Goal: Task Accomplishment & Management: Complete application form

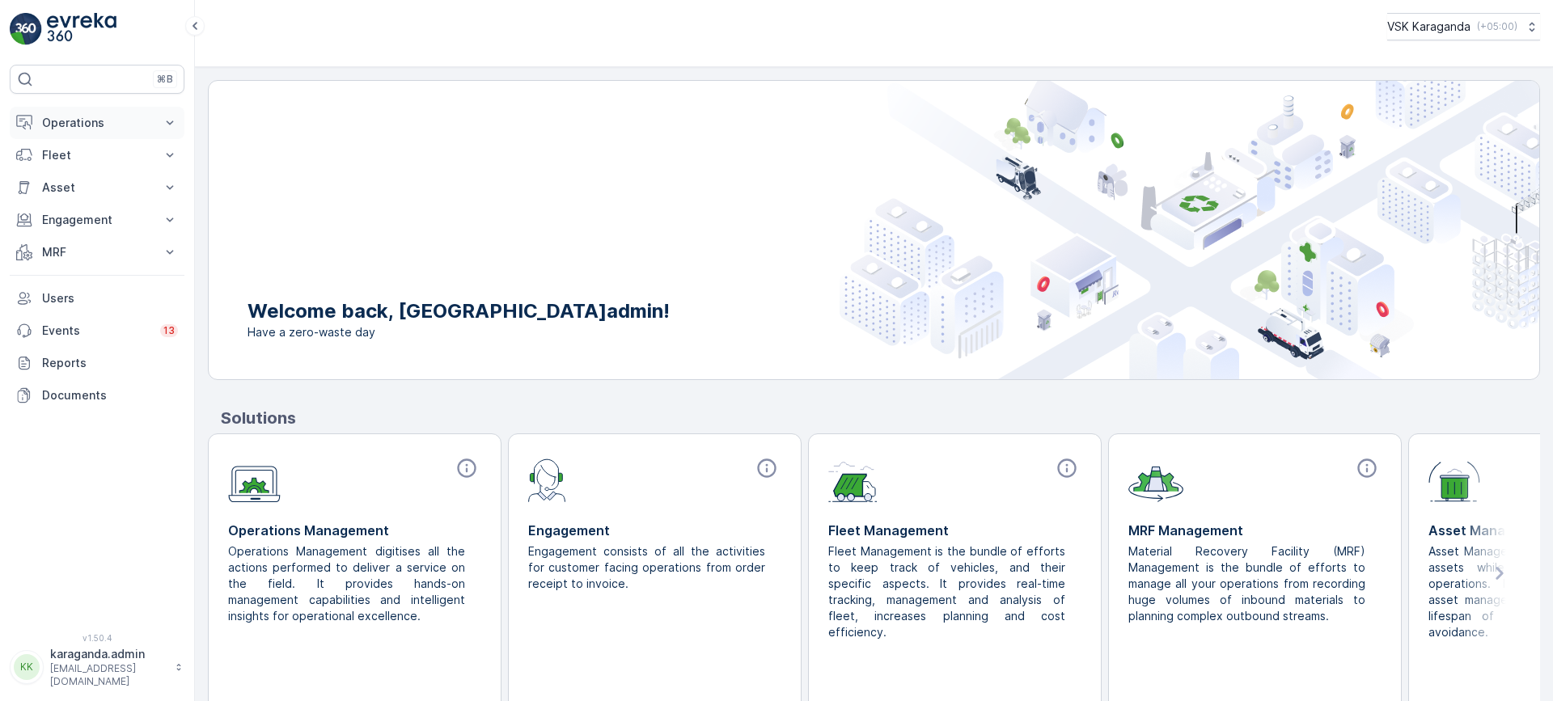
click at [64, 125] on p "Operations" at bounding box center [97, 123] width 110 height 16
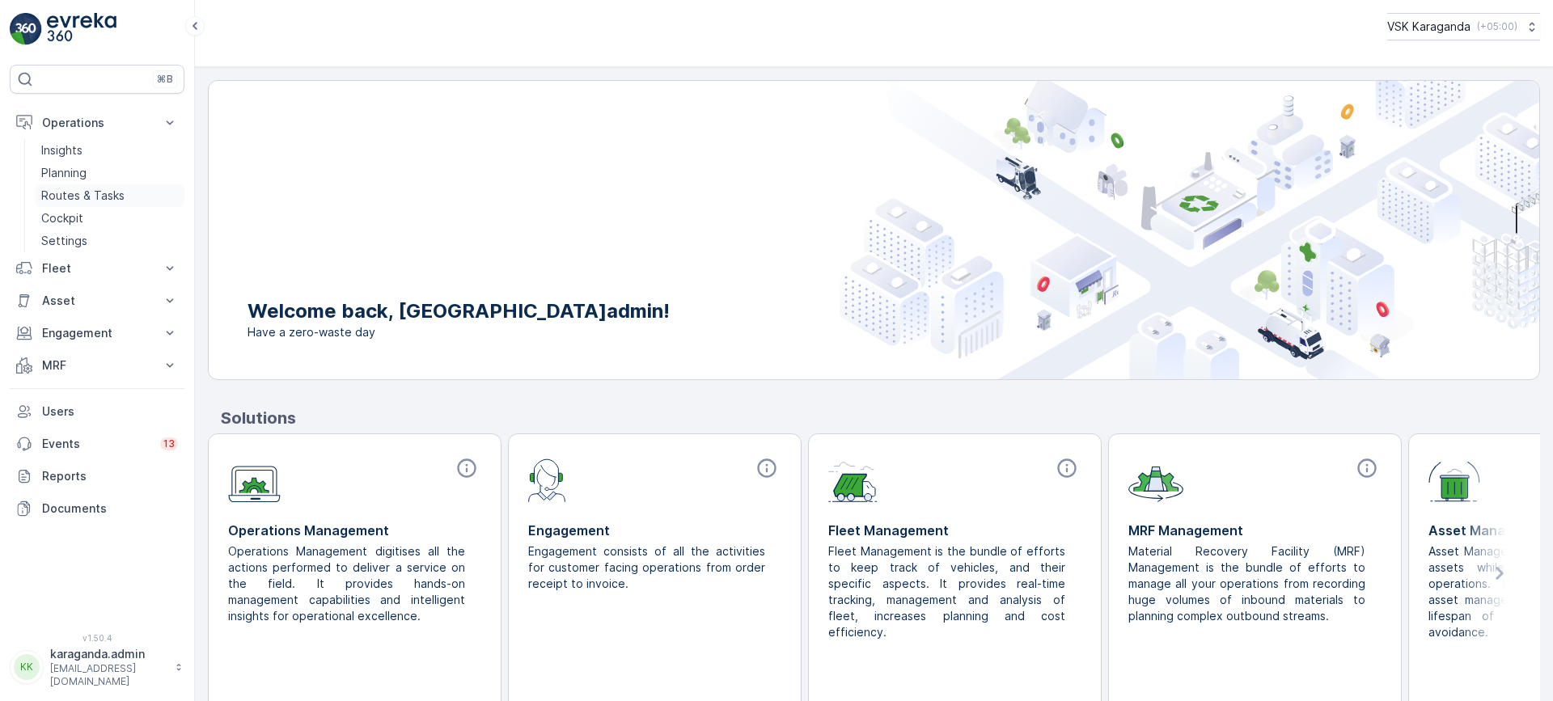
click at [81, 186] on link "Routes & Tasks" at bounding box center [110, 195] width 150 height 23
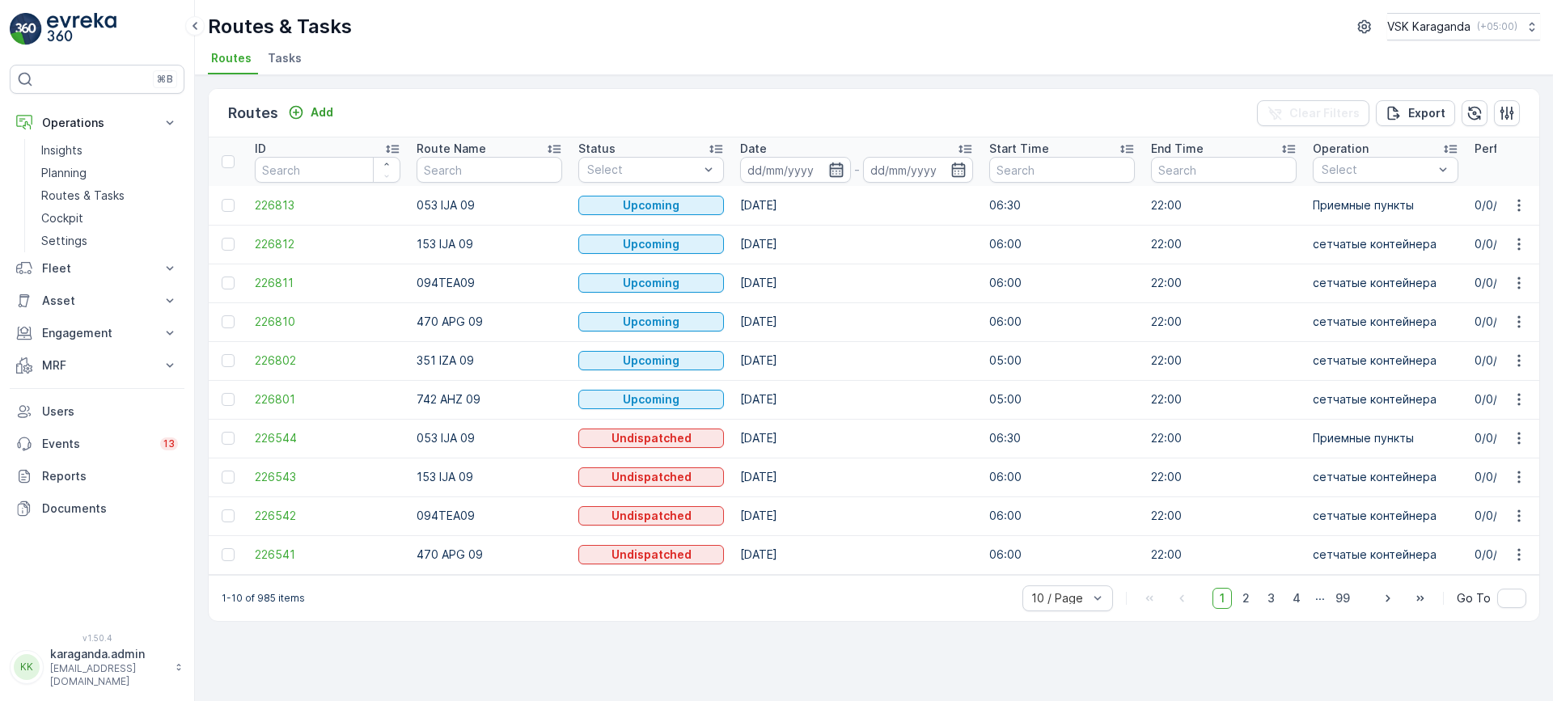
click at [835, 175] on icon "button" at bounding box center [836, 170] width 16 height 16
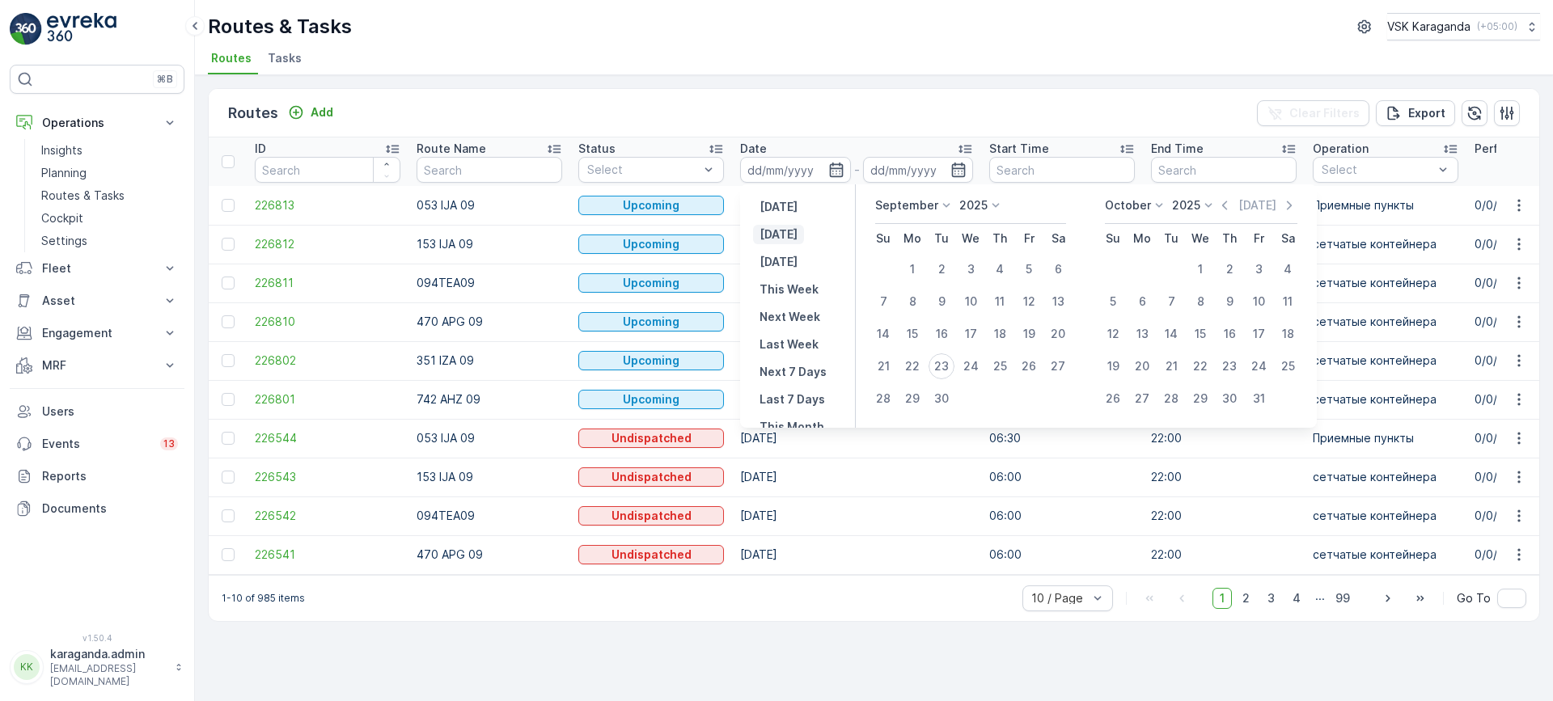
click at [776, 228] on p "Today" at bounding box center [778, 234] width 38 height 16
type input "23.09.2025"
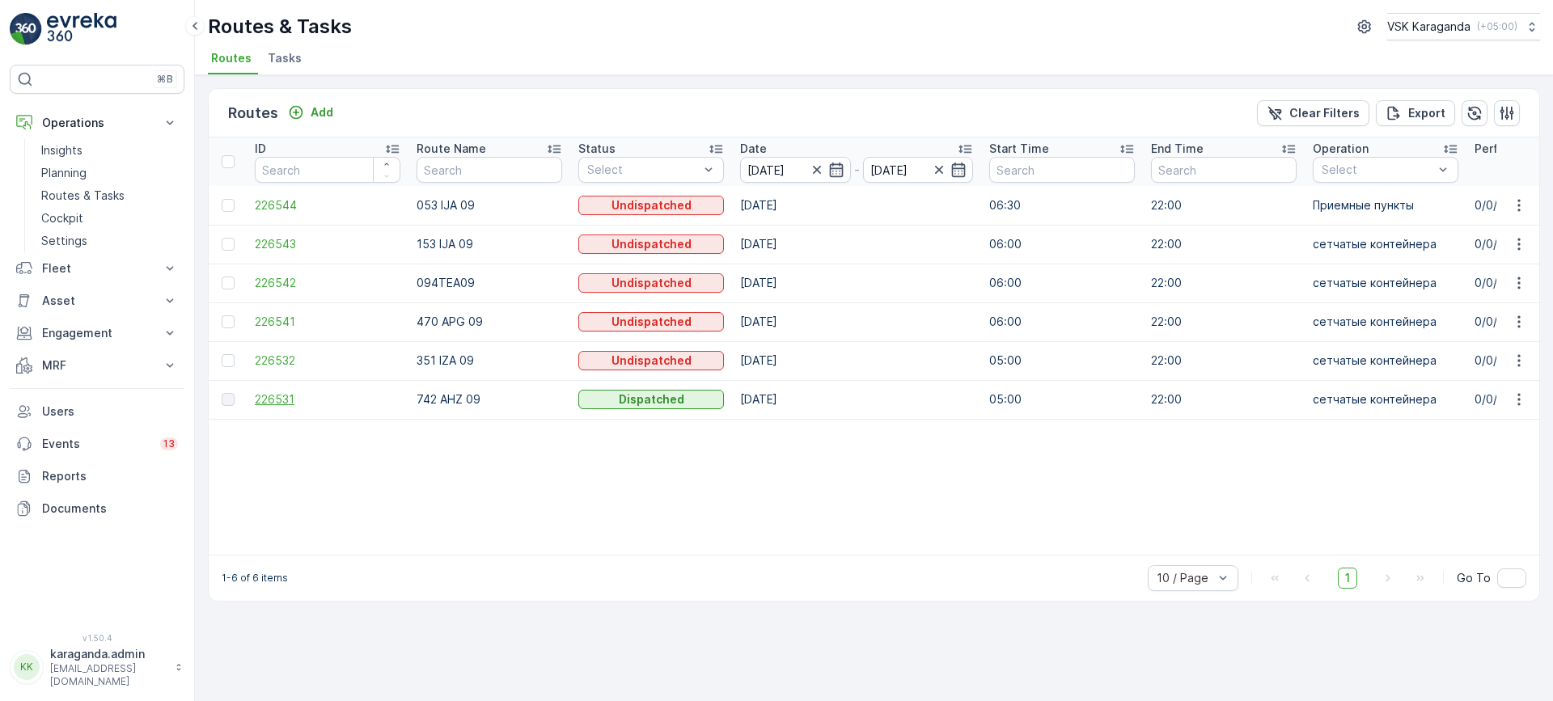
click at [281, 399] on span "226531" at bounding box center [328, 399] width 146 height 16
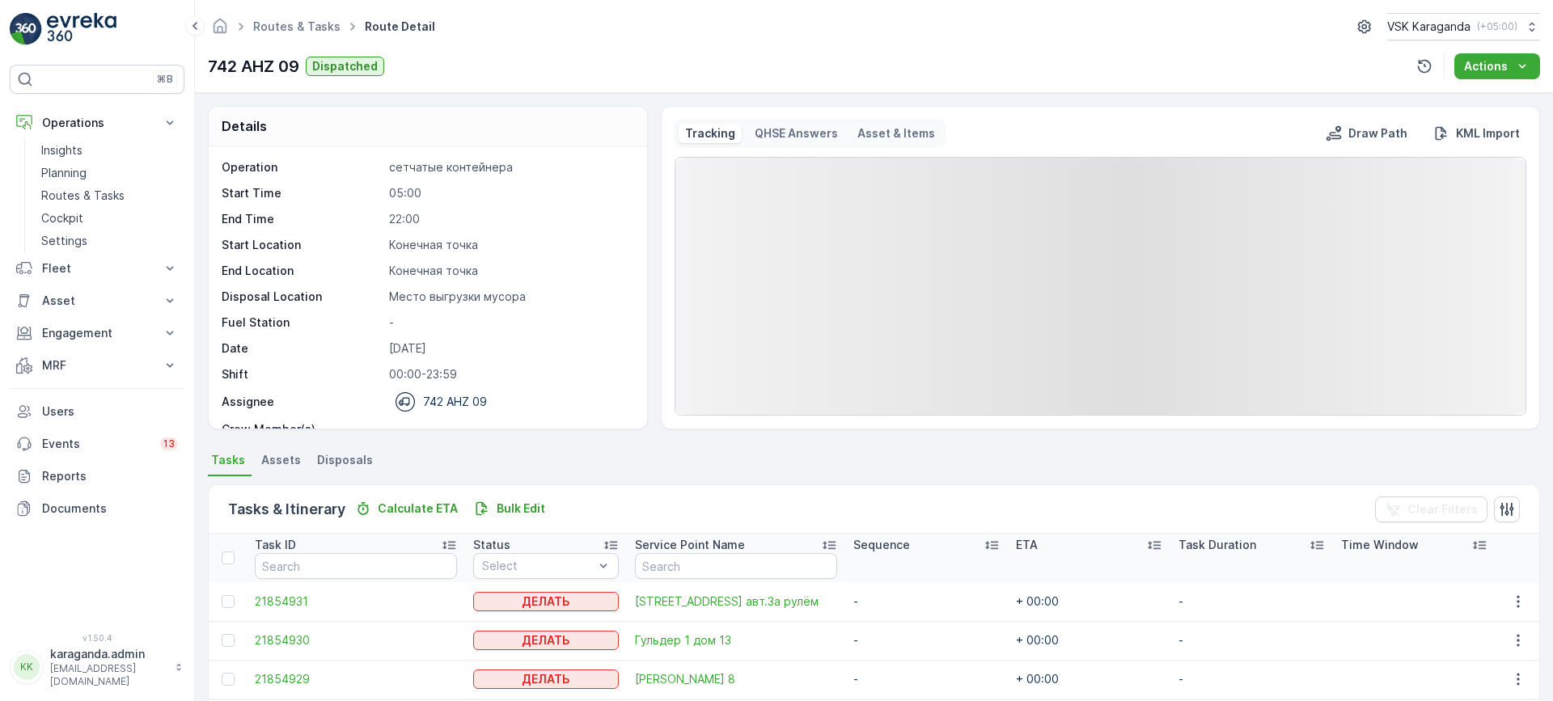
click at [344, 458] on span "Disposals" at bounding box center [345, 460] width 56 height 16
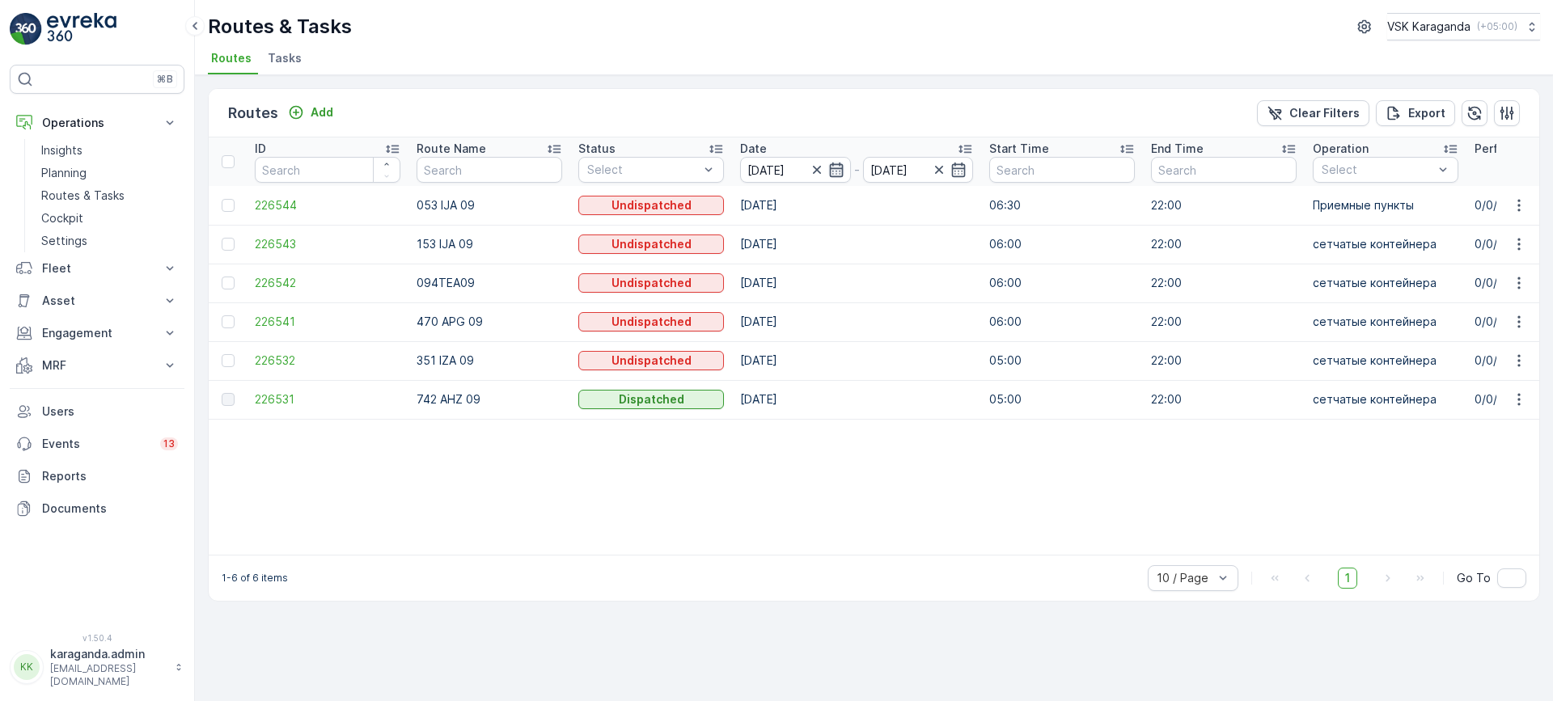
click at [834, 171] on icon "button" at bounding box center [836, 170] width 16 height 16
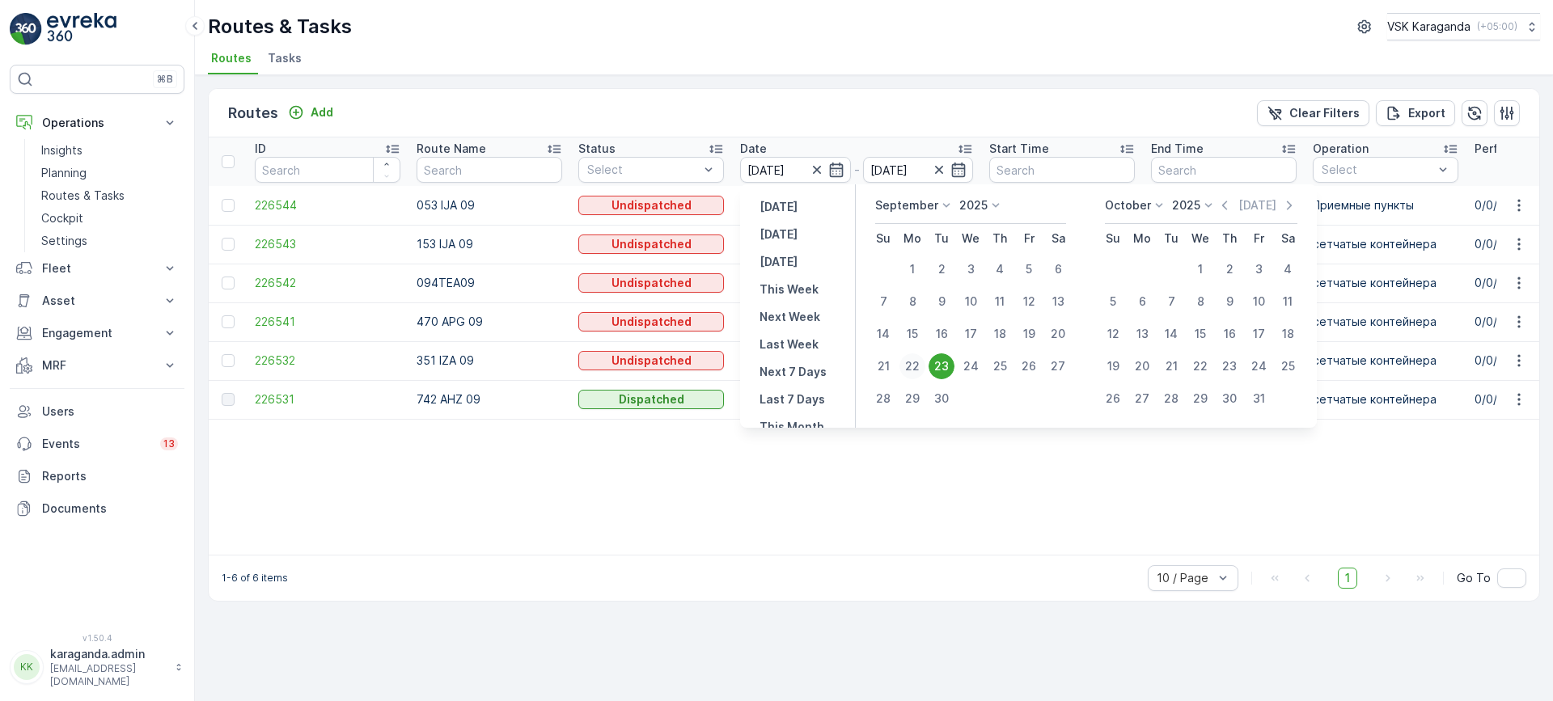
click at [915, 357] on div "22" at bounding box center [912, 366] width 26 height 26
type input "22.09.2025"
click at [915, 357] on div "22" at bounding box center [912, 366] width 26 height 26
type input "22.09.2025"
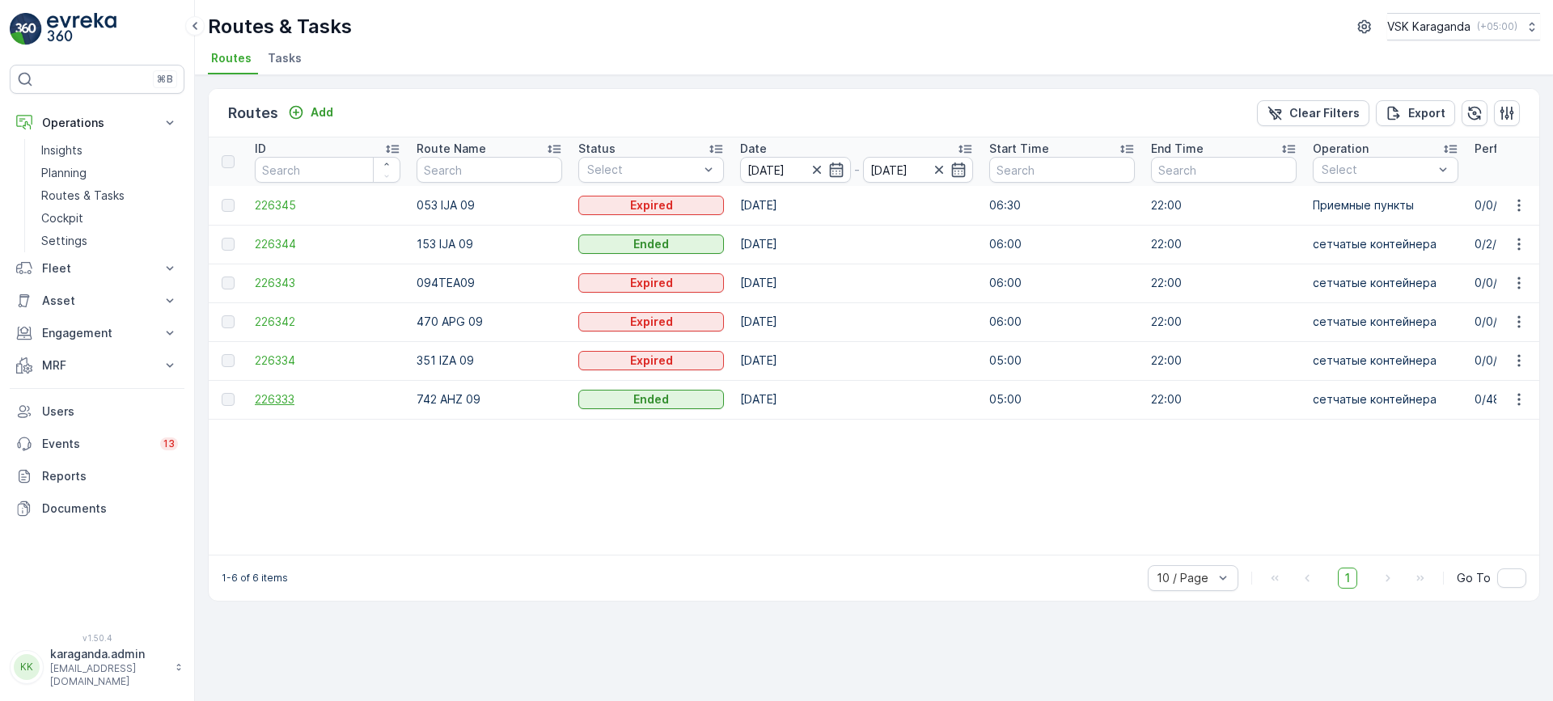
click at [287, 396] on span "226333" at bounding box center [328, 399] width 146 height 16
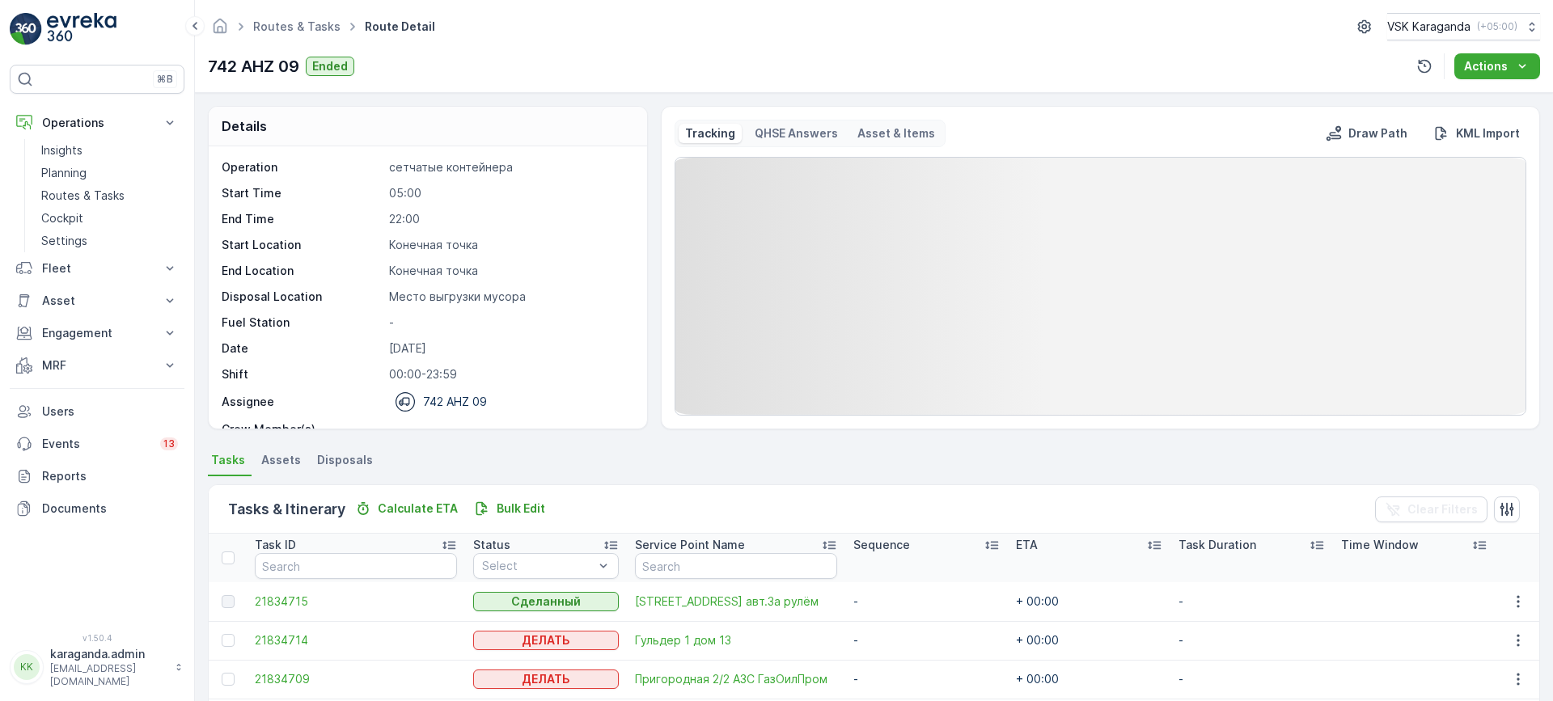
click at [340, 459] on span "Disposals" at bounding box center [345, 460] width 56 height 16
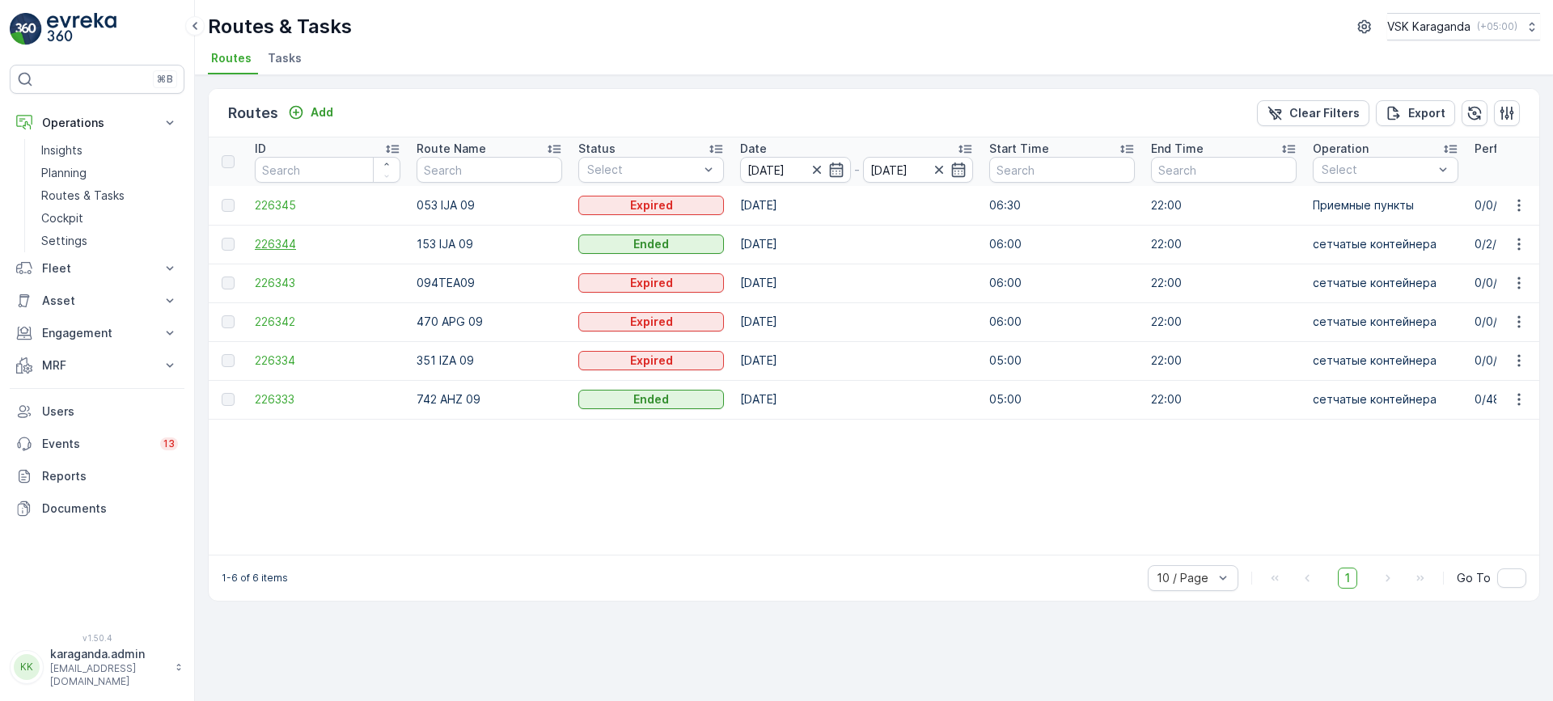
click at [286, 243] on span "226344" at bounding box center [328, 244] width 146 height 16
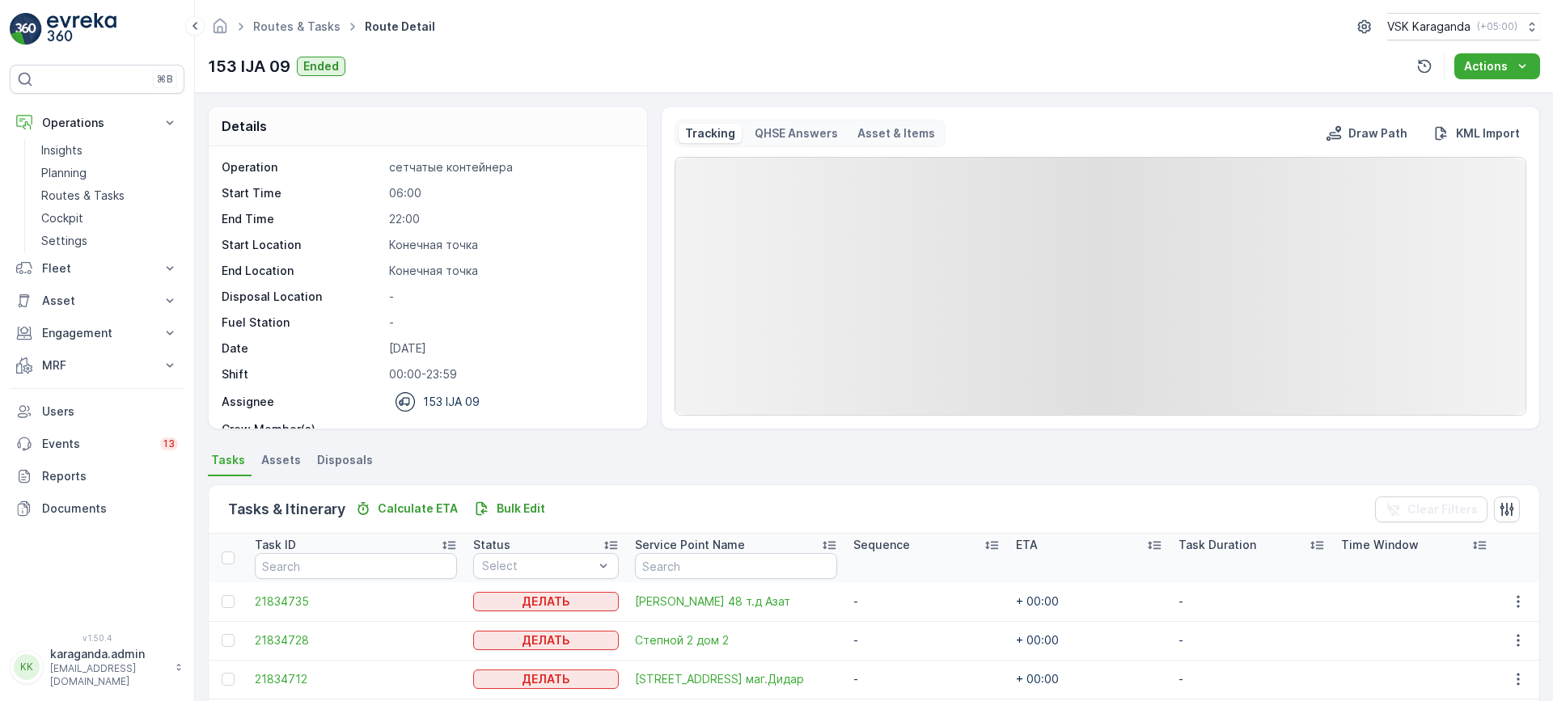
click at [328, 458] on span "Disposals" at bounding box center [345, 460] width 56 height 16
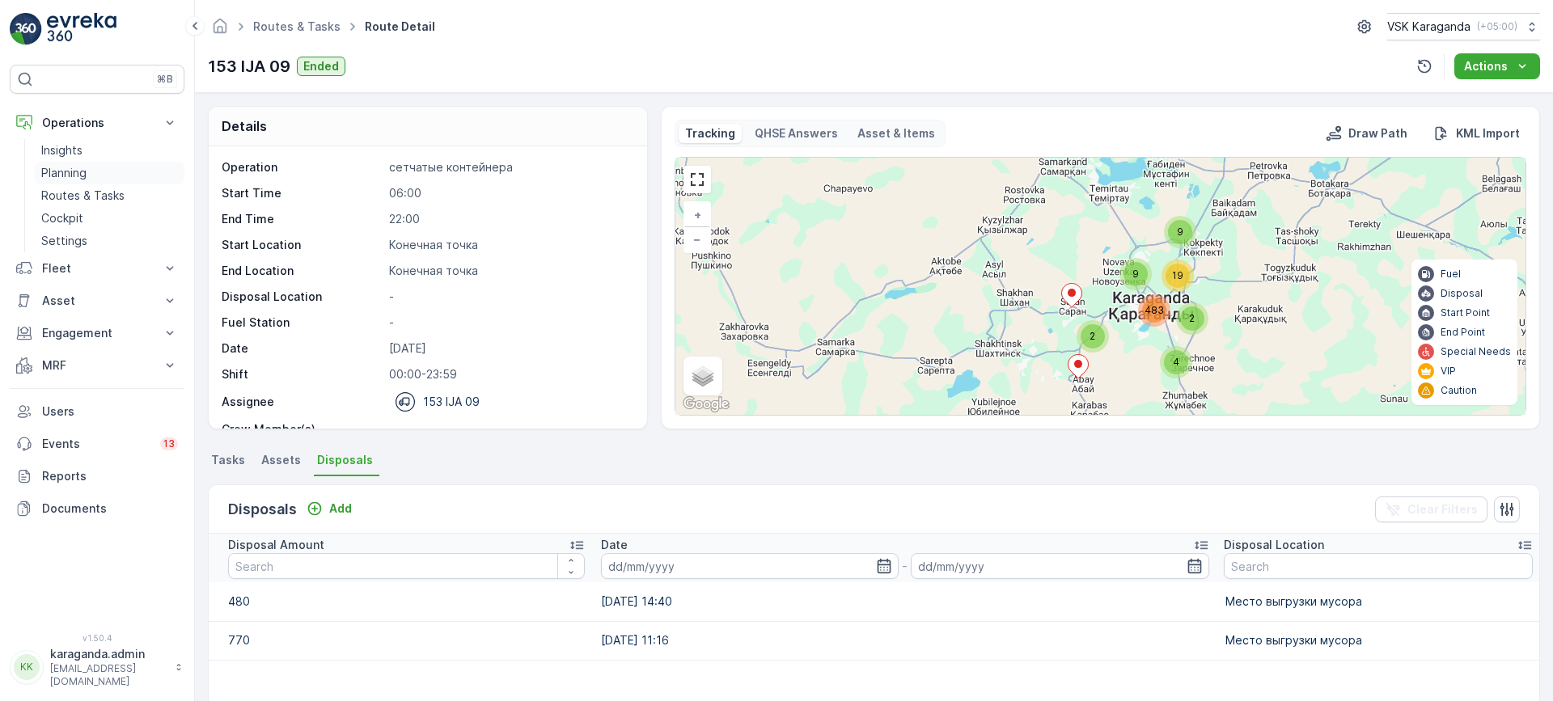
click at [70, 175] on p "Planning" at bounding box center [63, 173] width 45 height 16
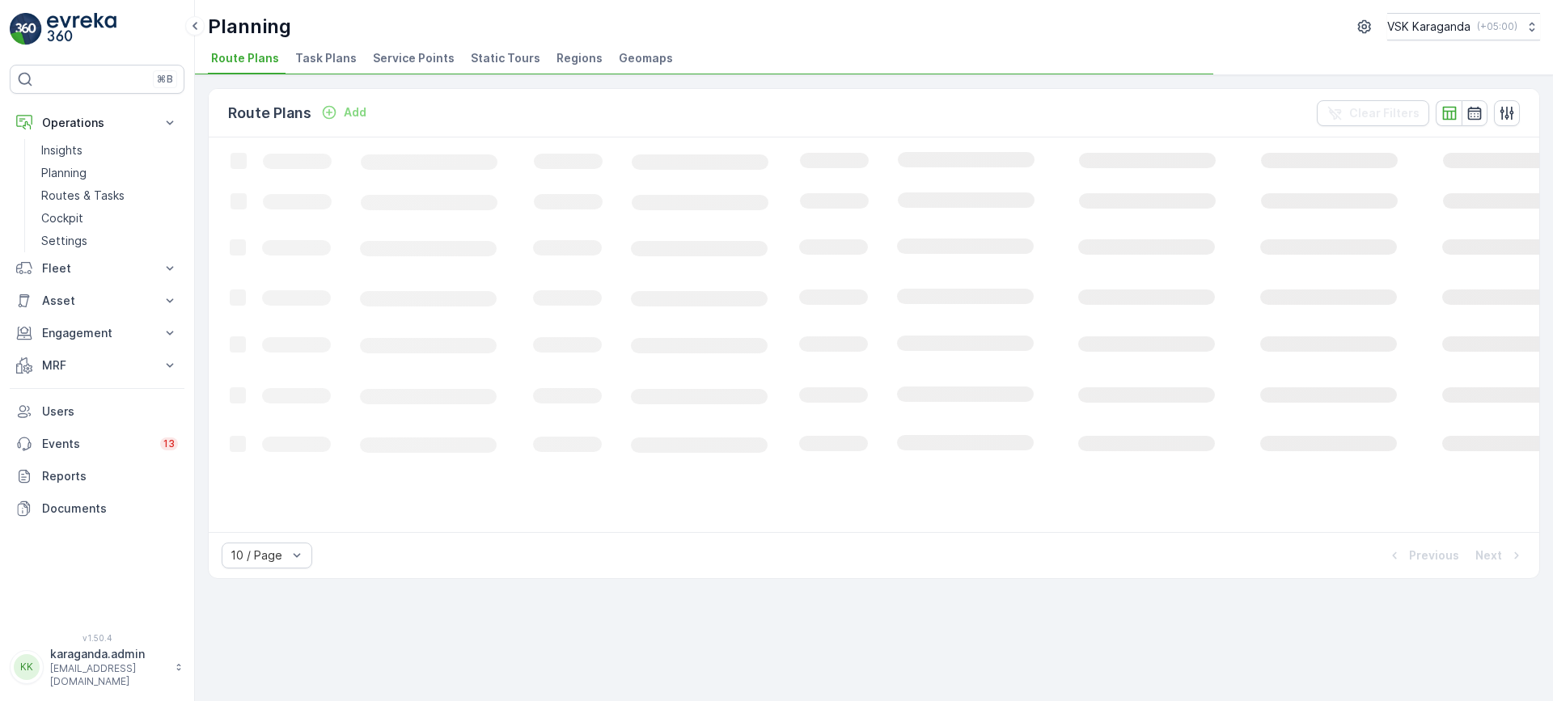
click at [417, 53] on span "Service Points" at bounding box center [414, 58] width 82 height 16
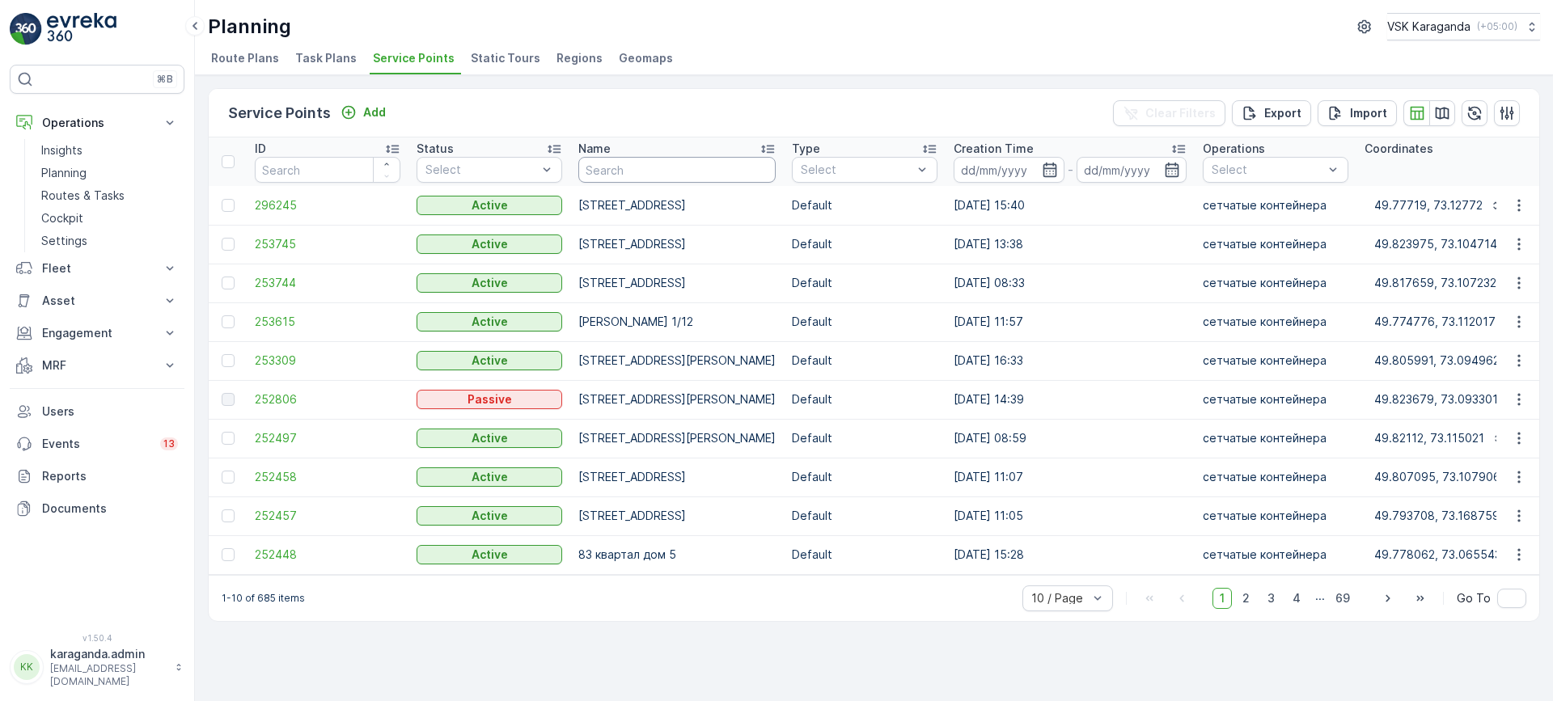
click at [588, 167] on input "text" at bounding box center [676, 170] width 197 height 26
type input "ермекова 94/"
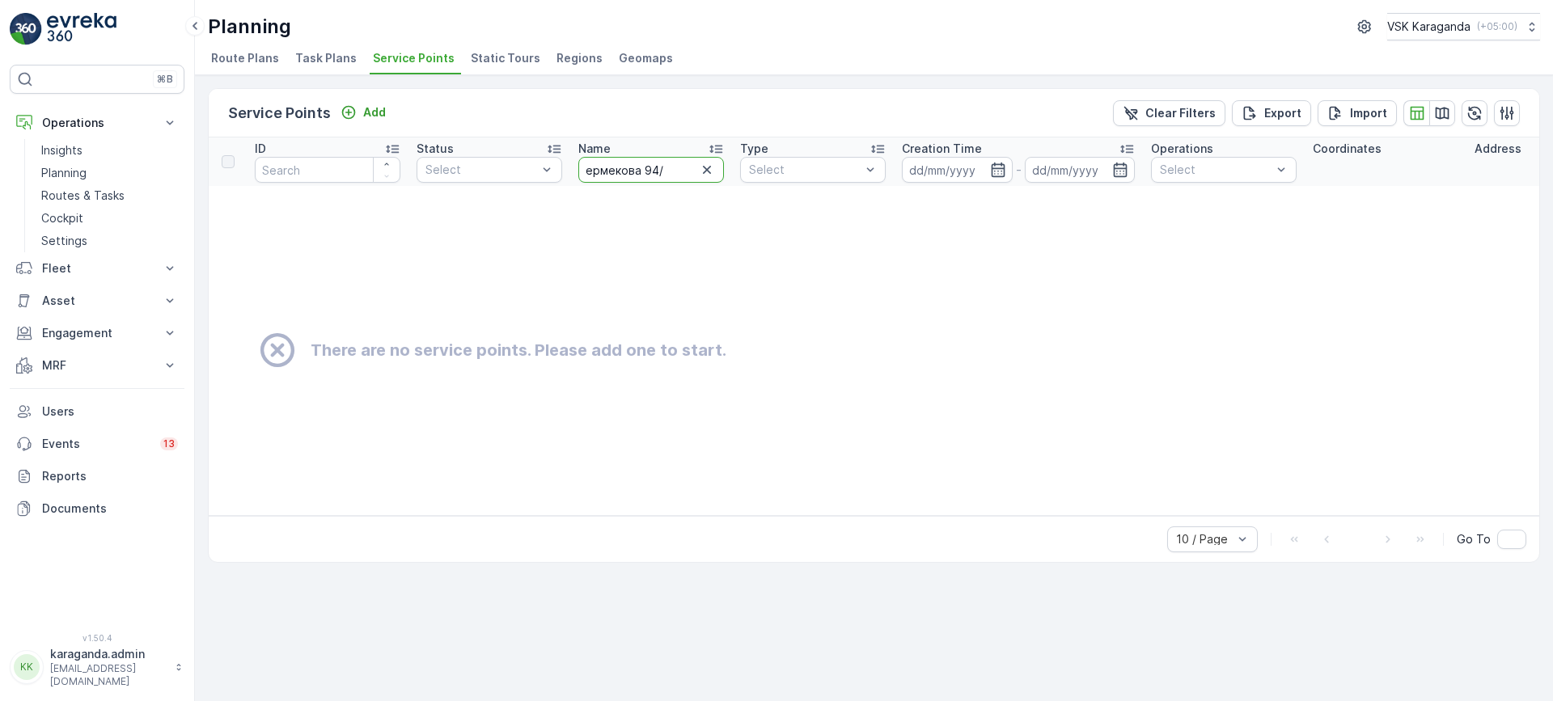
click at [663, 171] on input "ермекова 94/" at bounding box center [651, 170] width 146 height 26
type input "ермекова 59"
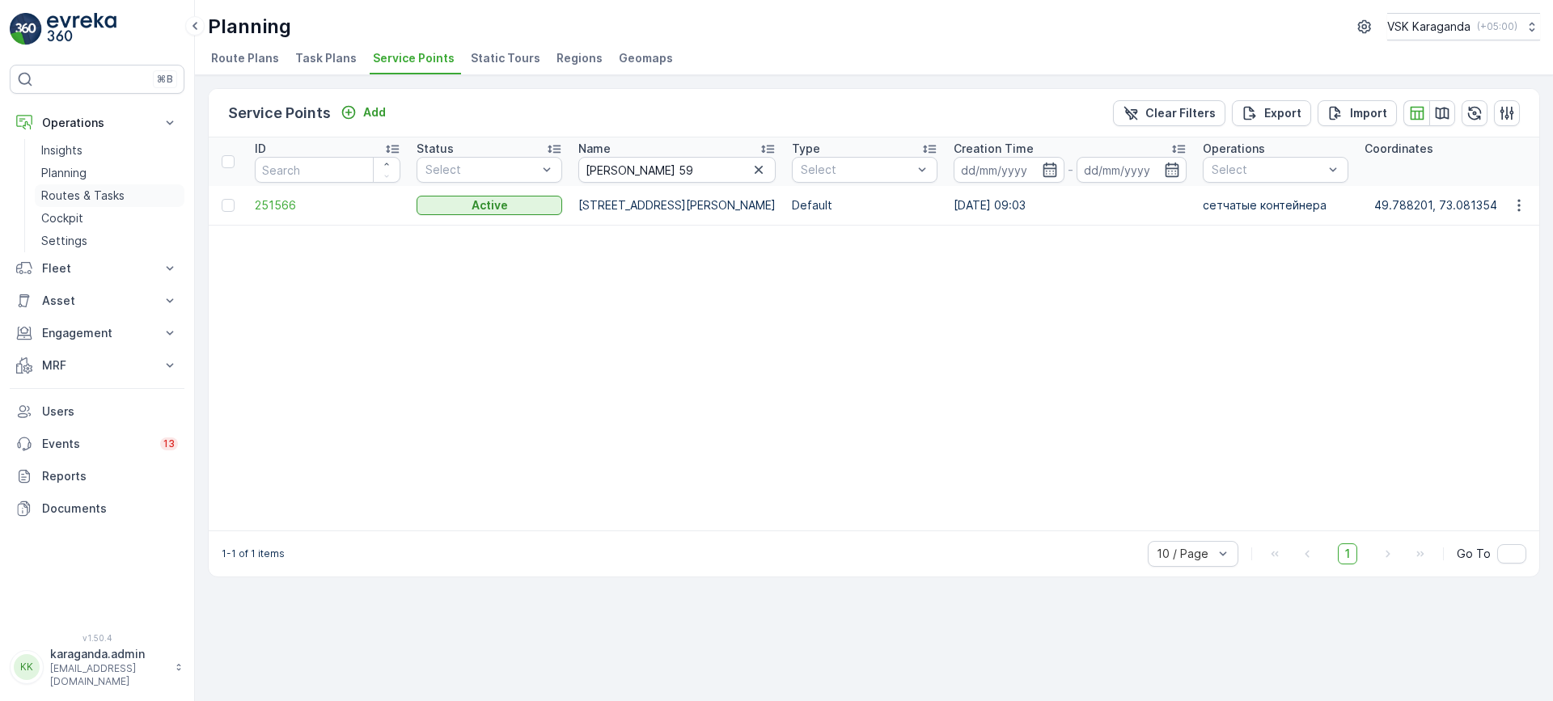
click at [78, 188] on p "Routes & Tasks" at bounding box center [82, 196] width 83 height 16
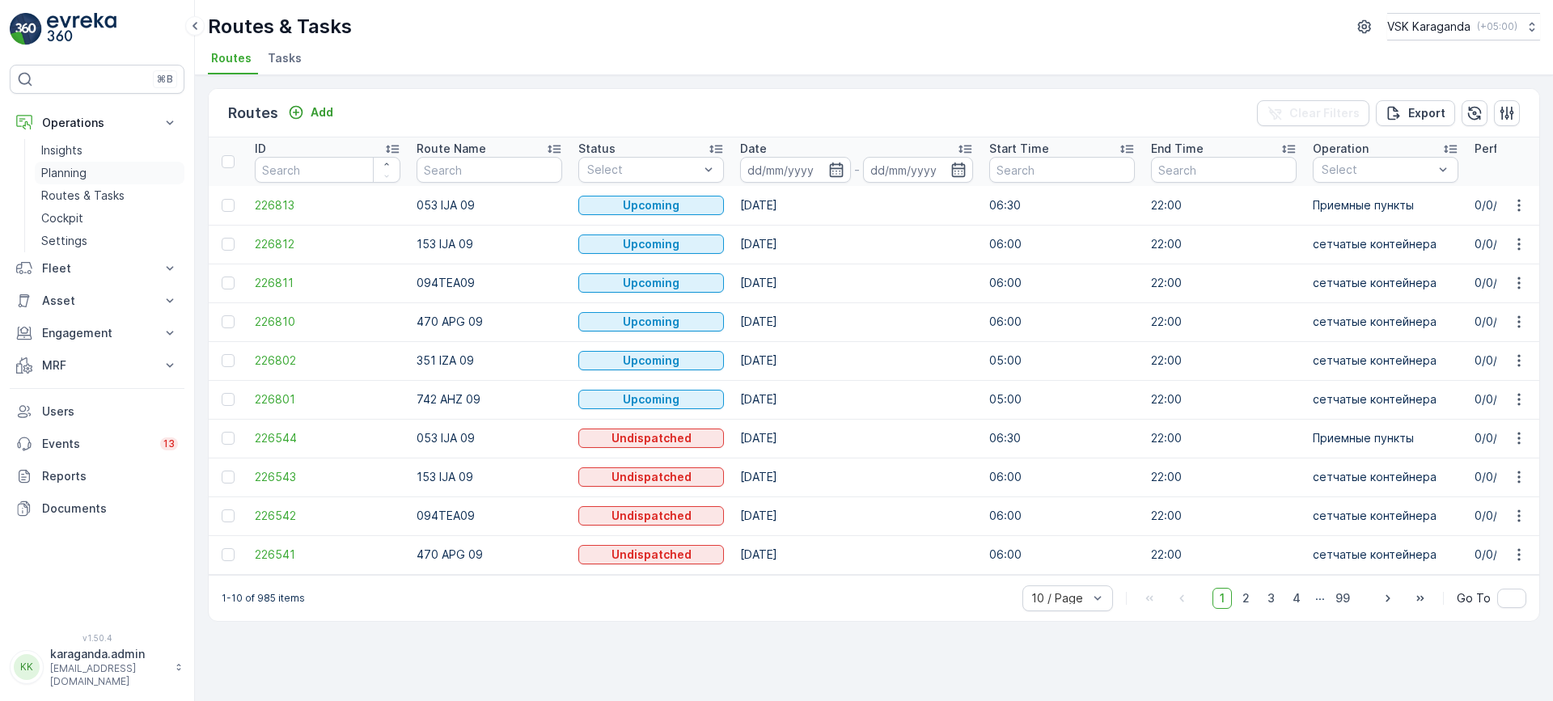
click at [74, 177] on p "Planning" at bounding box center [63, 173] width 45 height 16
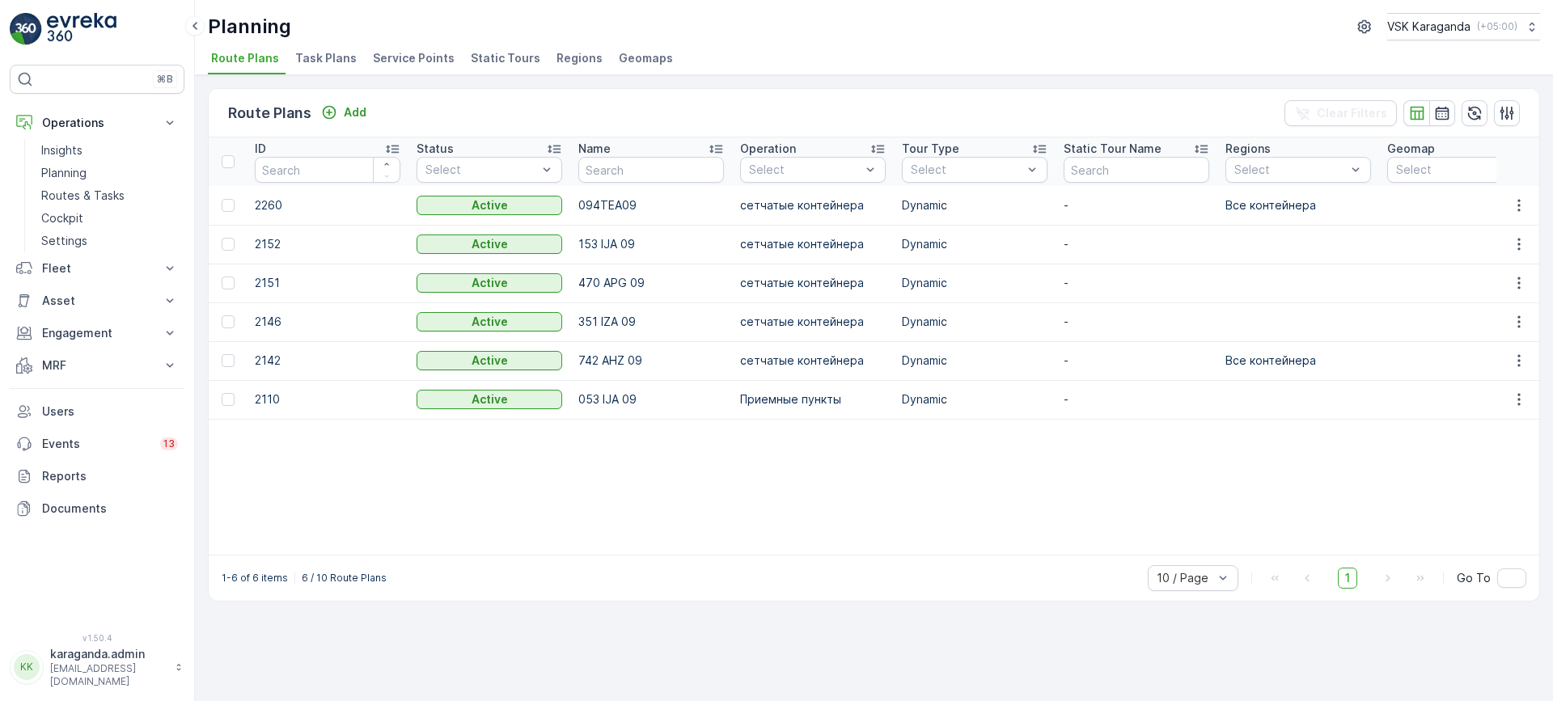
click at [414, 56] on span "Service Points" at bounding box center [414, 58] width 82 height 16
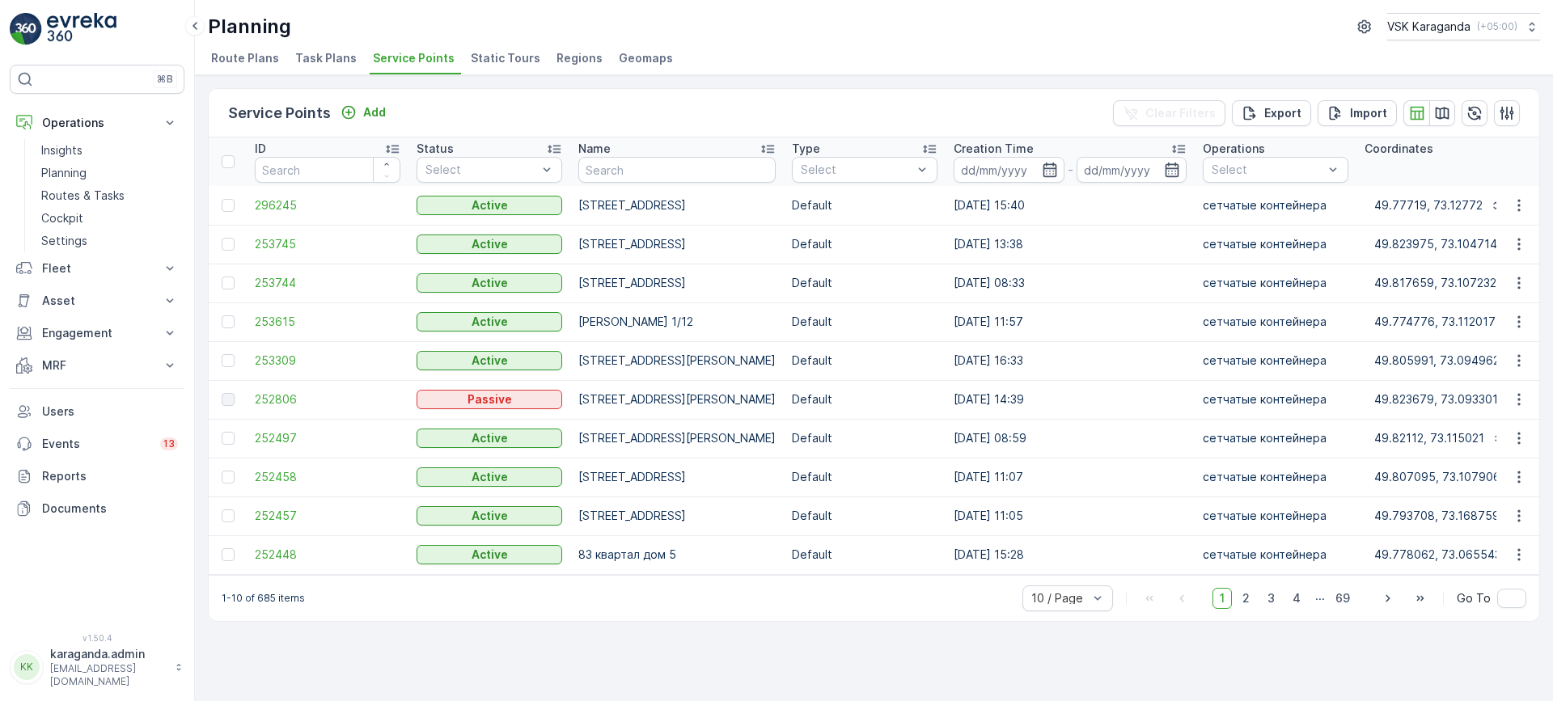
click at [373, 100] on div "Service Points Add Clear Filters Export Import" at bounding box center [874, 113] width 1330 height 49
click at [370, 104] on p "Add" at bounding box center [374, 112] width 23 height 16
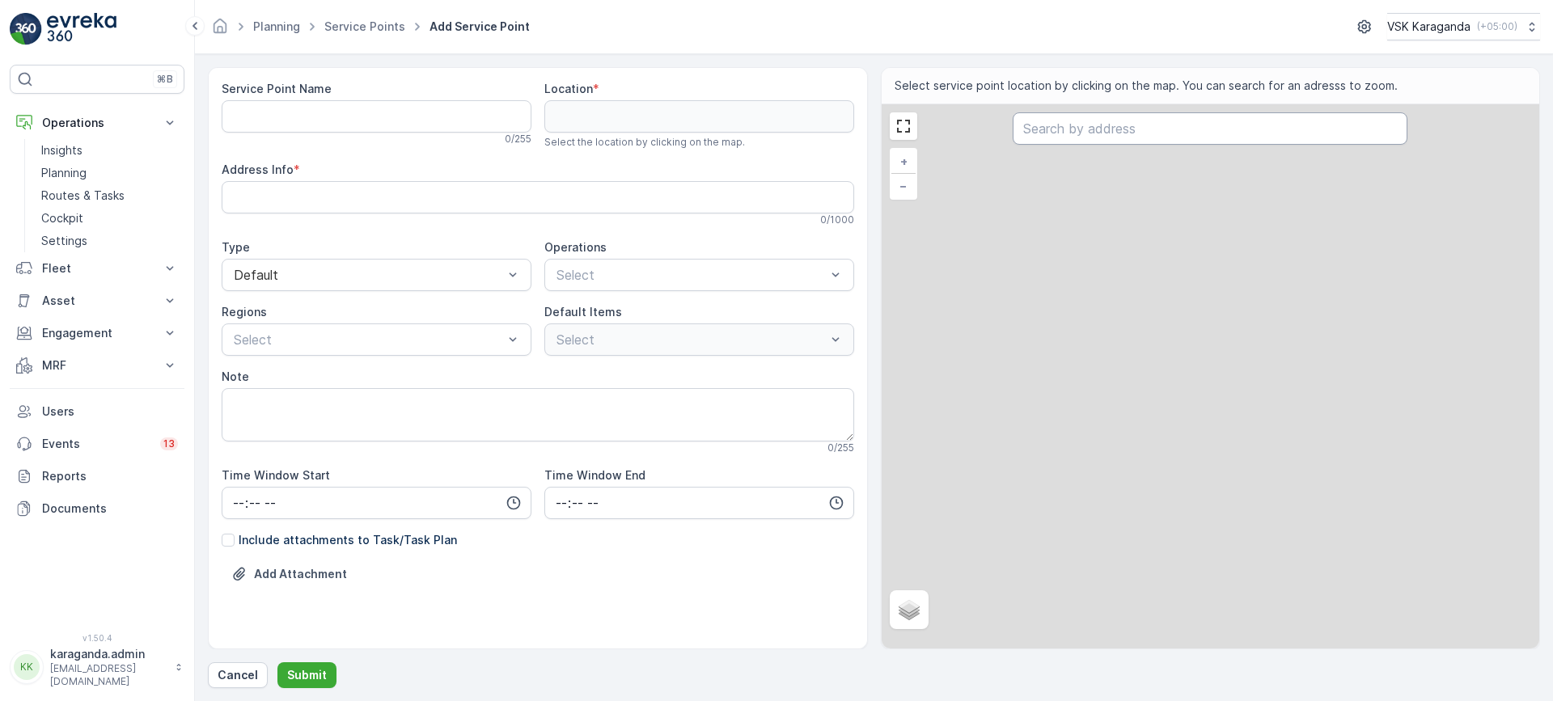
click at [1076, 131] on input "text" at bounding box center [1209, 128] width 395 height 32
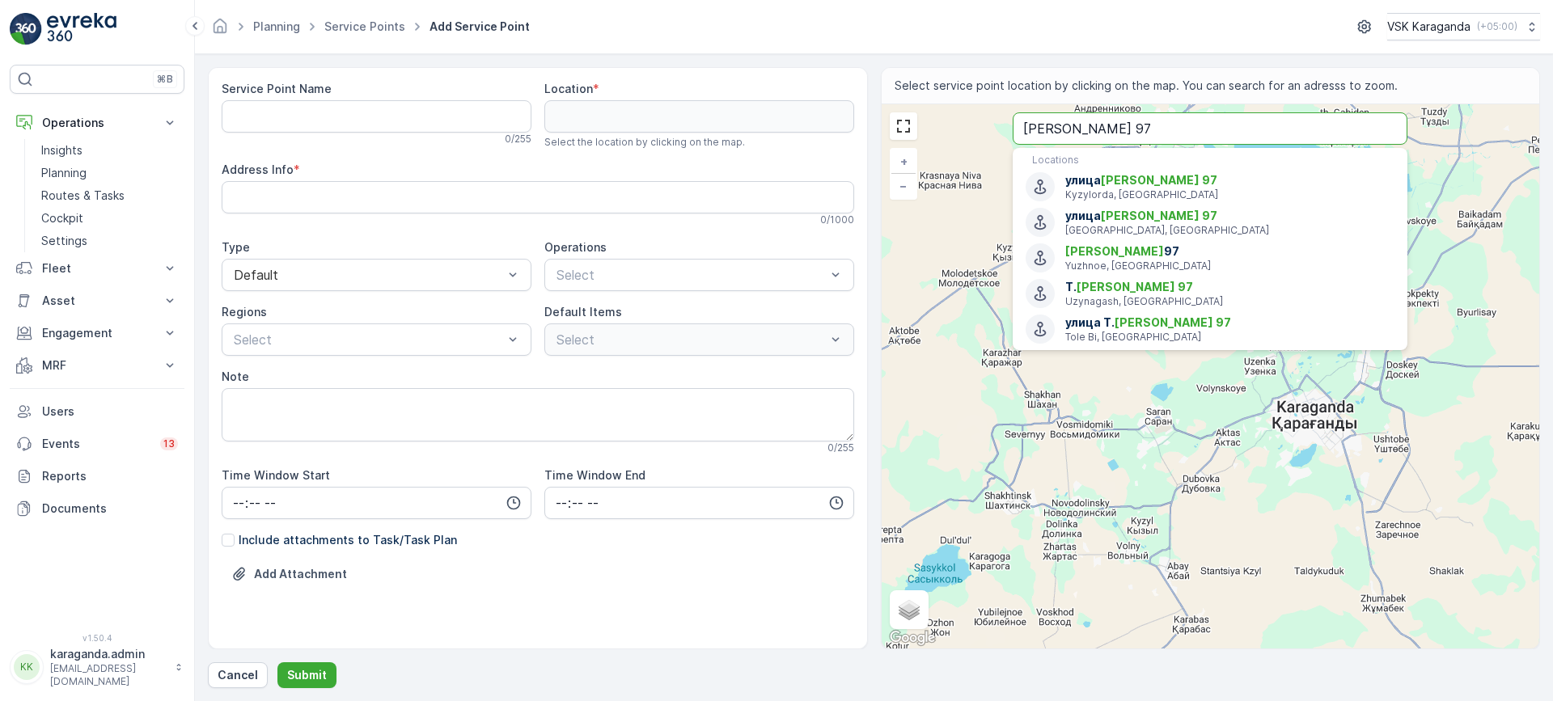
click at [1145, 133] on input "Аубакирова 97" at bounding box center [1209, 128] width 395 height 32
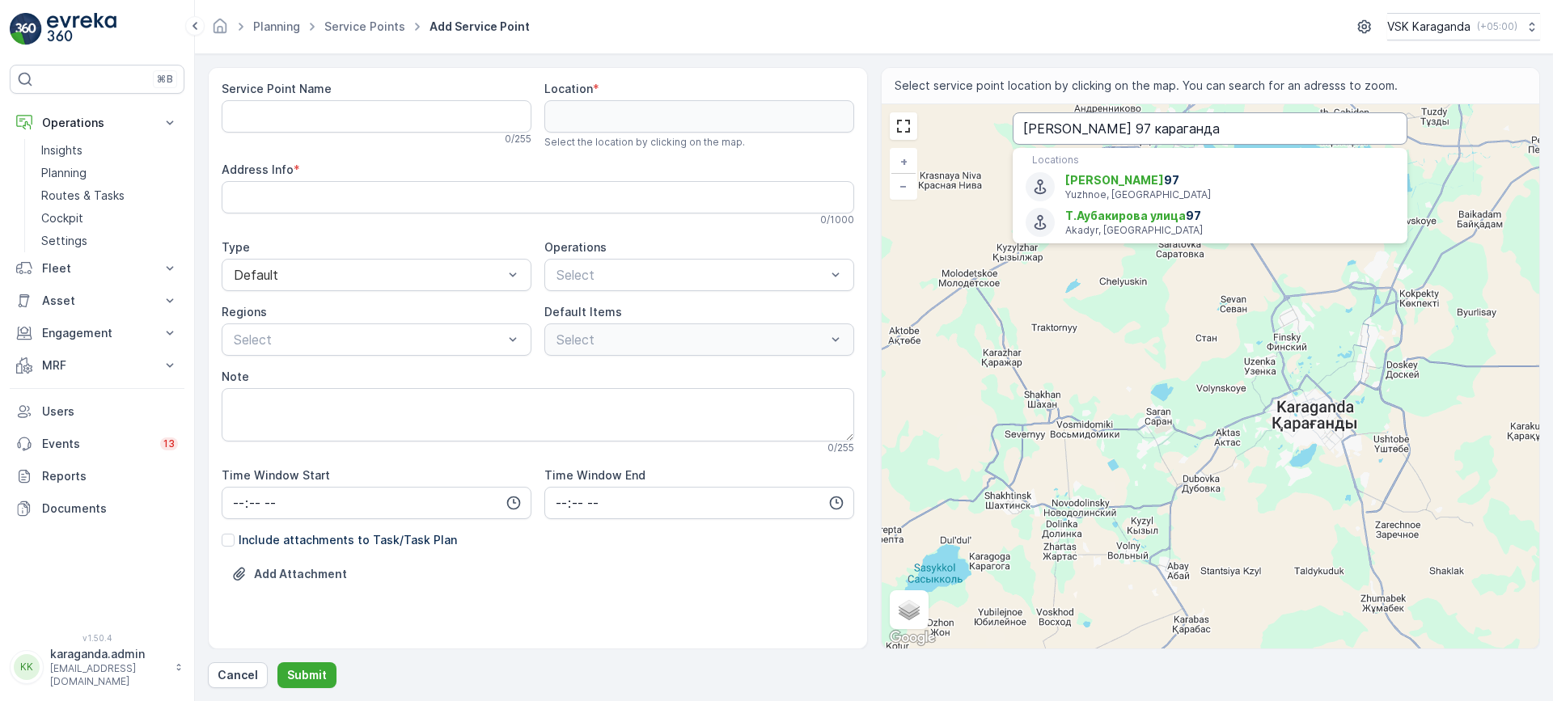
click at [1026, 131] on input "Аубакирова 97 караганда" at bounding box center [1209, 128] width 395 height 32
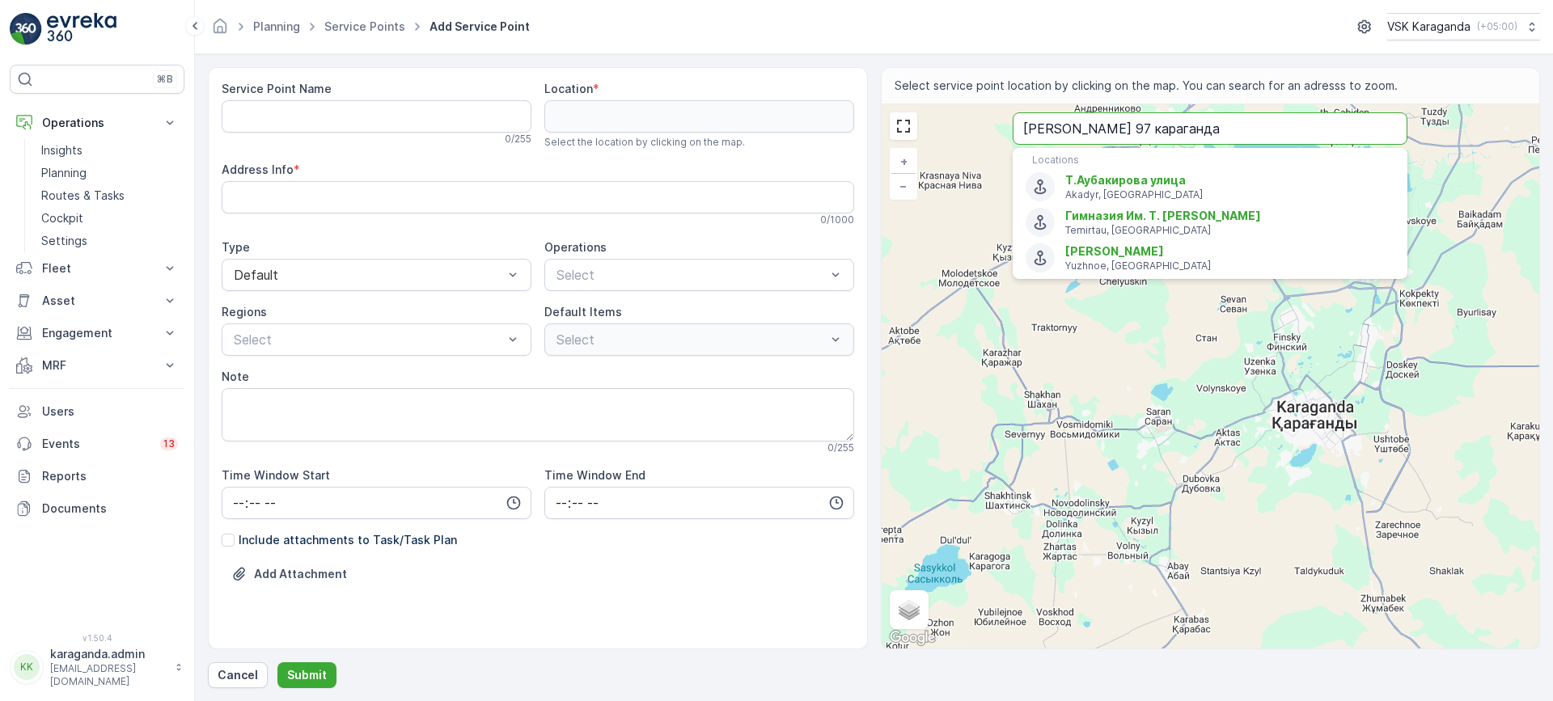
click at [1273, 130] on input "жумаш Аубакирова 97 караганда" at bounding box center [1209, 128] width 395 height 32
type input "жумаш Аубакирова 97 караганда"
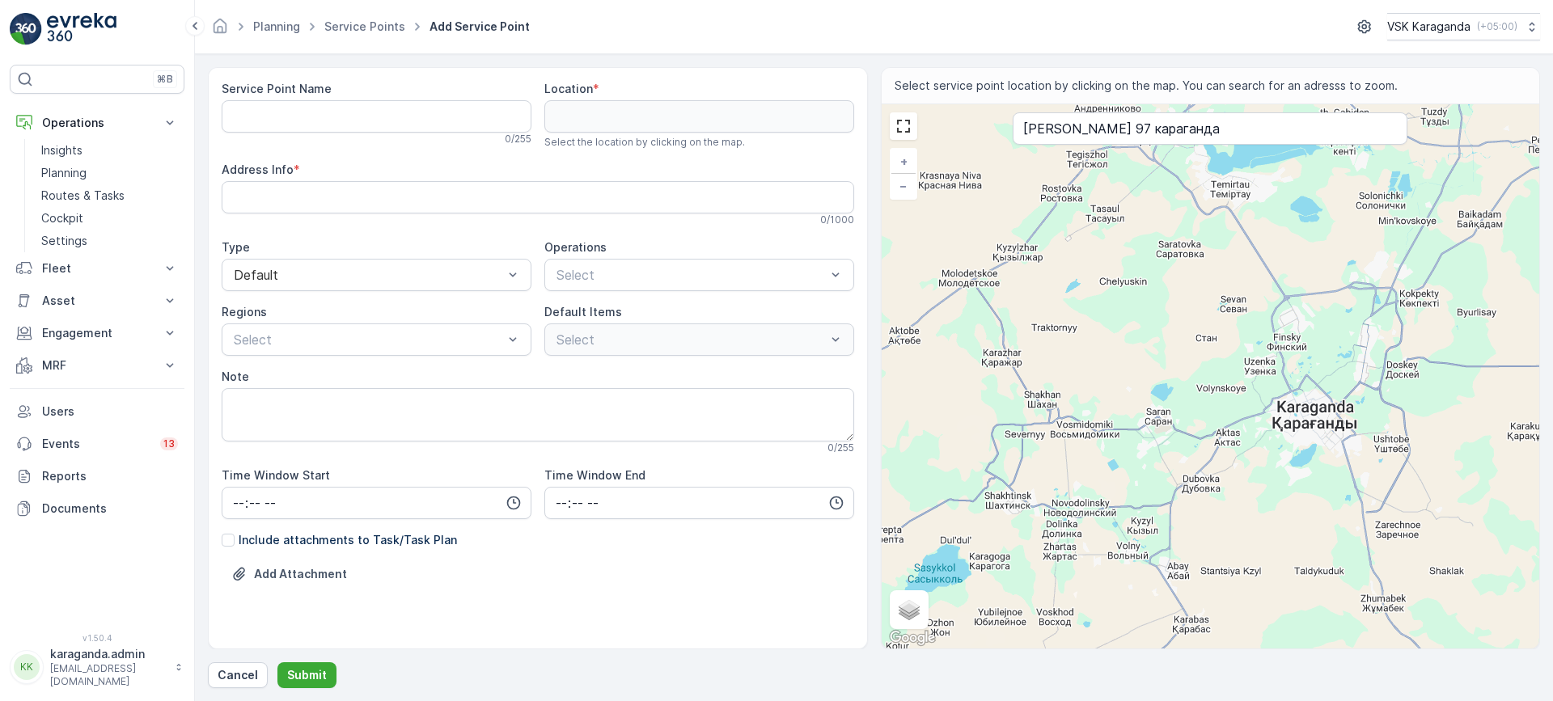
click at [1365, 458] on div "+ − Satellite Roadmap Terrain Hybrid Leaflet Keyboard shortcuts Map Data Map da…" at bounding box center [1210, 376] width 658 height 544
type input "49.75731604910907,73.19622965919949"
type Info "Q54W+WF Karaganda, Kazakhstan"
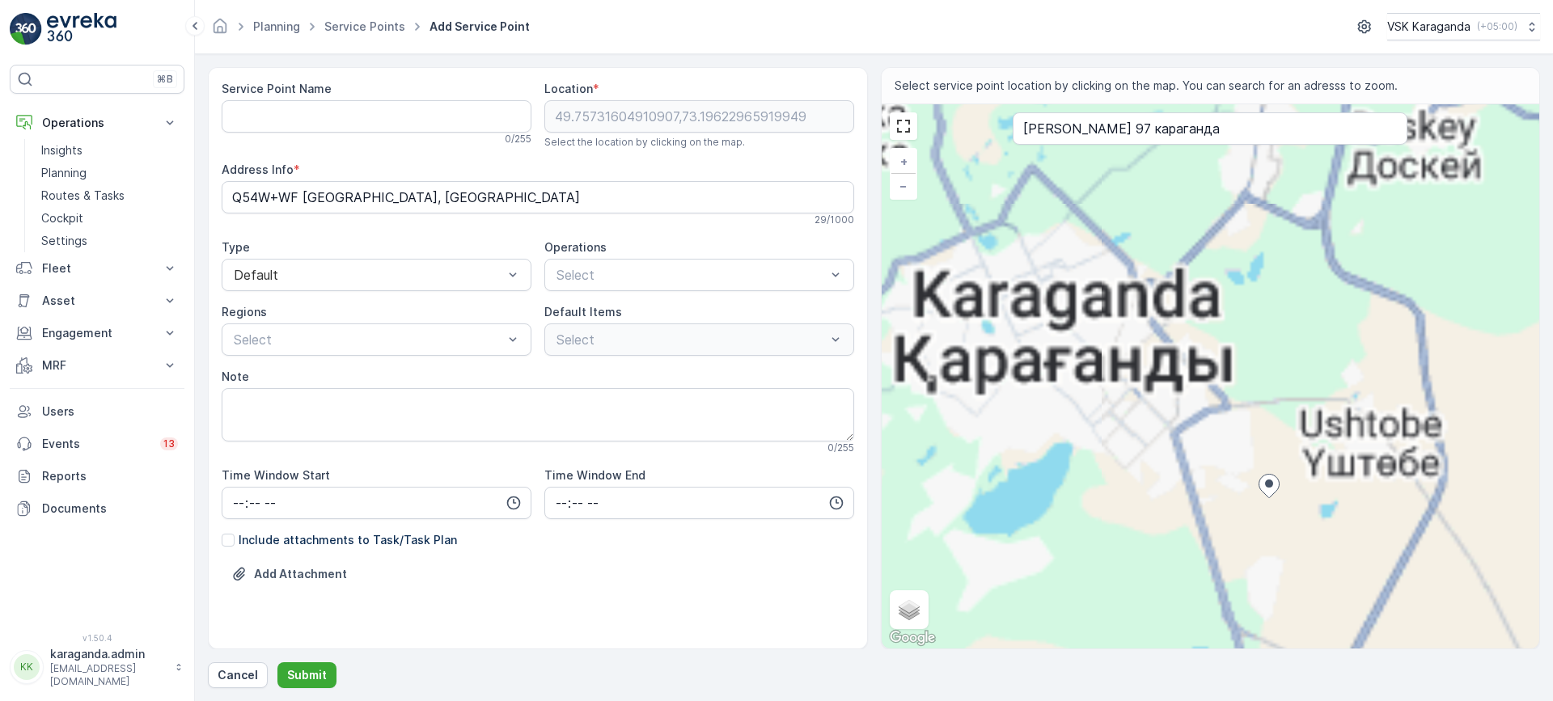
click at [1174, 342] on div "+ − Satellite Roadmap Terrain Hybrid Leaflet Keyboard shortcuts Map Data Map da…" at bounding box center [1210, 376] width 658 height 544
type input "49.80010370822371,73.15614720246656"
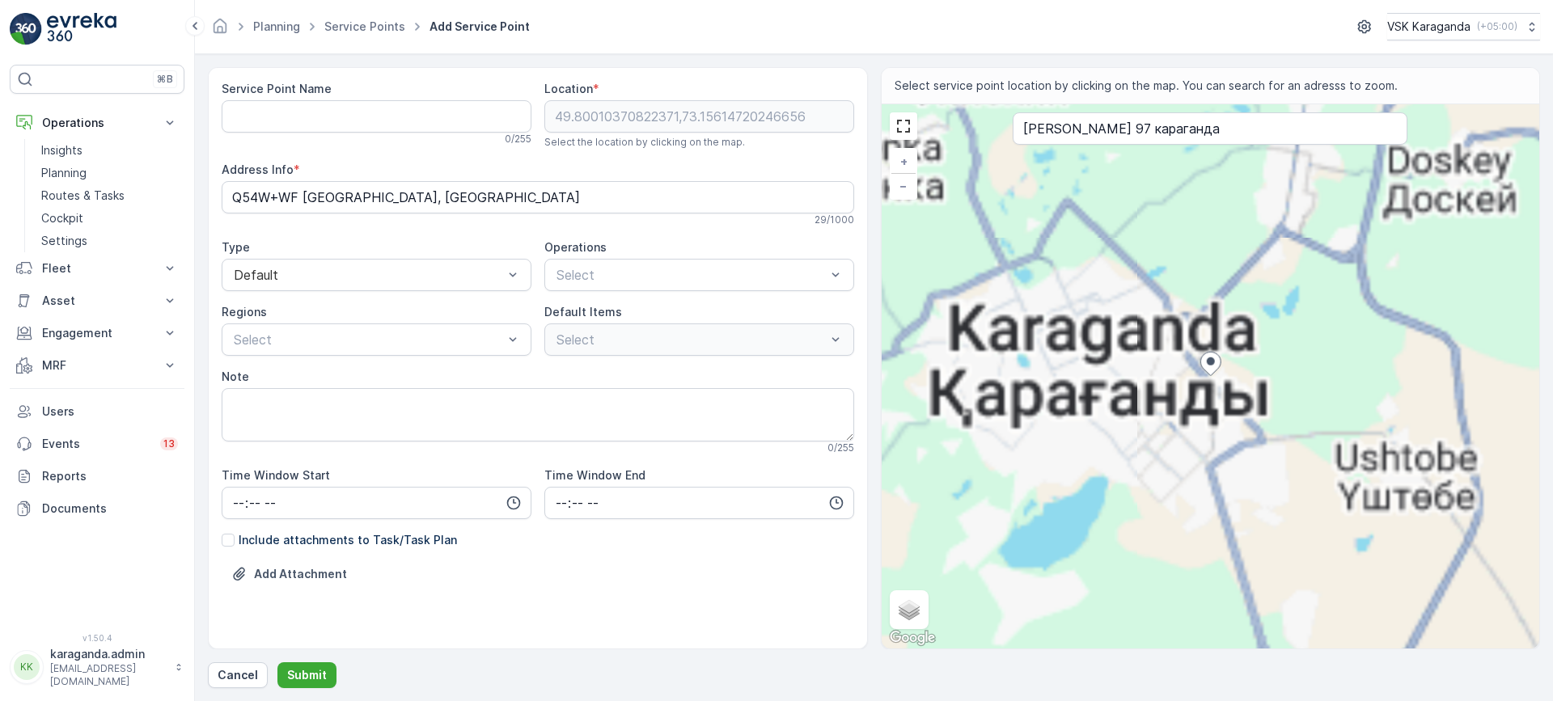
type Info "R524+2F Karaganda, Kazakhstan"
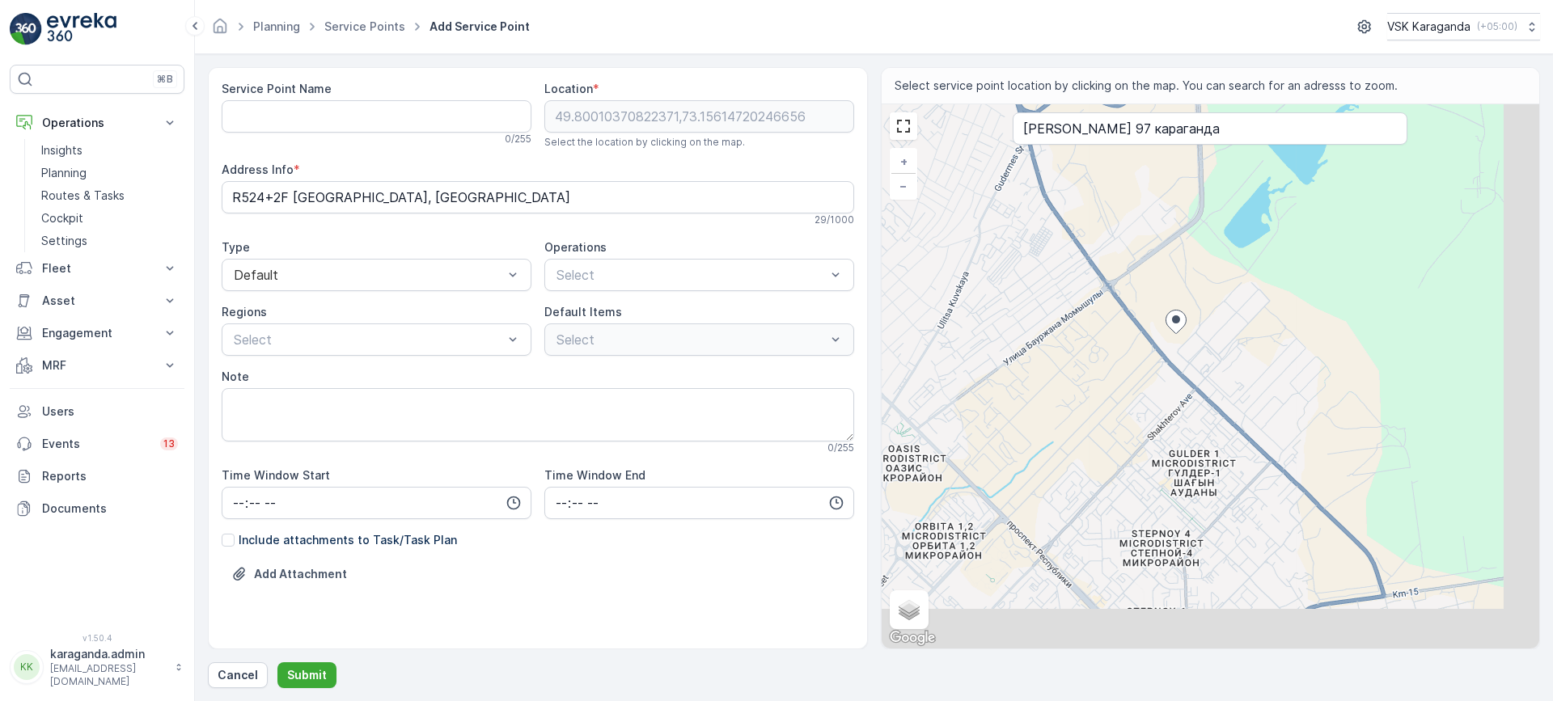
drag, startPoint x: 1149, startPoint y: 461, endPoint x: 1047, endPoint y: 295, distance: 194.6
click at [1047, 295] on div "+ − Satellite Roadmap Terrain Hybrid Leaflet Keyboard shortcuts Map Data Map da…" at bounding box center [1210, 376] width 658 height 544
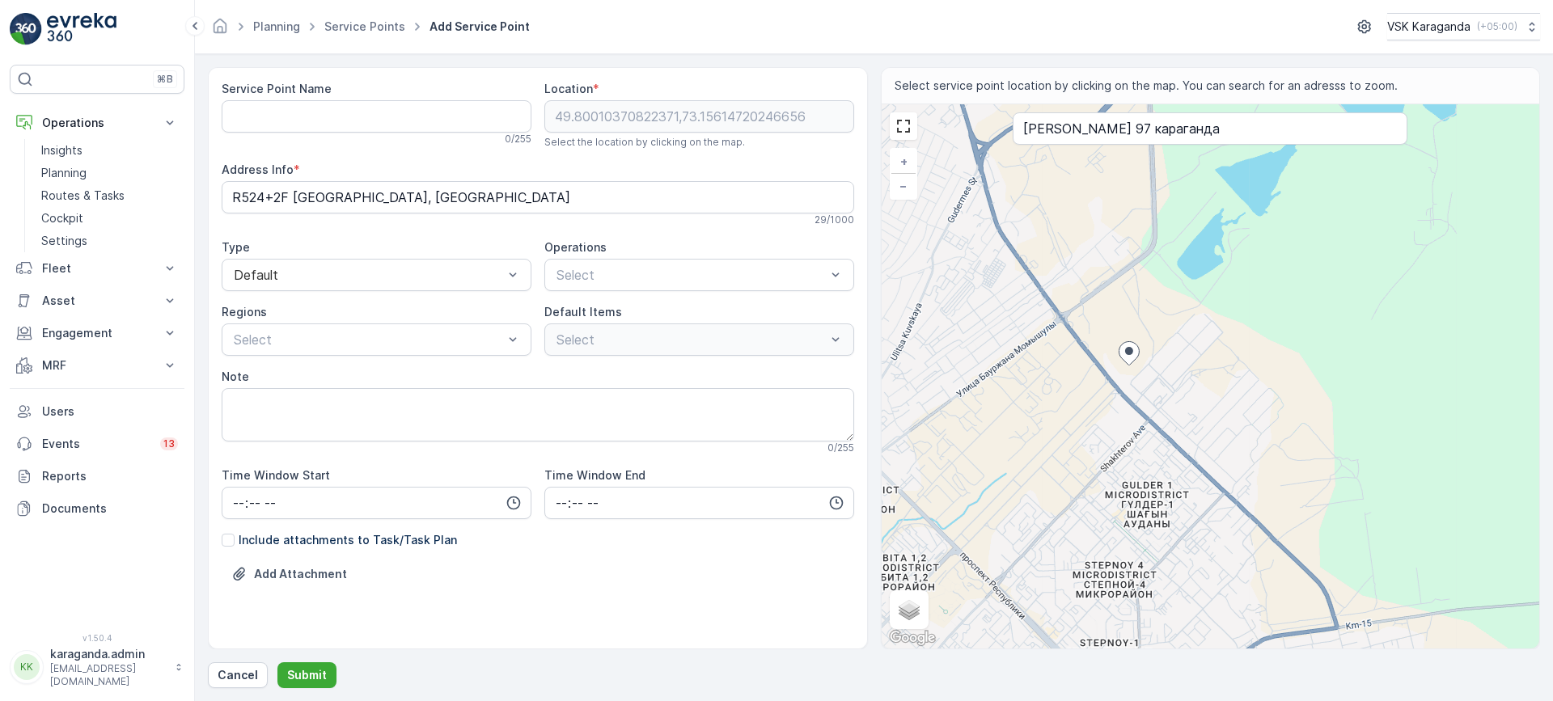
drag, startPoint x: 1086, startPoint y: 390, endPoint x: 1046, endPoint y: 434, distance: 59.6
click at [1046, 434] on div "+ − Satellite Roadmap Terrain Hybrid Leaflet Keyboard shortcuts Map Data Map da…" at bounding box center [1210, 376] width 658 height 544
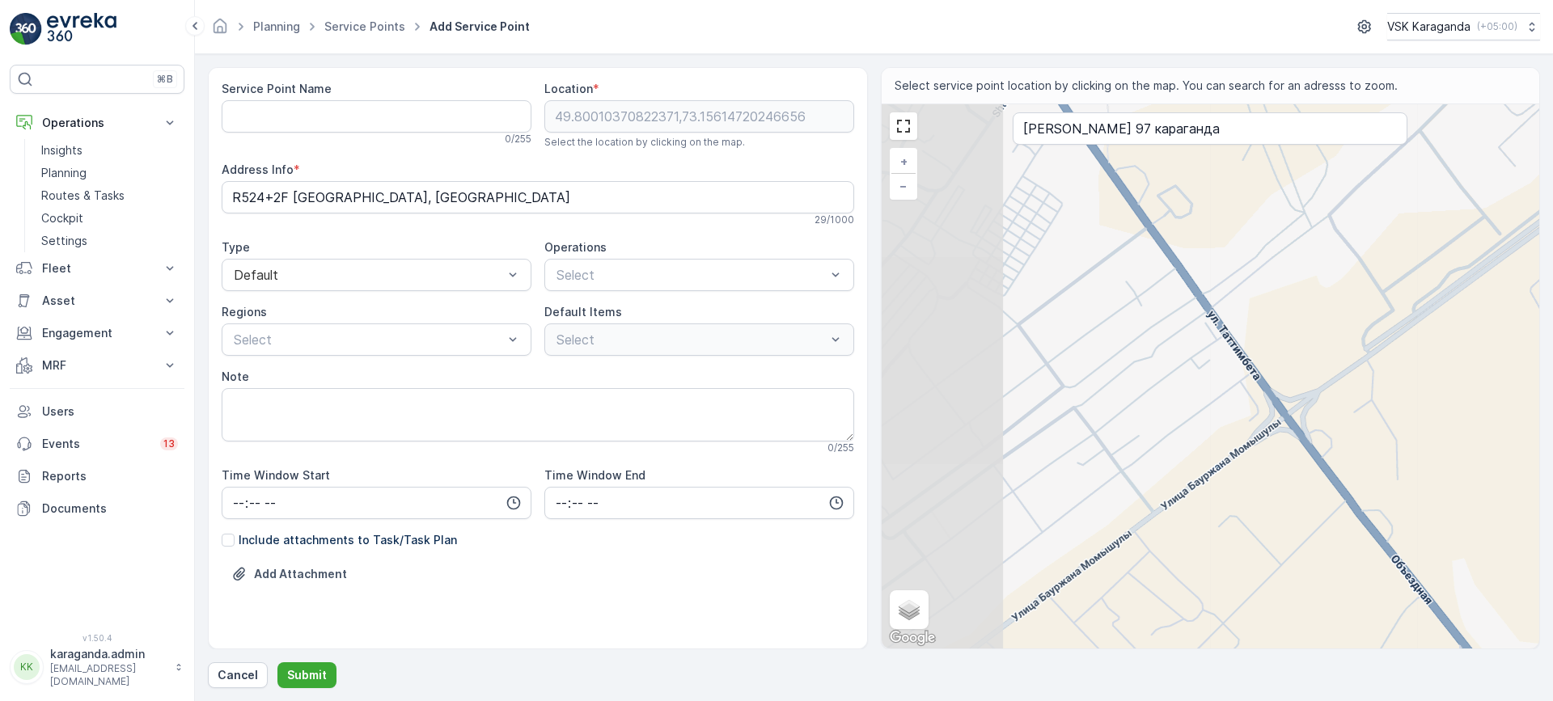
drag, startPoint x: 1097, startPoint y: 396, endPoint x: 1371, endPoint y: 623, distance: 356.1
click at [1371, 623] on div "+ − Satellite Roadmap Terrain Hybrid Leaflet Keyboard shortcuts Map Data Map da…" at bounding box center [1210, 376] width 658 height 544
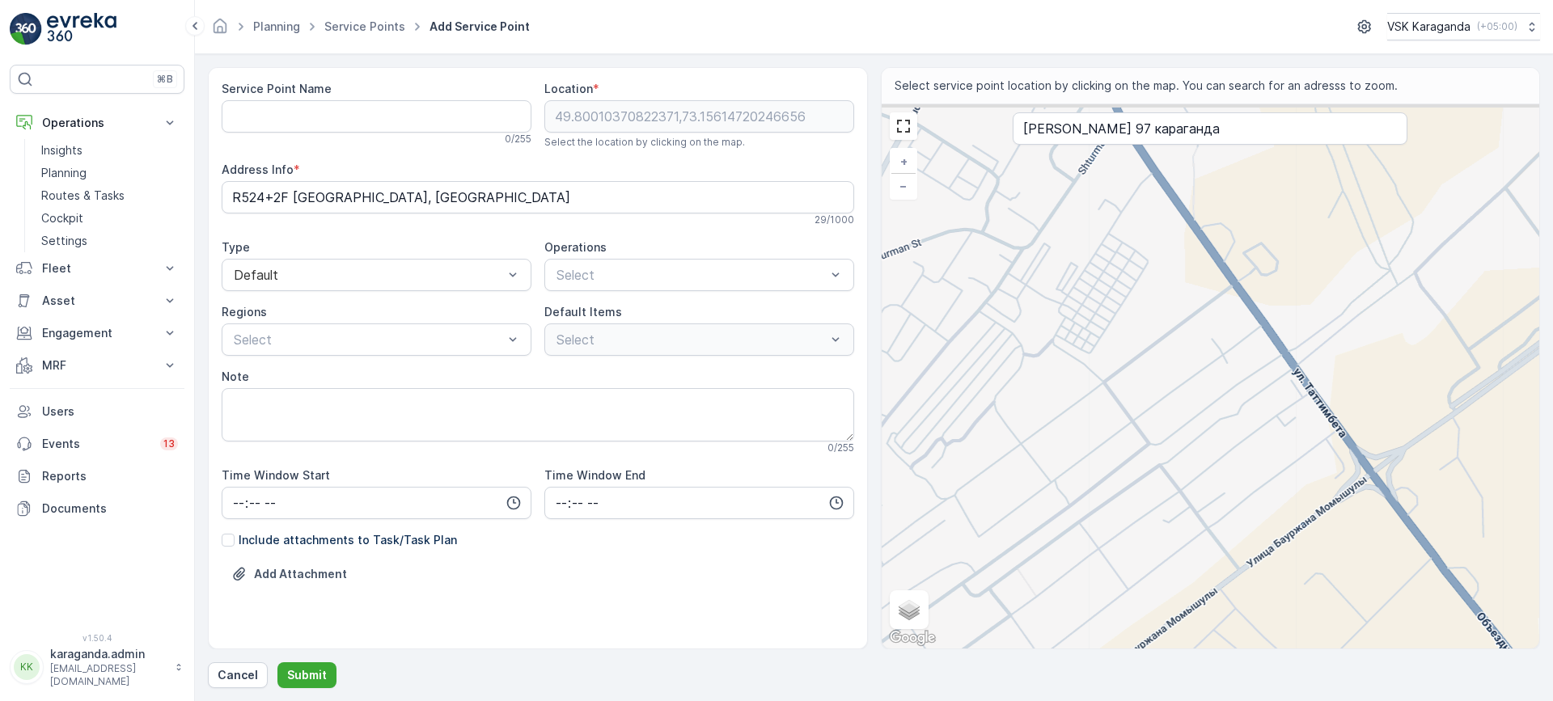
drag, startPoint x: 1194, startPoint y: 402, endPoint x: 1309, endPoint y: 467, distance: 131.8
click at [1309, 467] on div "+ − Satellite Roadmap Terrain Hybrid Leaflet Keyboard shortcuts Map Data Map da…" at bounding box center [1210, 376] width 658 height 544
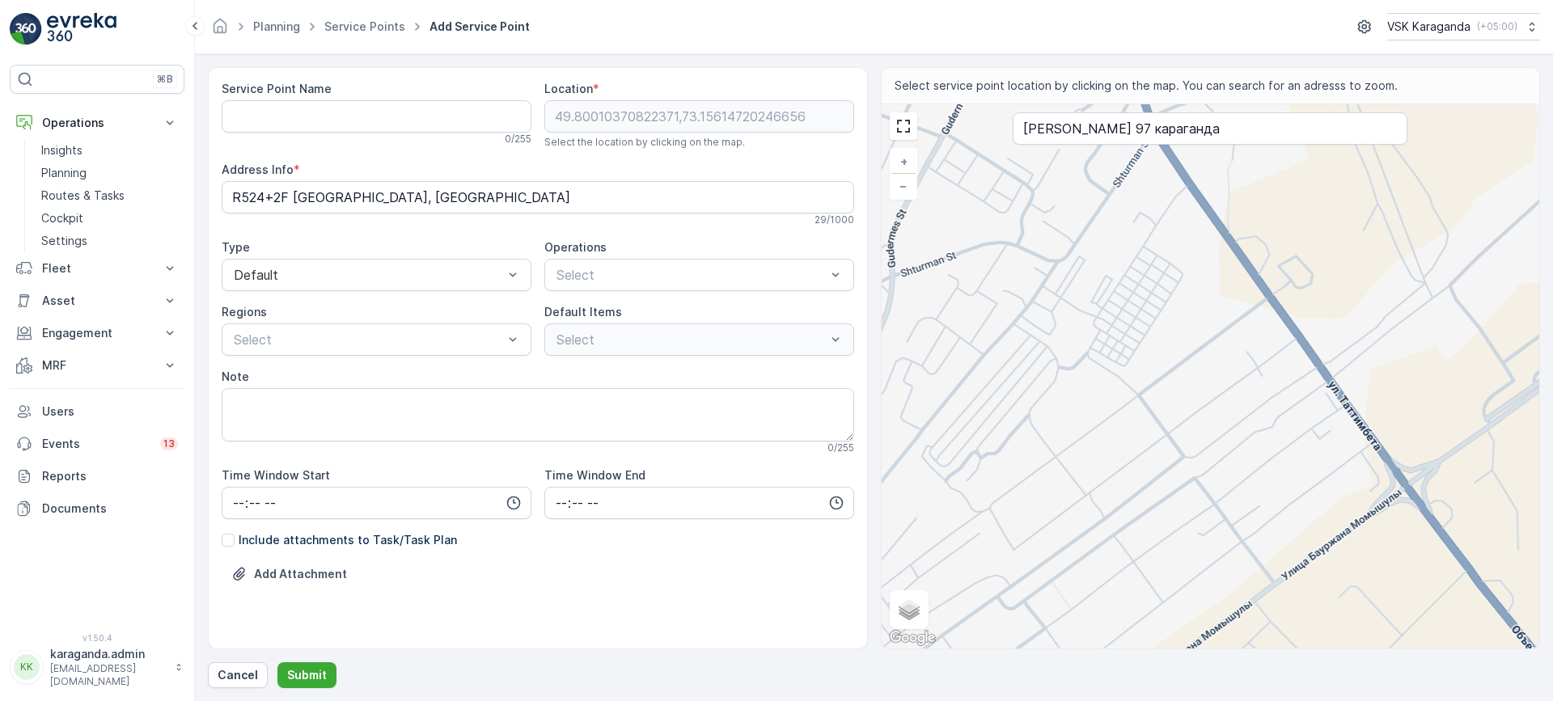
click at [1274, 390] on div "+ − Satellite Roadmap Terrain Hybrid Leaflet Keyboard shortcuts Map Data Map da…" at bounding box center [1210, 376] width 658 height 544
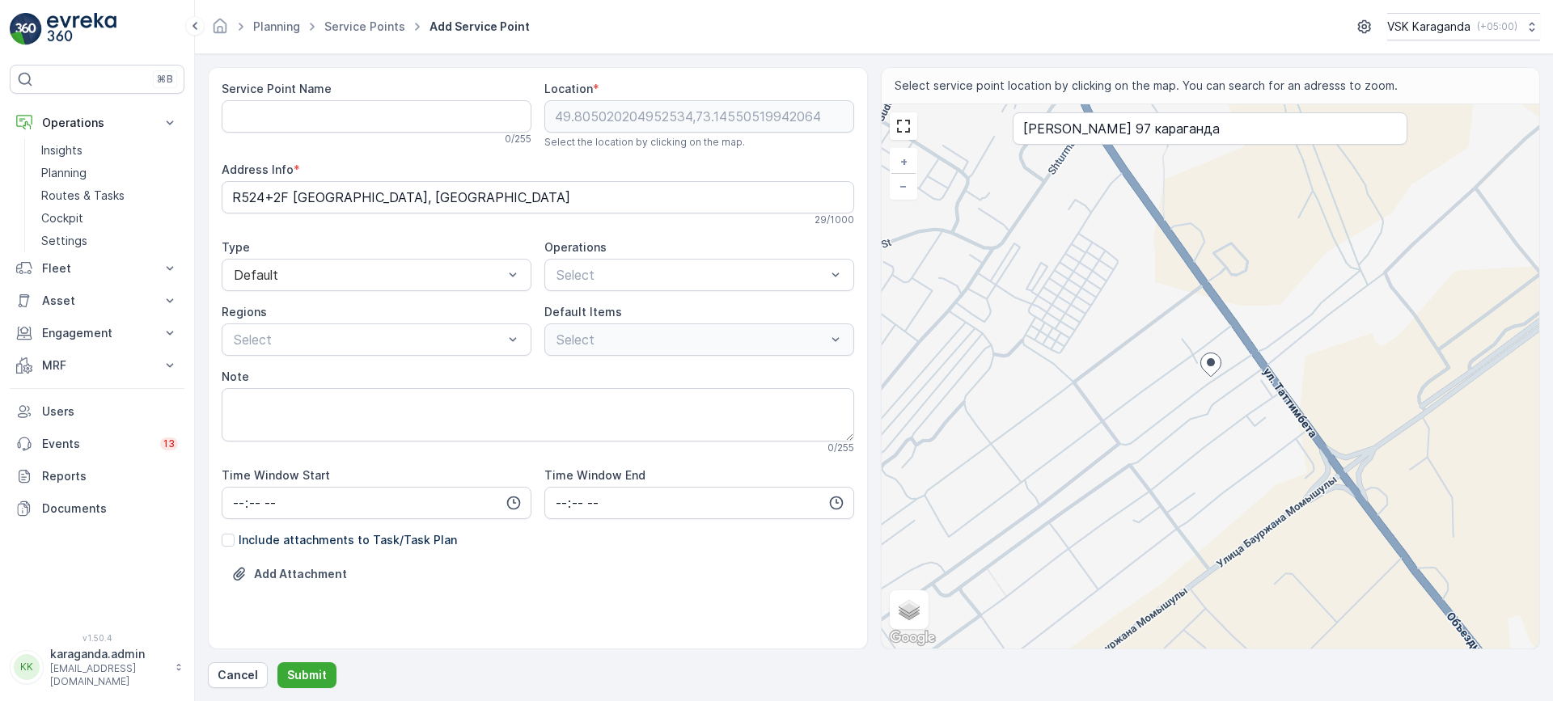
click at [1278, 421] on div "+ − Satellite Roadmap Terrain Hybrid Leaflet Keyboard shortcuts Map Data Map da…" at bounding box center [1210, 376] width 658 height 544
type input "49.80425852687562,73.14733318998248"
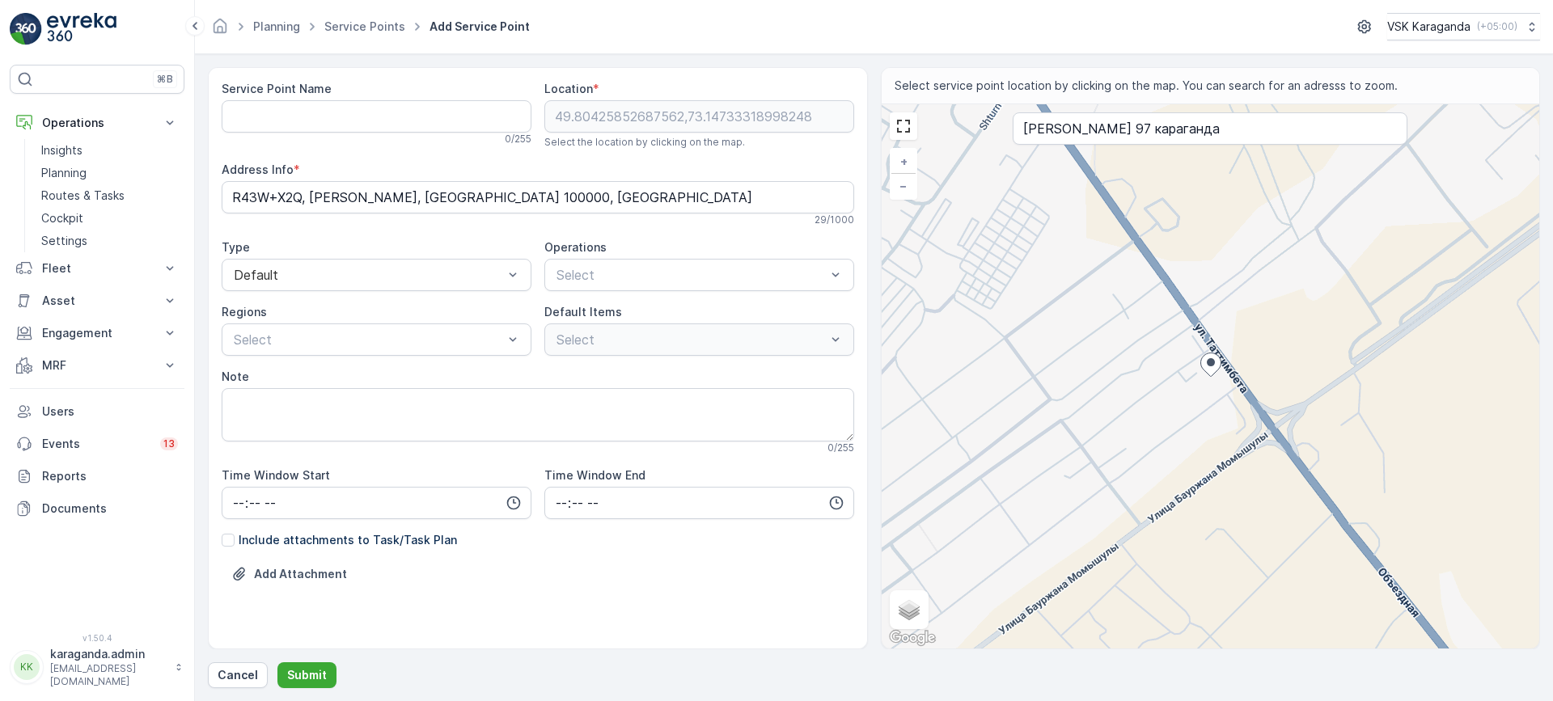
type Info "R43W+9X8, Karaganda 100000, Kazakhstan"
click at [1223, 399] on div "+ − Satellite Roadmap Terrain Hybrid Leaflet Keyboard shortcuts Map Data Map da…" at bounding box center [1210, 376] width 658 height 544
type input "49.80387075888756,73.14769707359123"
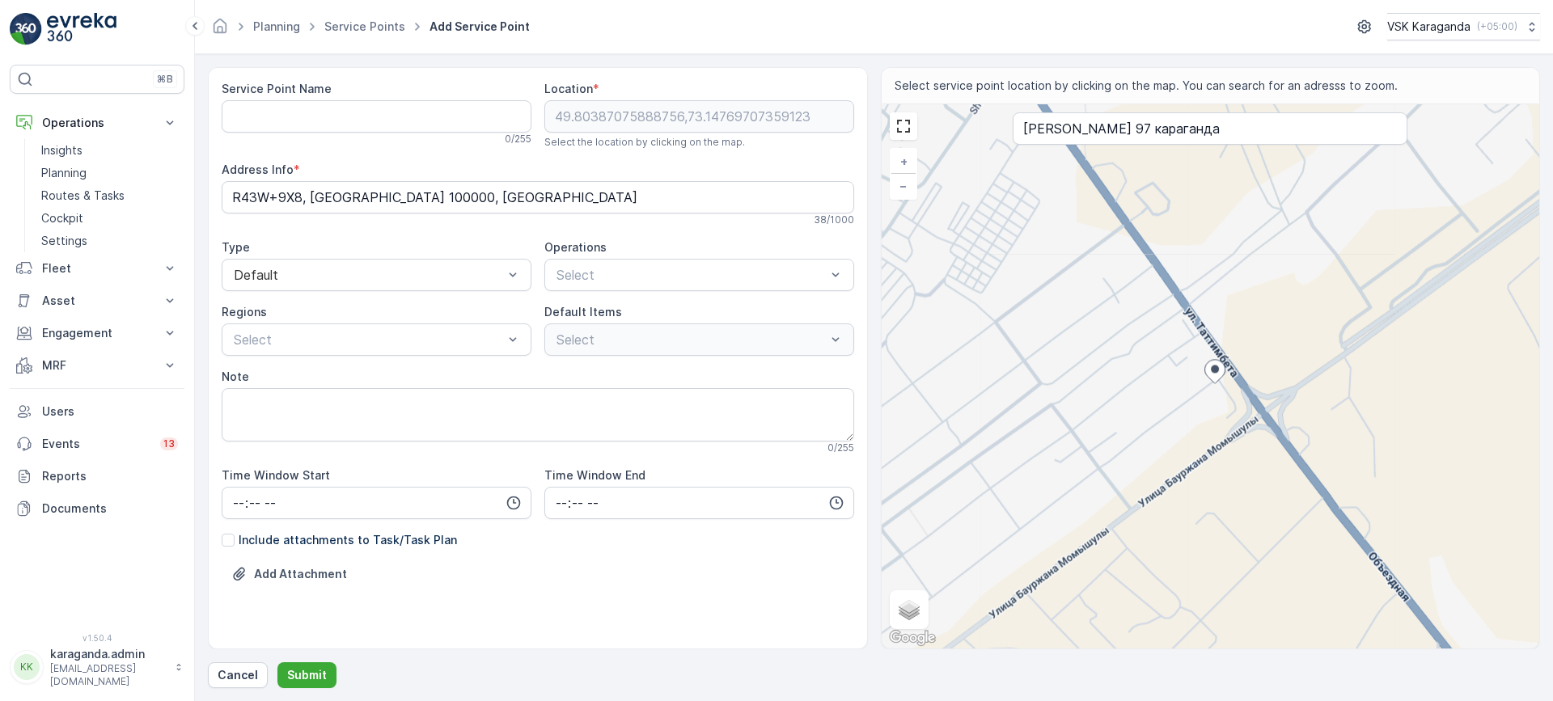
type Info "R43X+F35, Karaganda 100000, Kazakhstan"
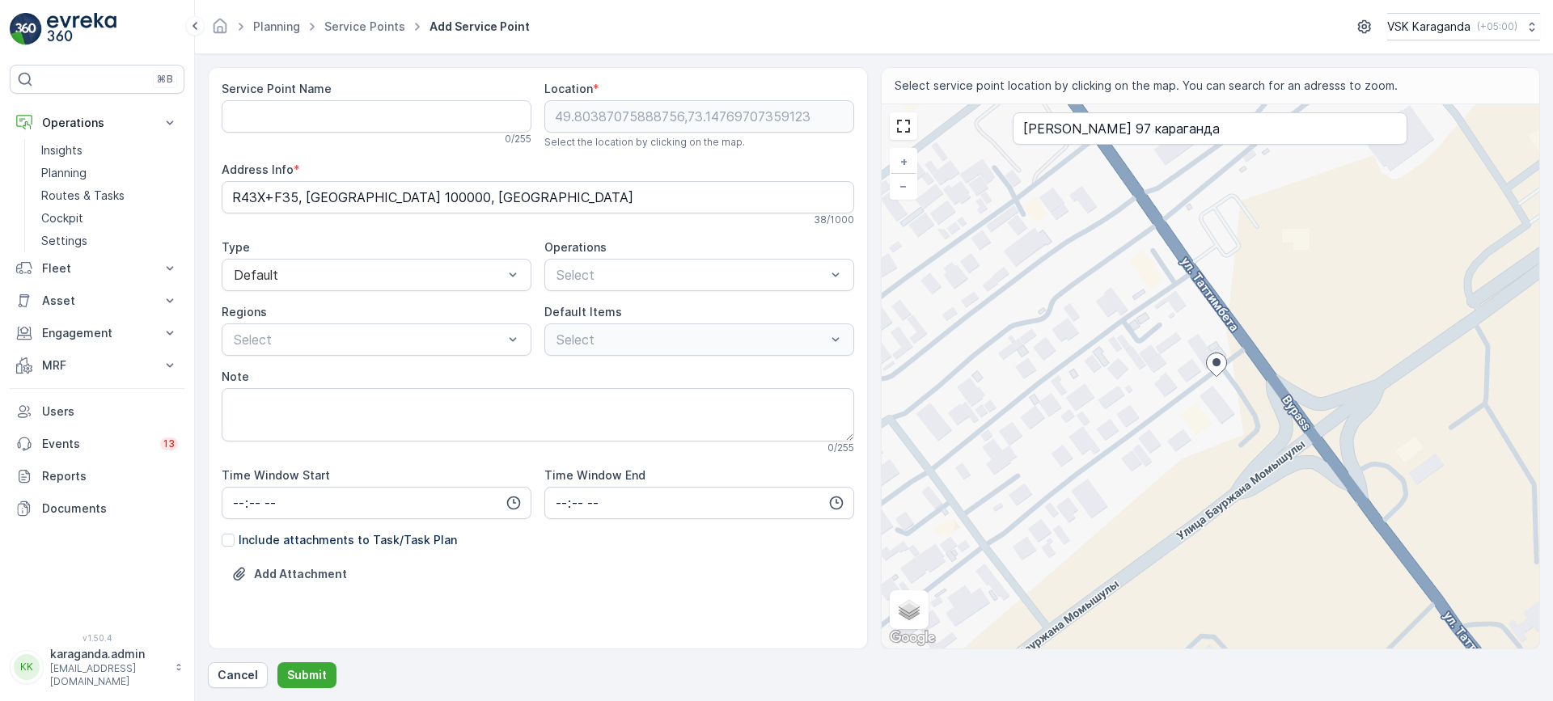
click at [1197, 347] on div "+ − Satellite Roadmap Terrain Hybrid Leaflet Keyboard shortcuts Map Data Map da…" at bounding box center [1210, 376] width 658 height 544
type input "49.80412696308495,73.14745266450718"
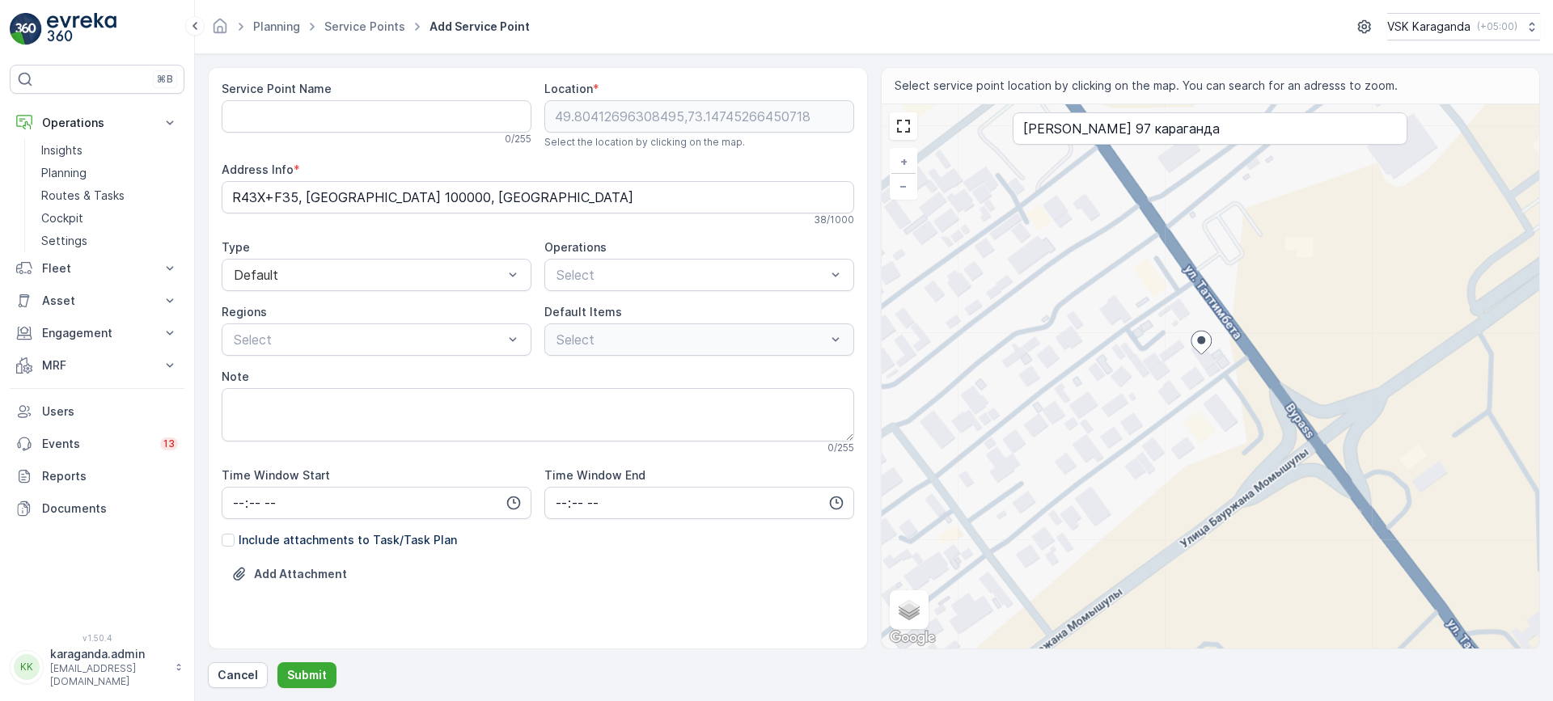
type Info "R43W+9X8, Karaganda 100000, Kazakhstan"
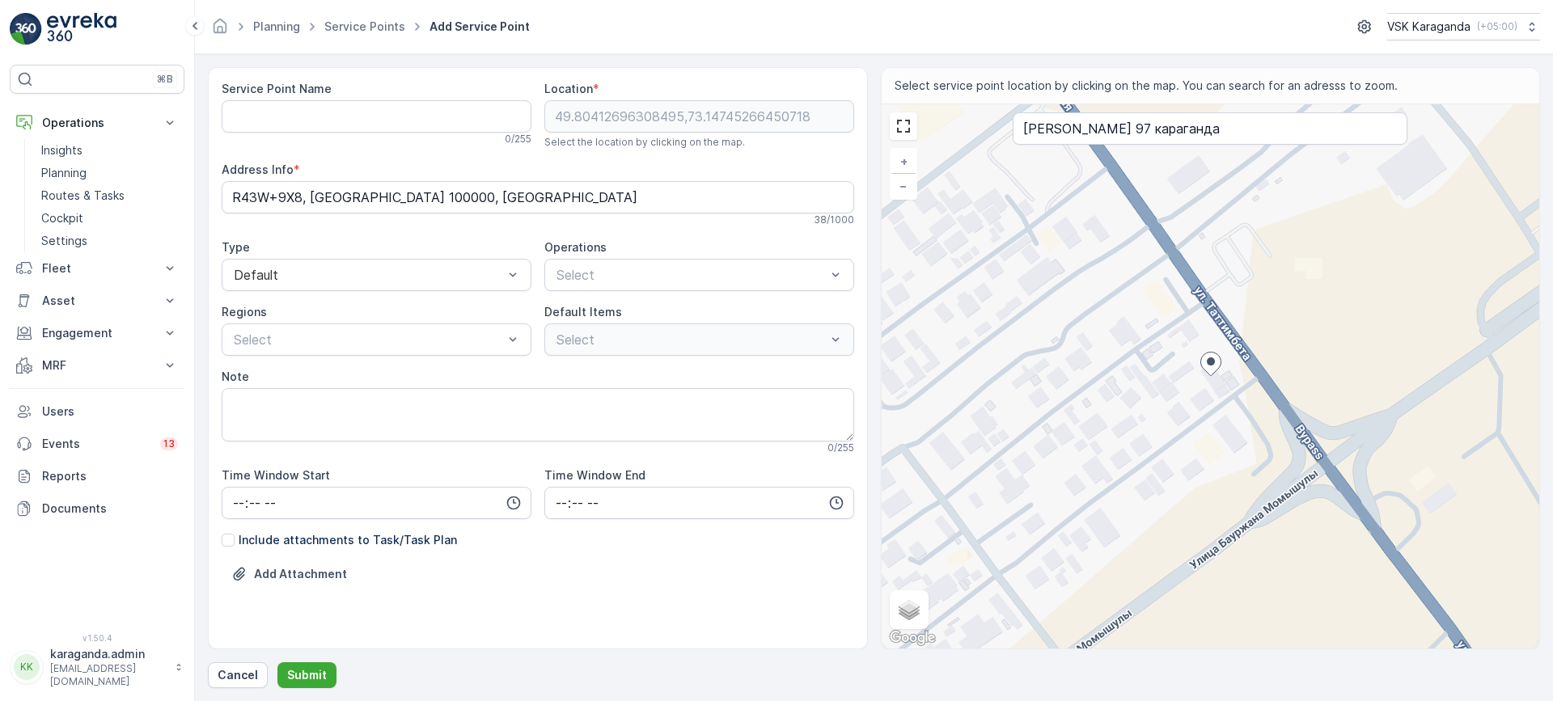
click at [1193, 338] on div "+ − Satellite Roadmap Terrain Hybrid Leaflet Keyboard shortcuts Map Data Map da…" at bounding box center [1210, 376] width 658 height 544
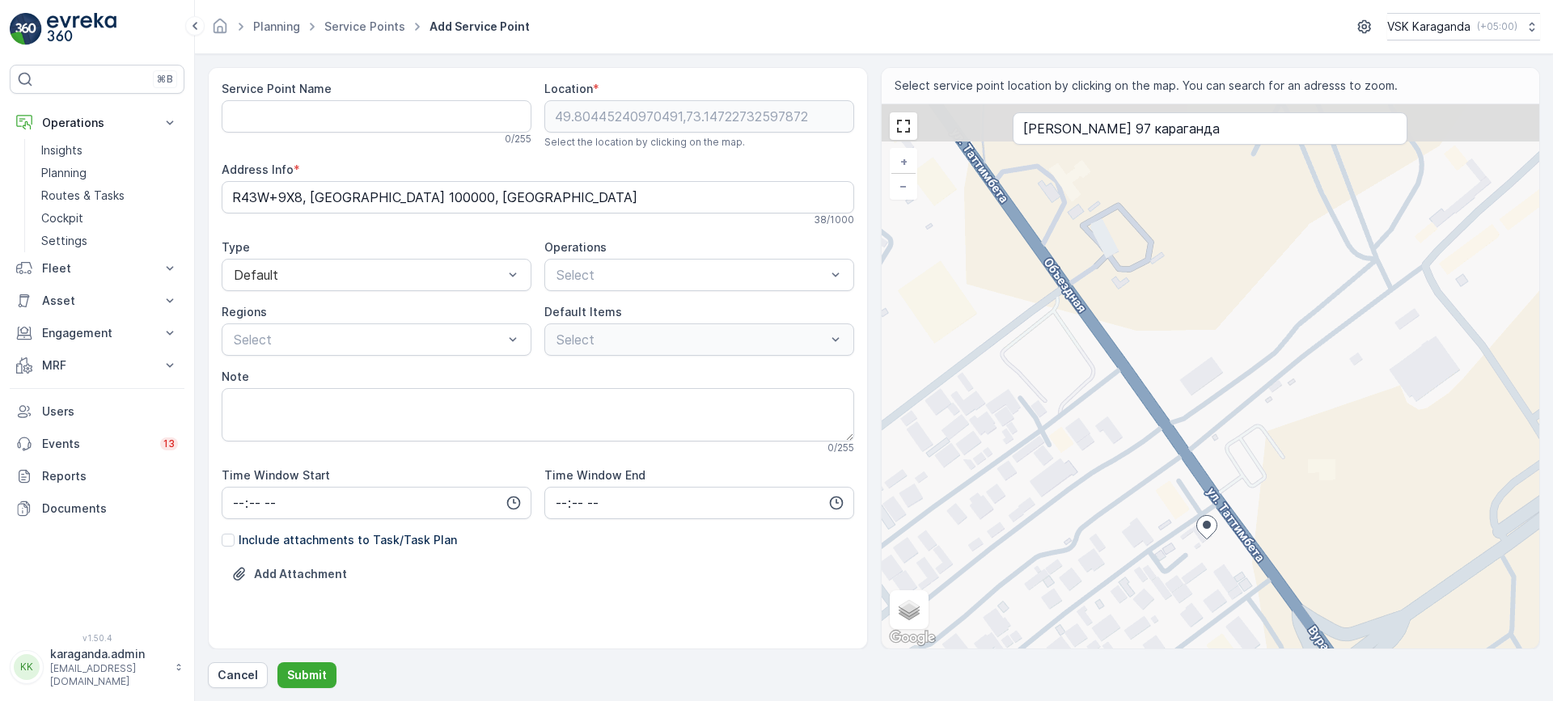
drag, startPoint x: 1115, startPoint y: 300, endPoint x: 1111, endPoint y: 463, distance: 163.4
click at [1111, 463] on div "+ − Satellite Roadmap Terrain Hybrid Leaflet Keyboard shortcuts Map Data Map da…" at bounding box center [1210, 376] width 658 height 544
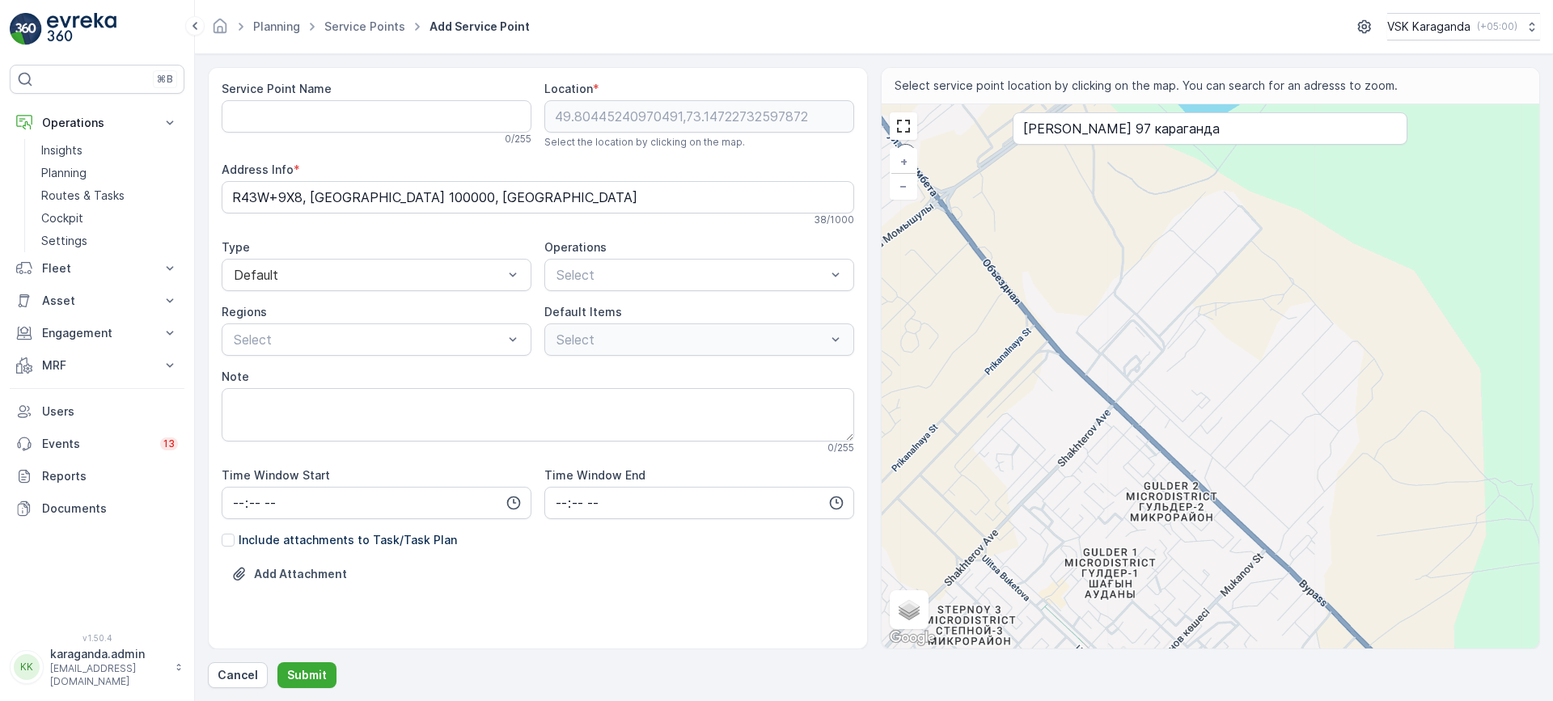
click at [846, 130] on div "Service Point Name 0 / 255 Location * 49.80445240970491,73.14722732597872 Selec…" at bounding box center [874, 358] width 1332 height 582
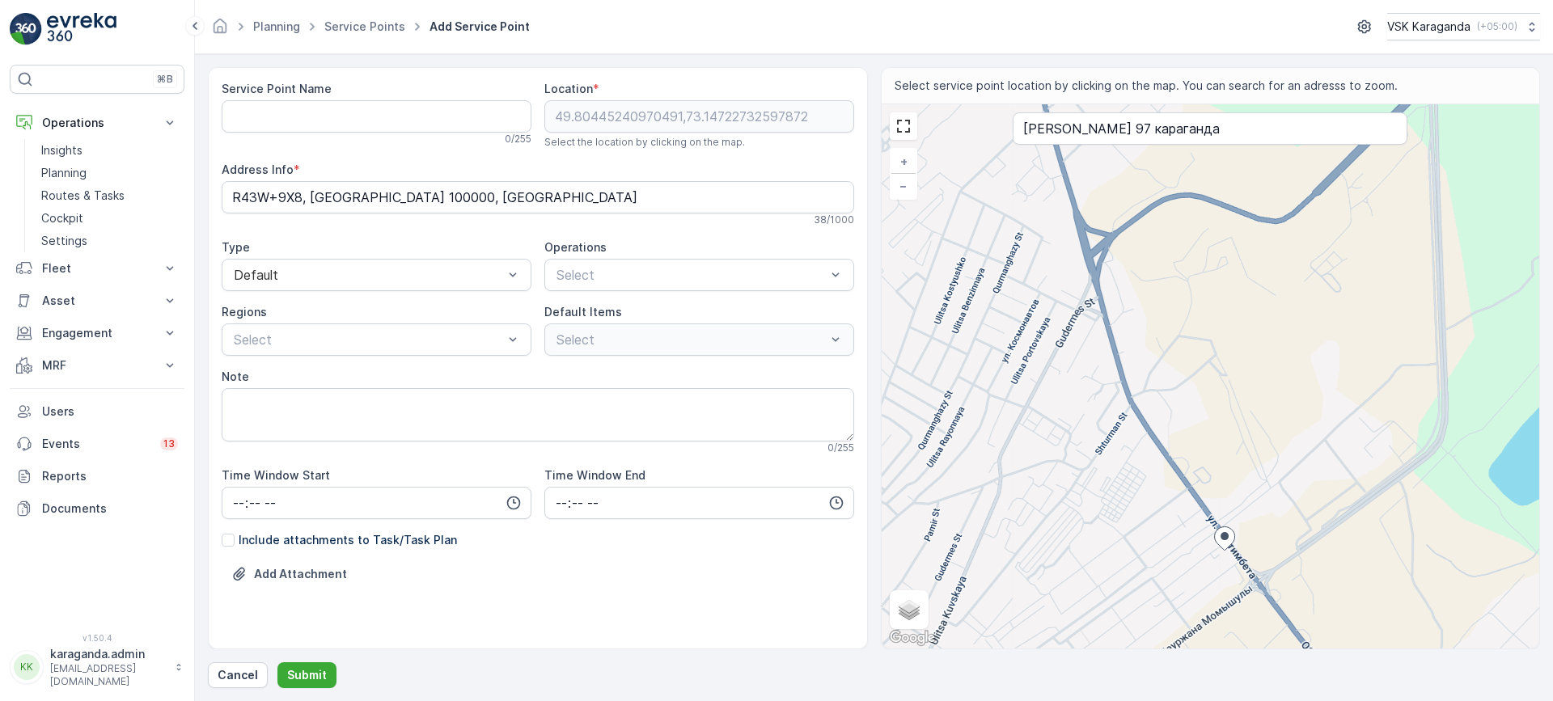
drag, startPoint x: 1092, startPoint y: 321, endPoint x: 1164, endPoint y: 513, distance: 204.7
click at [1164, 513] on div "+ − Satellite Roadmap Terrain Hybrid Leaflet Keyboard shortcuts Map Data Map da…" at bounding box center [1210, 376] width 658 height 544
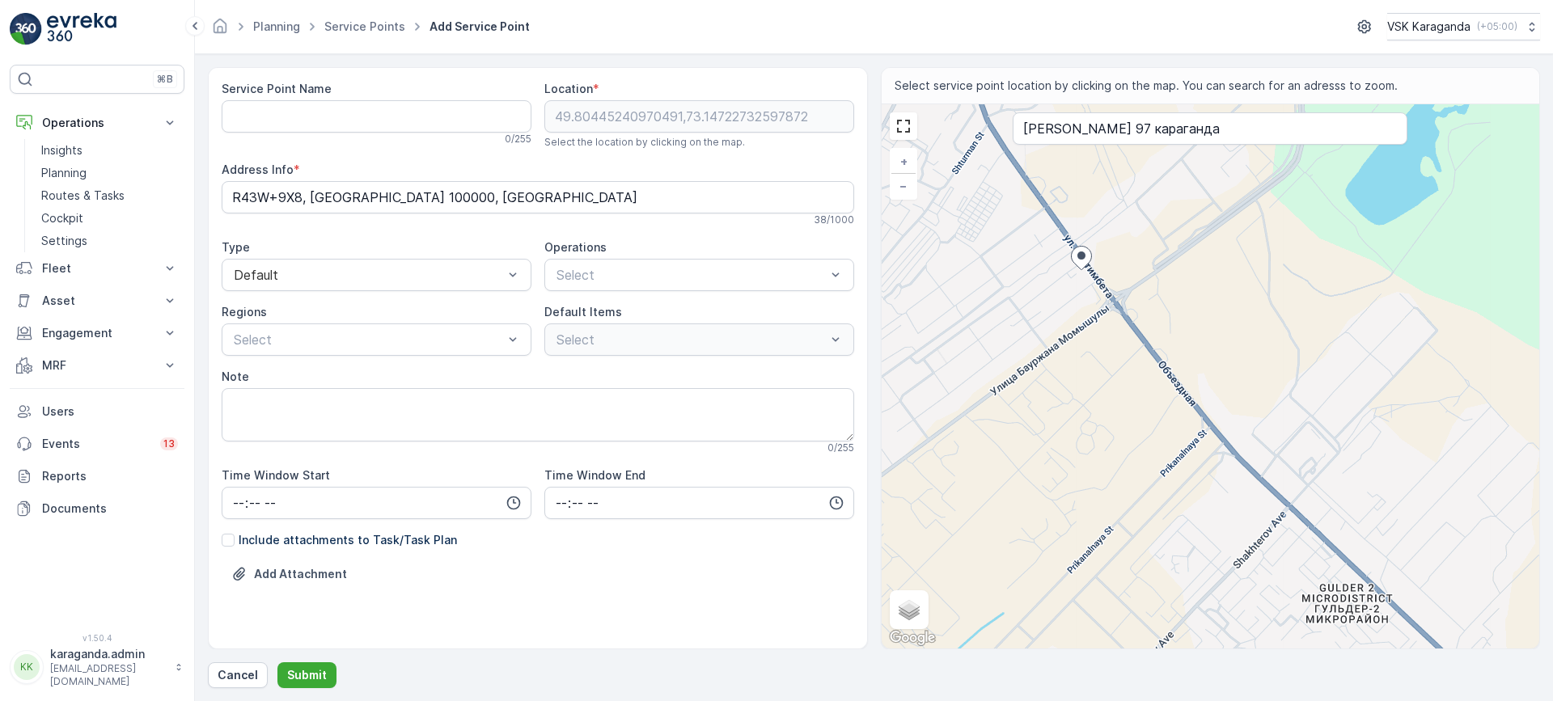
drag, startPoint x: 1039, startPoint y: 332, endPoint x: 977, endPoint y: 180, distance: 165.0
click at [977, 180] on div "+ − Satellite Roadmap Terrain Hybrid Leaflet Keyboard shortcuts Map Data Map da…" at bounding box center [1210, 376] width 658 height 544
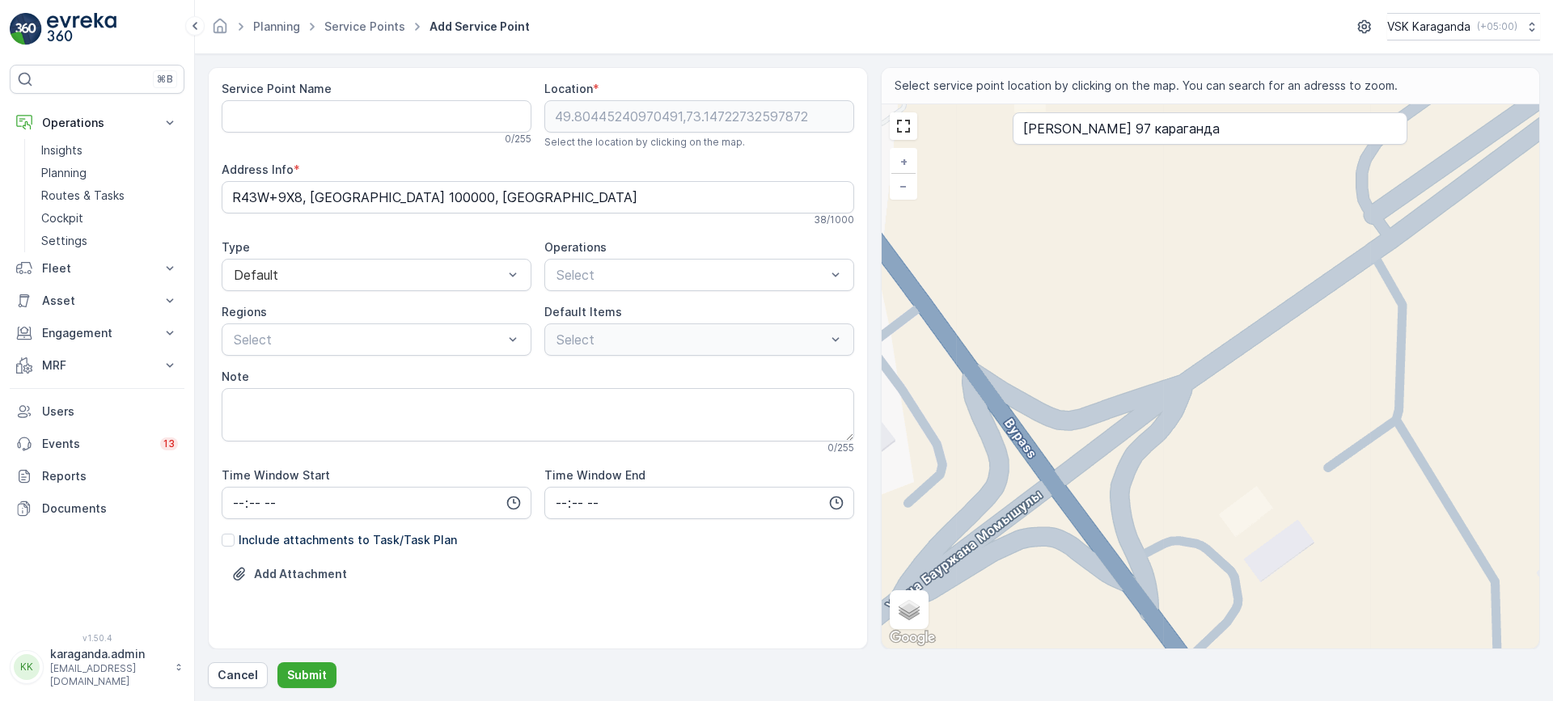
drag, startPoint x: 1257, startPoint y: 316, endPoint x: 1091, endPoint y: 550, distance: 286.5
click at [1068, 586] on div "+ − Satellite Roadmap Terrain Hybrid Leaflet Keyboard shortcuts Map Data Map da…" at bounding box center [1210, 376] width 658 height 544
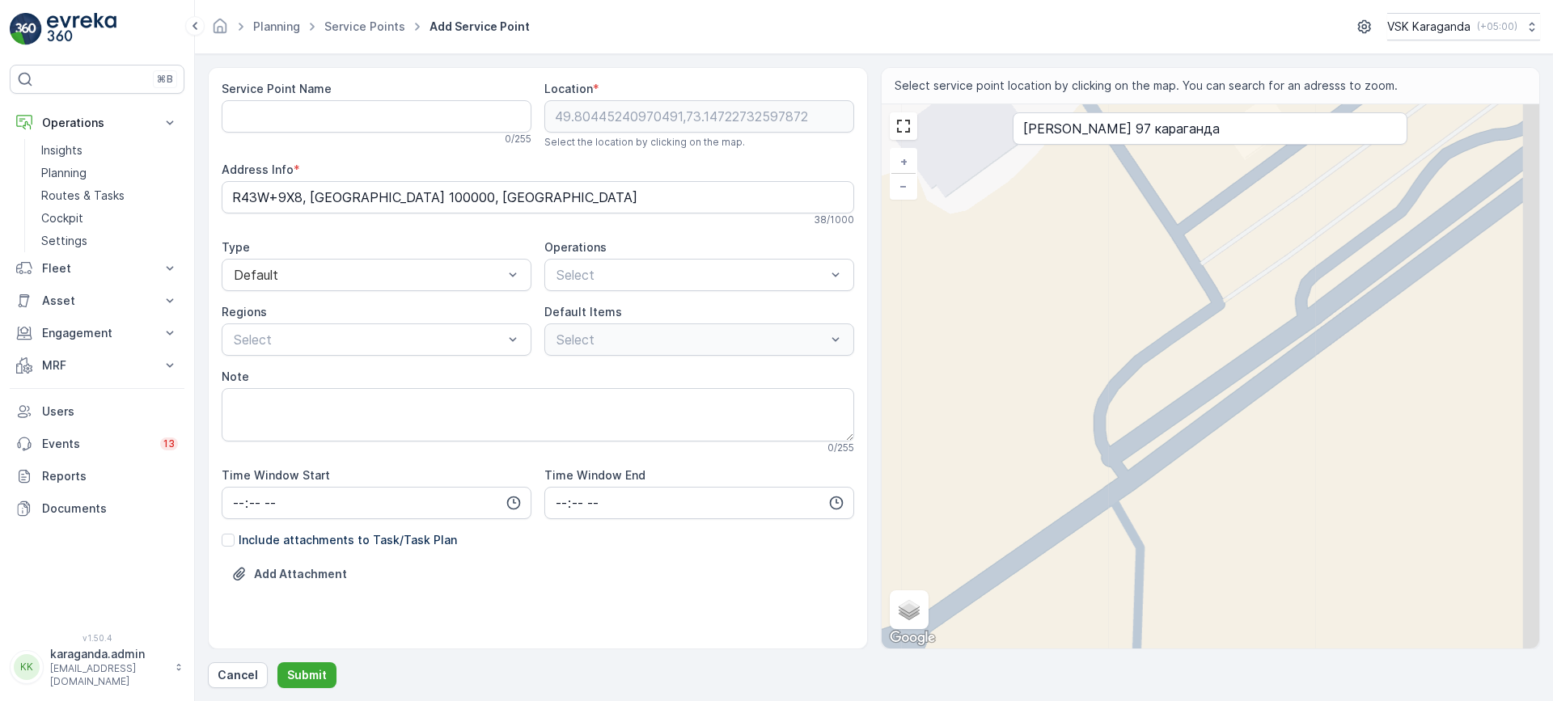
drag, startPoint x: 1281, startPoint y: 315, endPoint x: 1042, endPoint y: 550, distance: 335.1
click at [1039, 551] on div "+ − Satellite Roadmap Terrain Hybrid Leaflet Keyboard shortcuts Map Data Map da…" at bounding box center [1210, 376] width 658 height 544
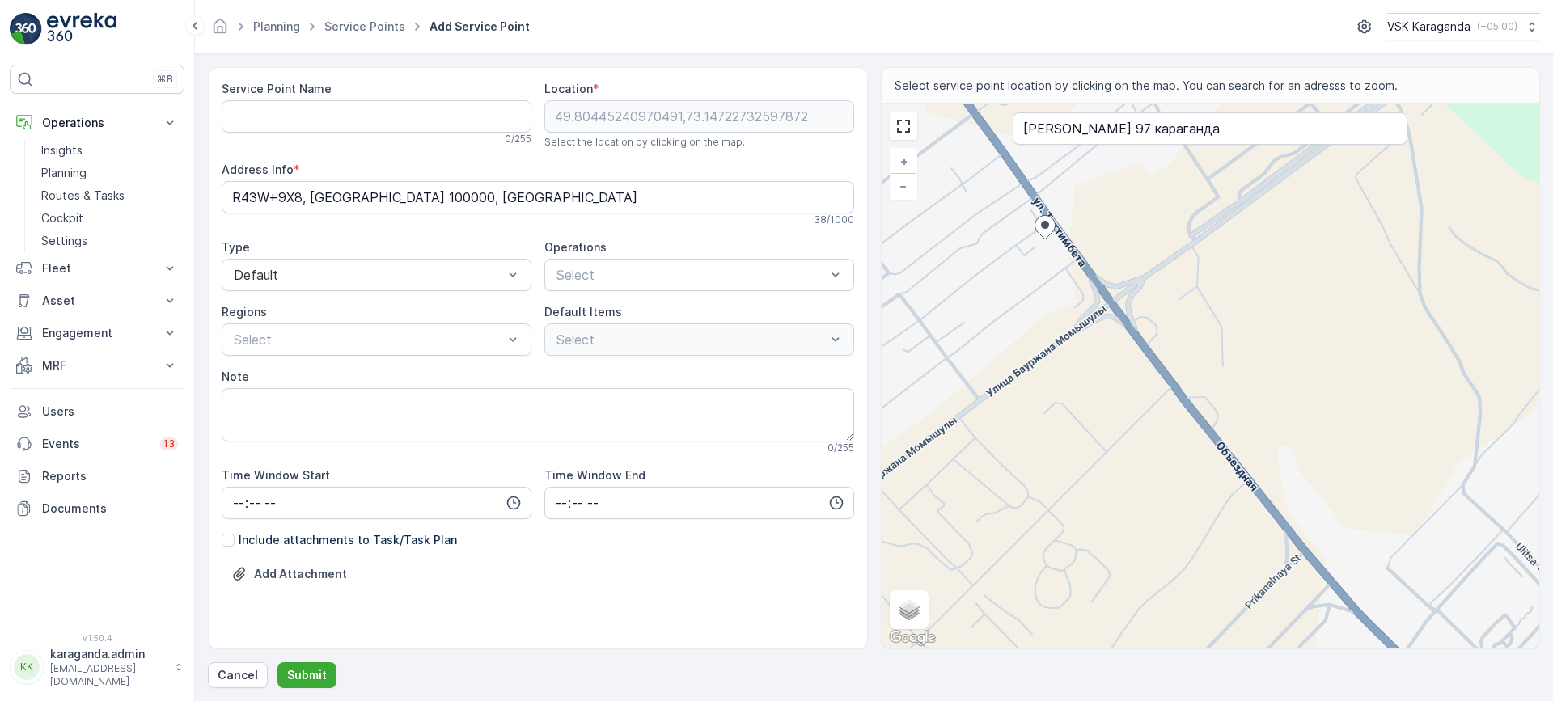
drag, startPoint x: 1147, startPoint y: 437, endPoint x: 1190, endPoint y: 210, distance: 231.1
click at [1190, 210] on div "+ − Satellite Roadmap Terrain Hybrid Leaflet Keyboard shortcuts Map Data Map da…" at bounding box center [1210, 376] width 658 height 544
click at [1029, 220] on div "+ − Satellite Roadmap Terrain Hybrid Leaflet Keyboard shortcuts Map Data Map da…" at bounding box center [1210, 376] width 658 height 544
type input "49.80478477846291,73.14681344480697"
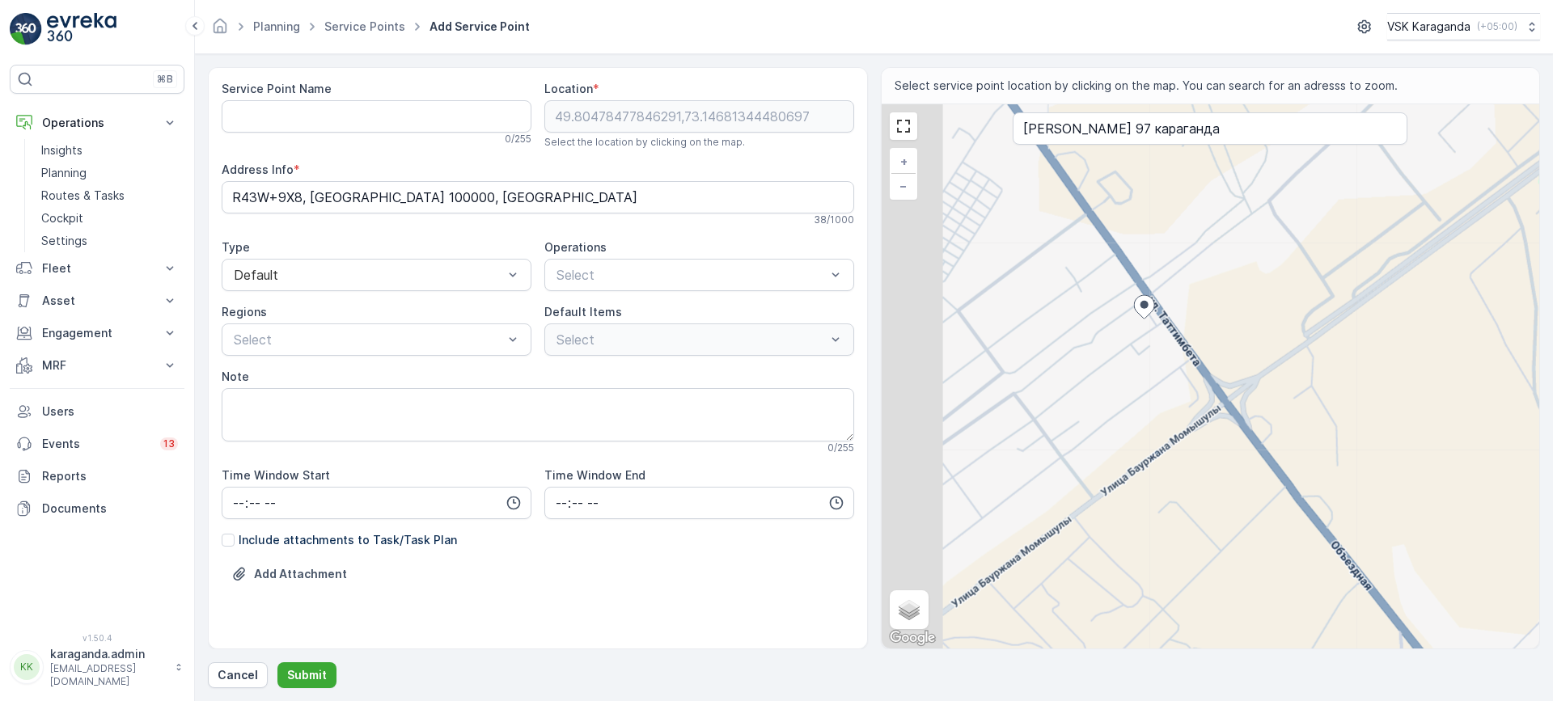
type Info "R43W+X2Q, [PERSON_NAME], [GEOGRAPHIC_DATA] 100000, [GEOGRAPHIC_DATA]"
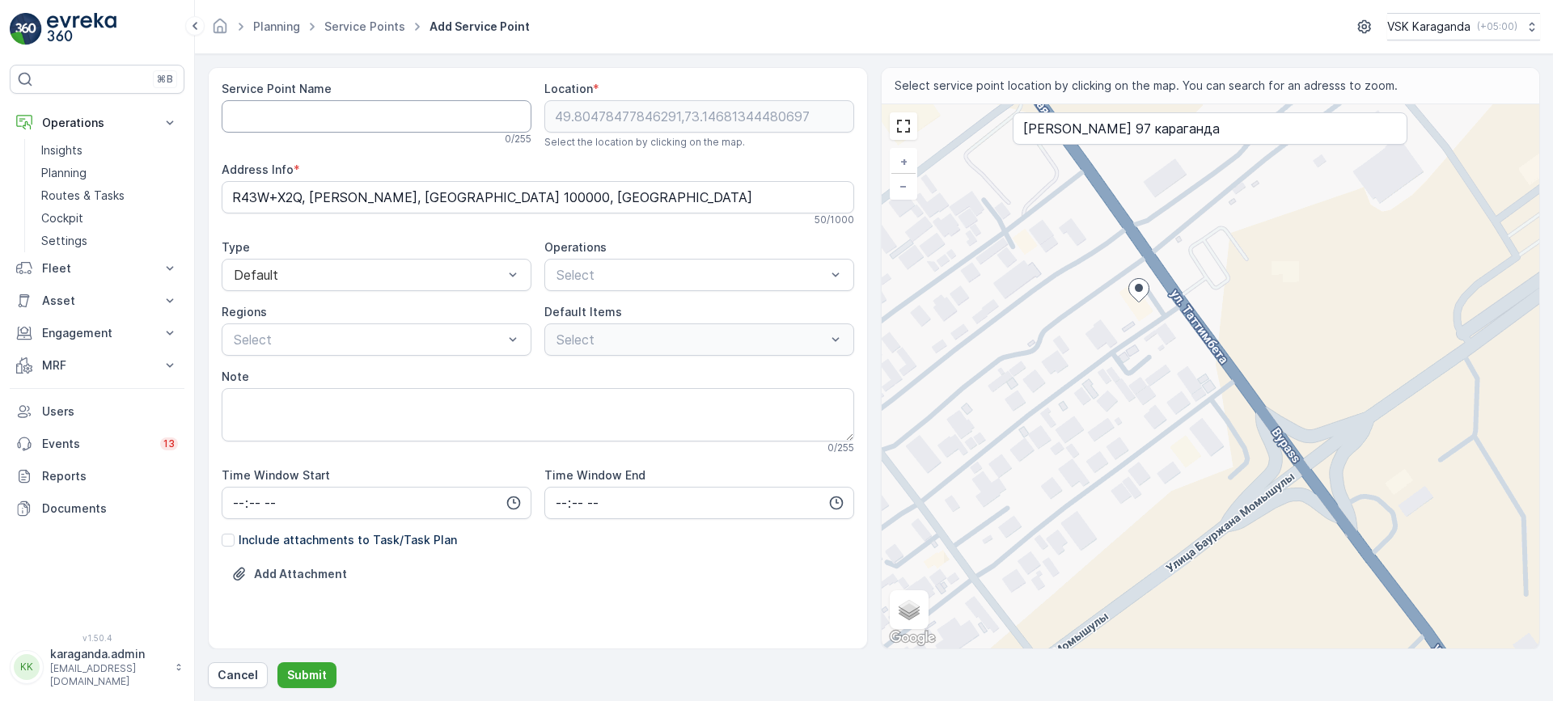
click at [416, 112] on Name "Service Point Name" at bounding box center [377, 116] width 310 height 32
type Name "Ж.[PERSON_NAME] 97"
click at [624, 315] on span "сетчатыe контейнера" at bounding box center [621, 314] width 134 height 15
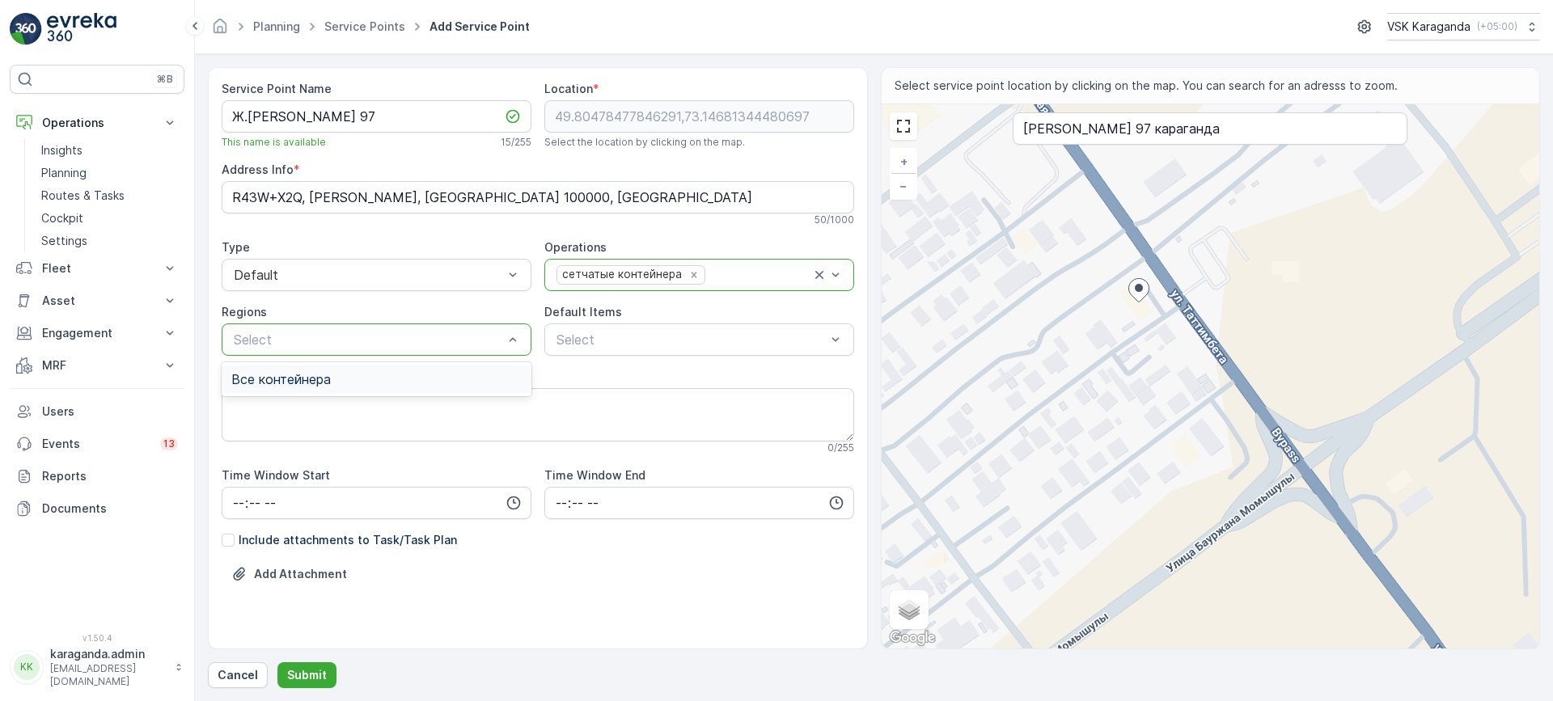
click at [385, 379] on div "Все контейнера" at bounding box center [376, 379] width 290 height 15
click at [234, 501] on input "time" at bounding box center [377, 503] width 310 height 32
click at [244, 475] on span "06" at bounding box center [238, 472] width 15 height 16
type input "06:00"
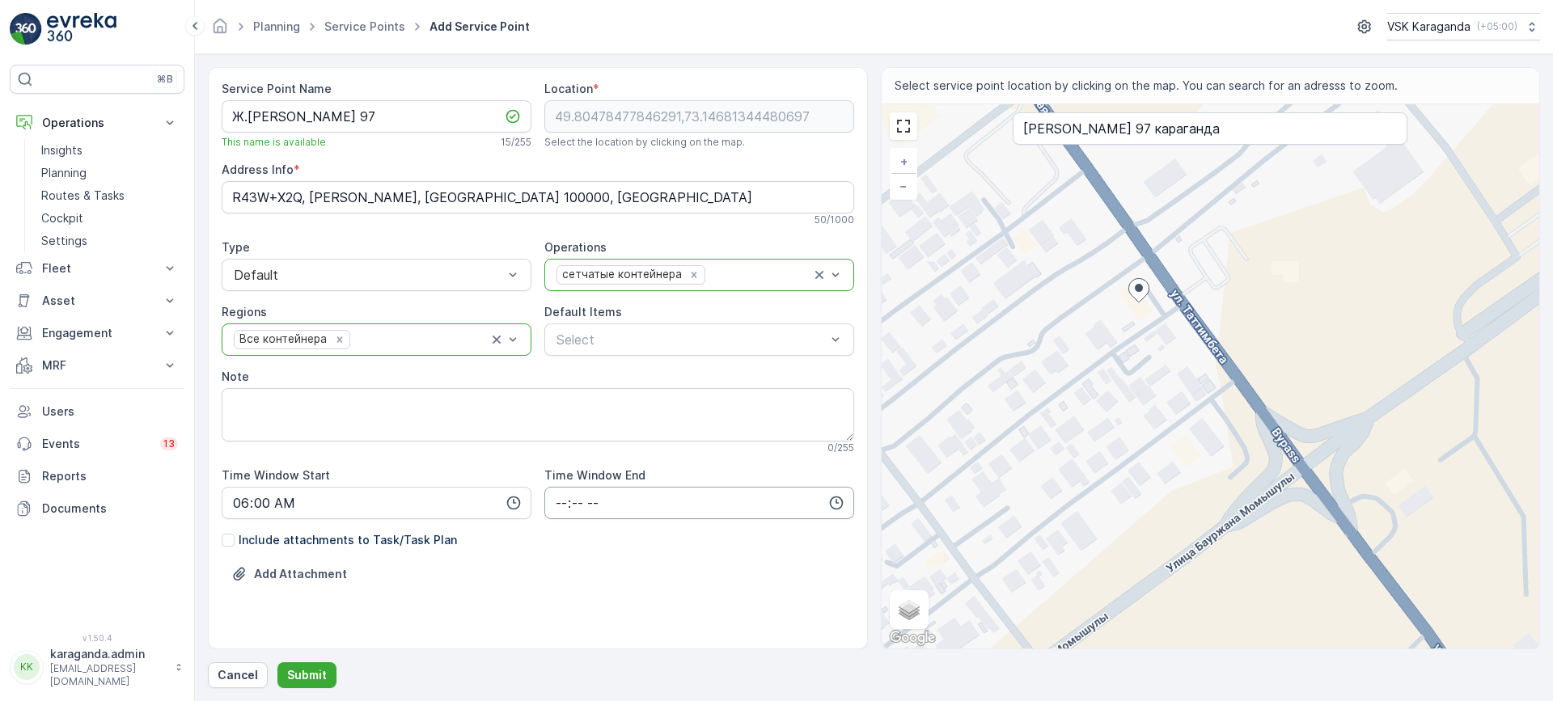
click at [547, 504] on input "time" at bounding box center [699, 503] width 310 height 32
click at [556, 454] on span "22" at bounding box center [560, 450] width 13 height 16
type input "22:00"
click at [556, 455] on span "22" at bounding box center [560, 450] width 13 height 16
click at [549, 547] on div "Include attachments to Task/Task Plan" at bounding box center [538, 540] width 632 height 16
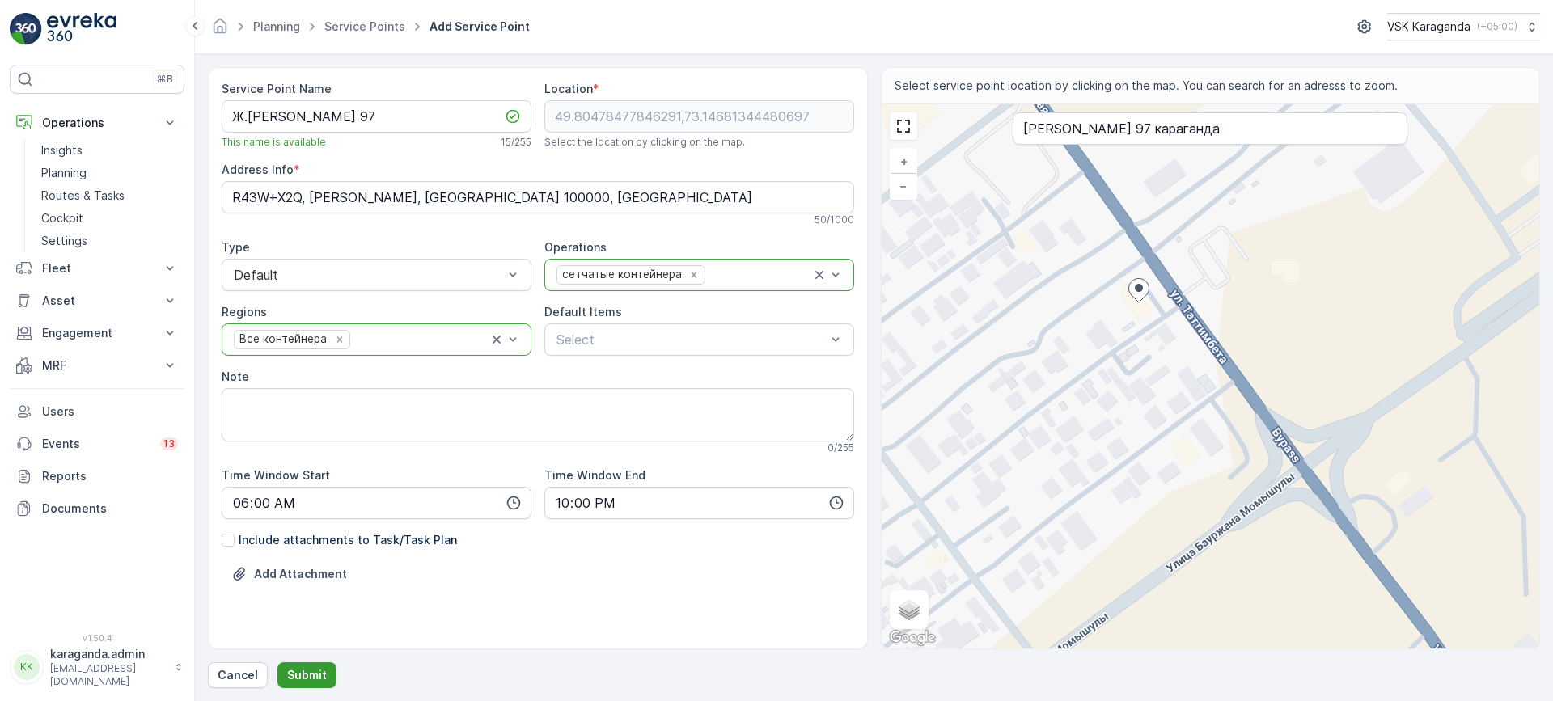
click at [301, 671] on p "Submit" at bounding box center [307, 675] width 40 height 16
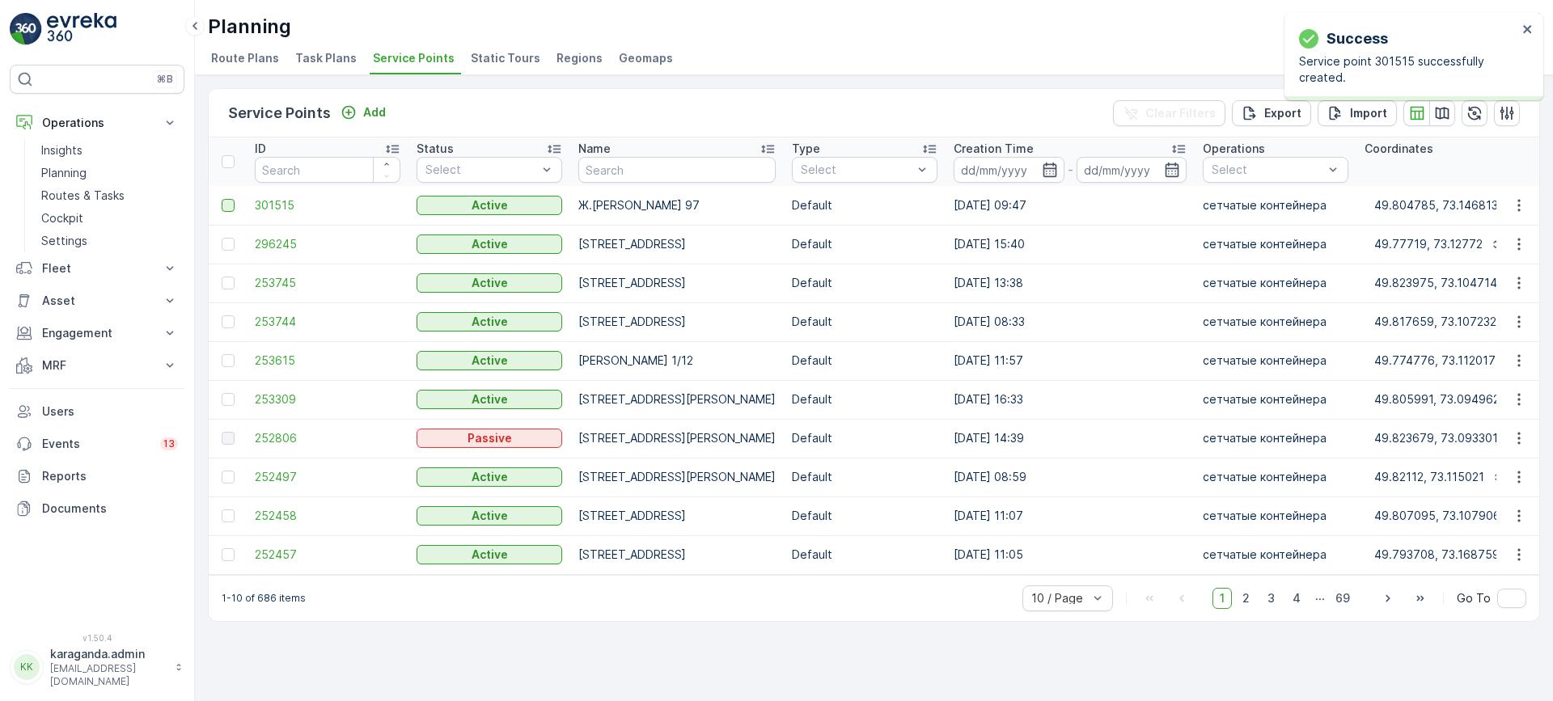
click at [233, 205] on div at bounding box center [228, 205] width 13 height 13
click at [222, 199] on input "checkbox" at bounding box center [222, 199] width 0 height 0
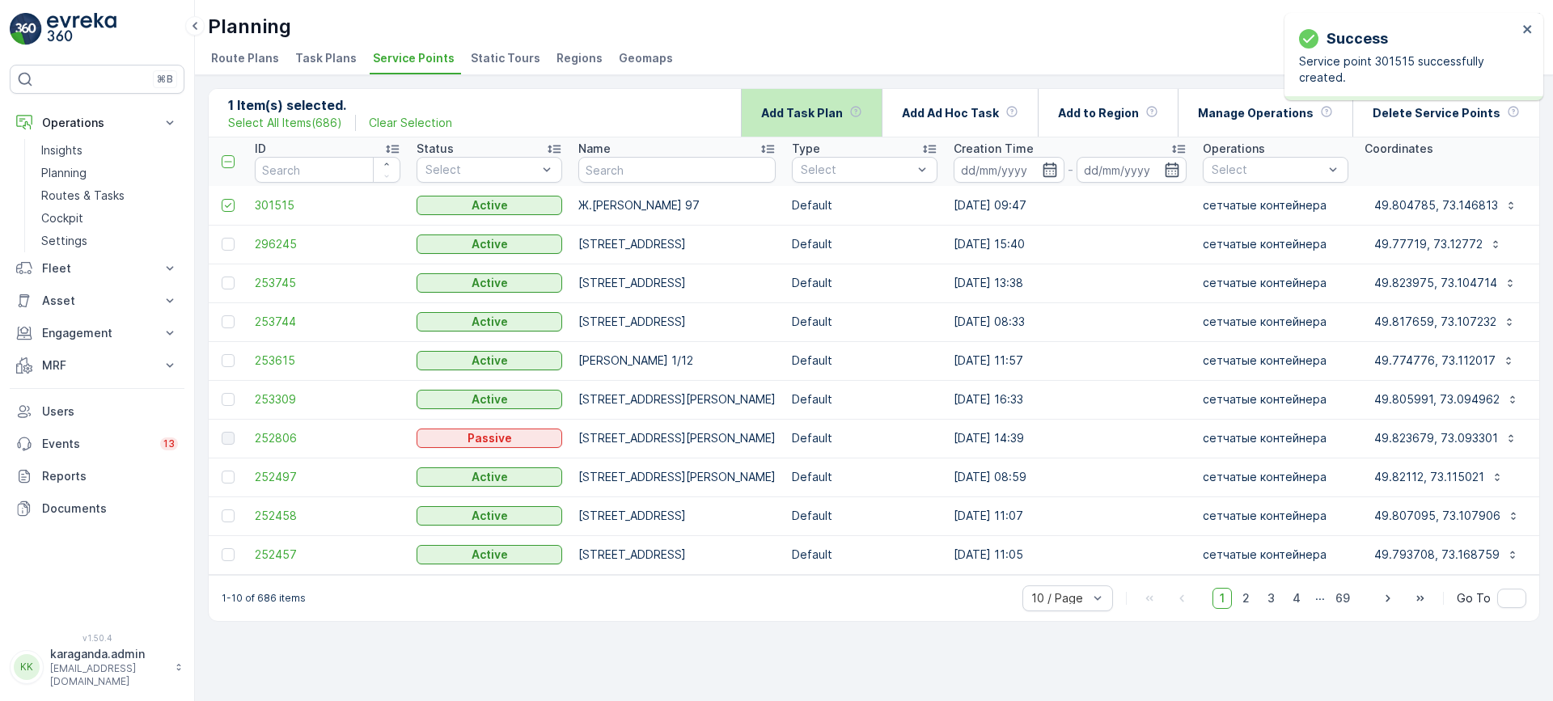
click at [809, 122] on div "Add Task Plan" at bounding box center [811, 113] width 101 height 48
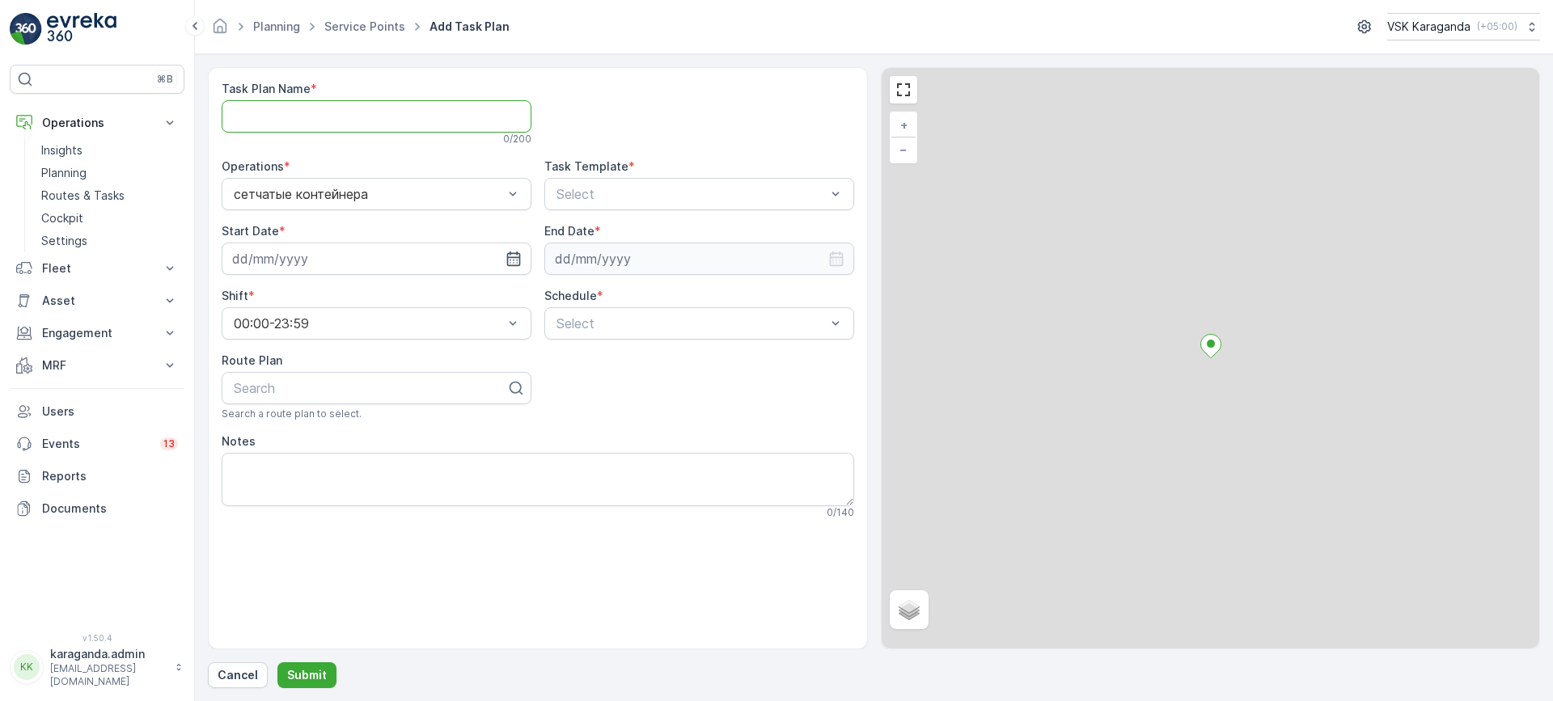
click at [361, 122] on Name "Task Plan Name" at bounding box center [377, 116] width 310 height 32
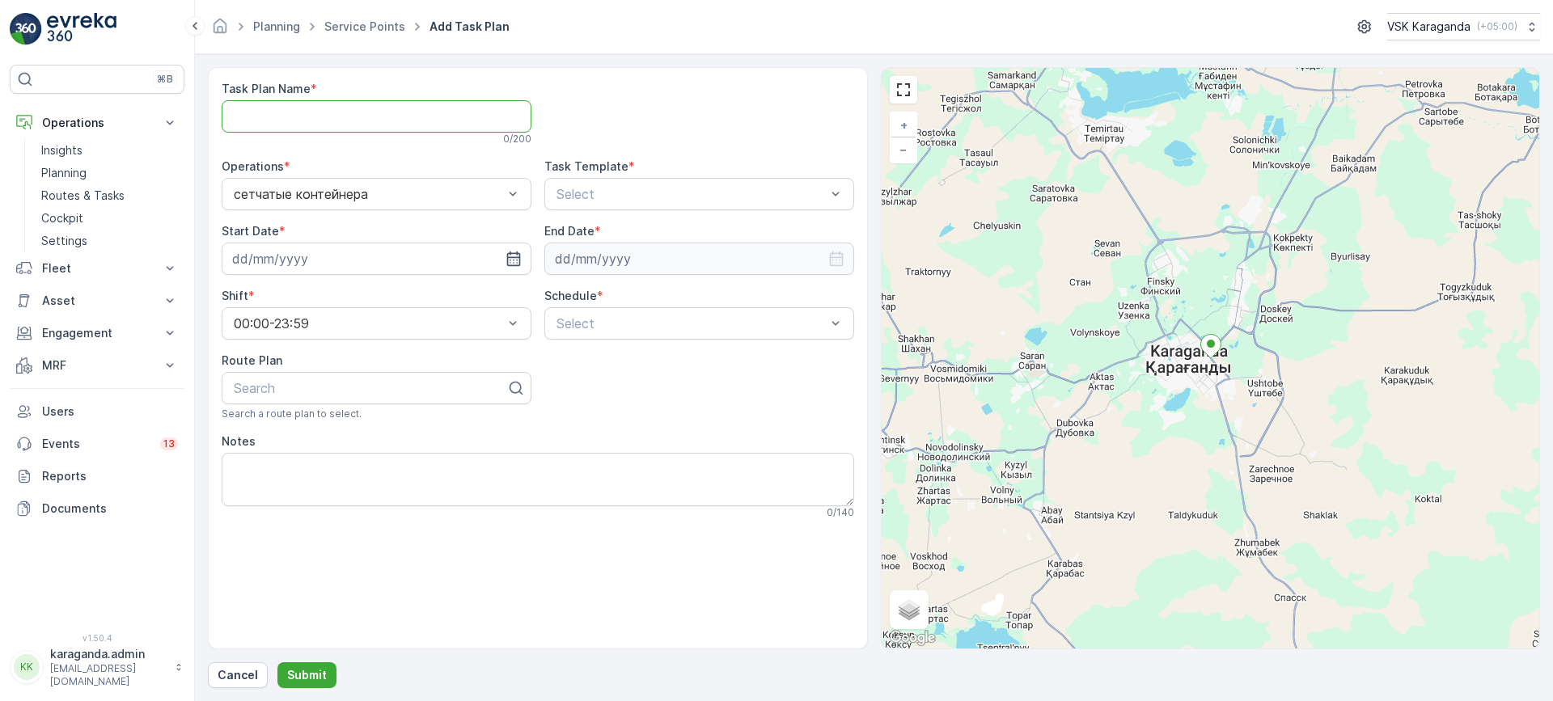
click at [393, 120] on Name "Task Plan Name" at bounding box center [377, 116] width 310 height 32
type Name "все контейнера"
click at [587, 254] on span "CSK - Сбор отходов" at bounding box center [618, 261] width 129 height 15
click at [457, 248] on input at bounding box center [377, 259] width 310 height 32
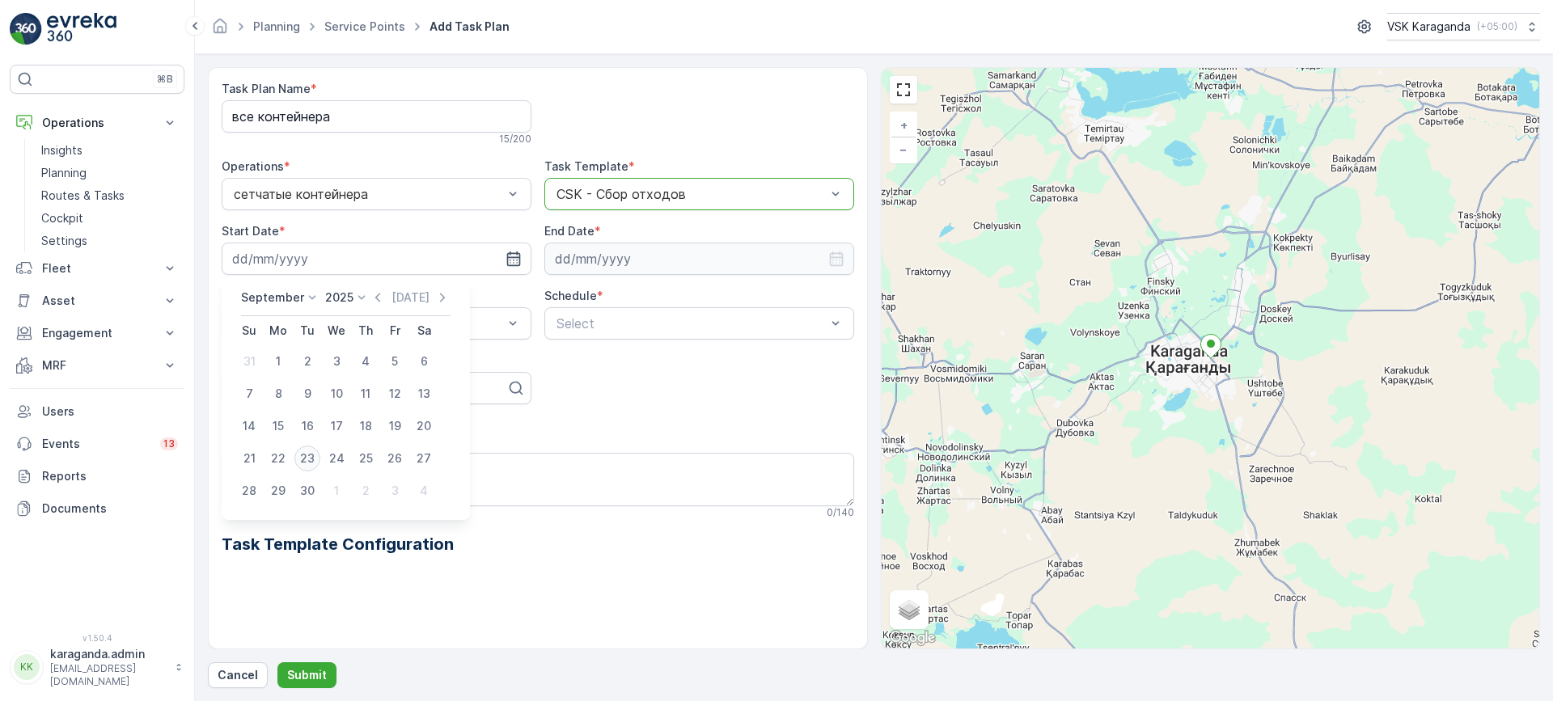
click at [310, 455] on div "23" at bounding box center [307, 459] width 26 height 26
type input "23.09.2025"
click at [560, 262] on input at bounding box center [699, 259] width 310 height 32
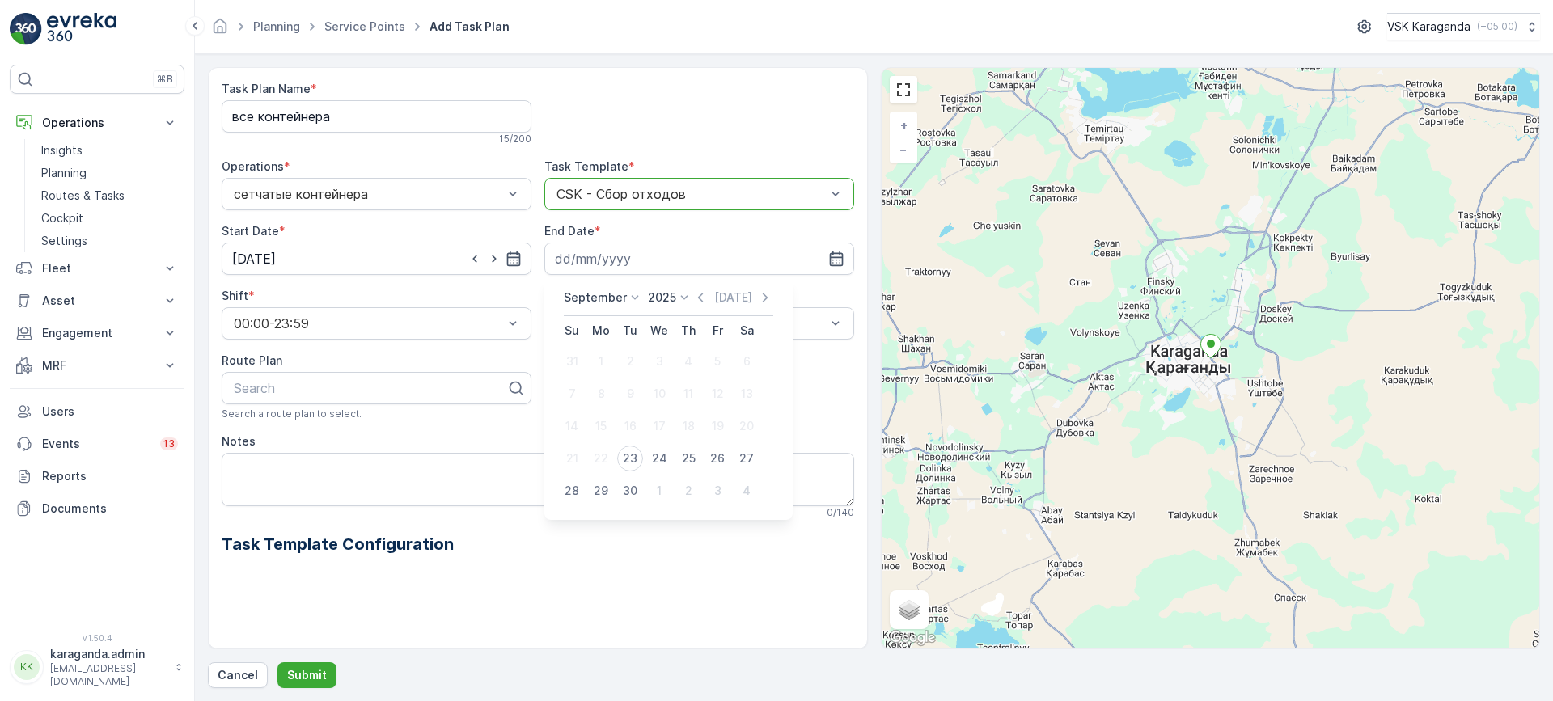
click at [570, 292] on p "September" at bounding box center [595, 297] width 63 height 16
click at [664, 297] on p "2025" at bounding box center [662, 297] width 28 height 16
click at [674, 449] on span "2026" at bounding box center [670, 450] width 27 height 16
click at [606, 298] on p "September" at bounding box center [595, 297] width 63 height 16
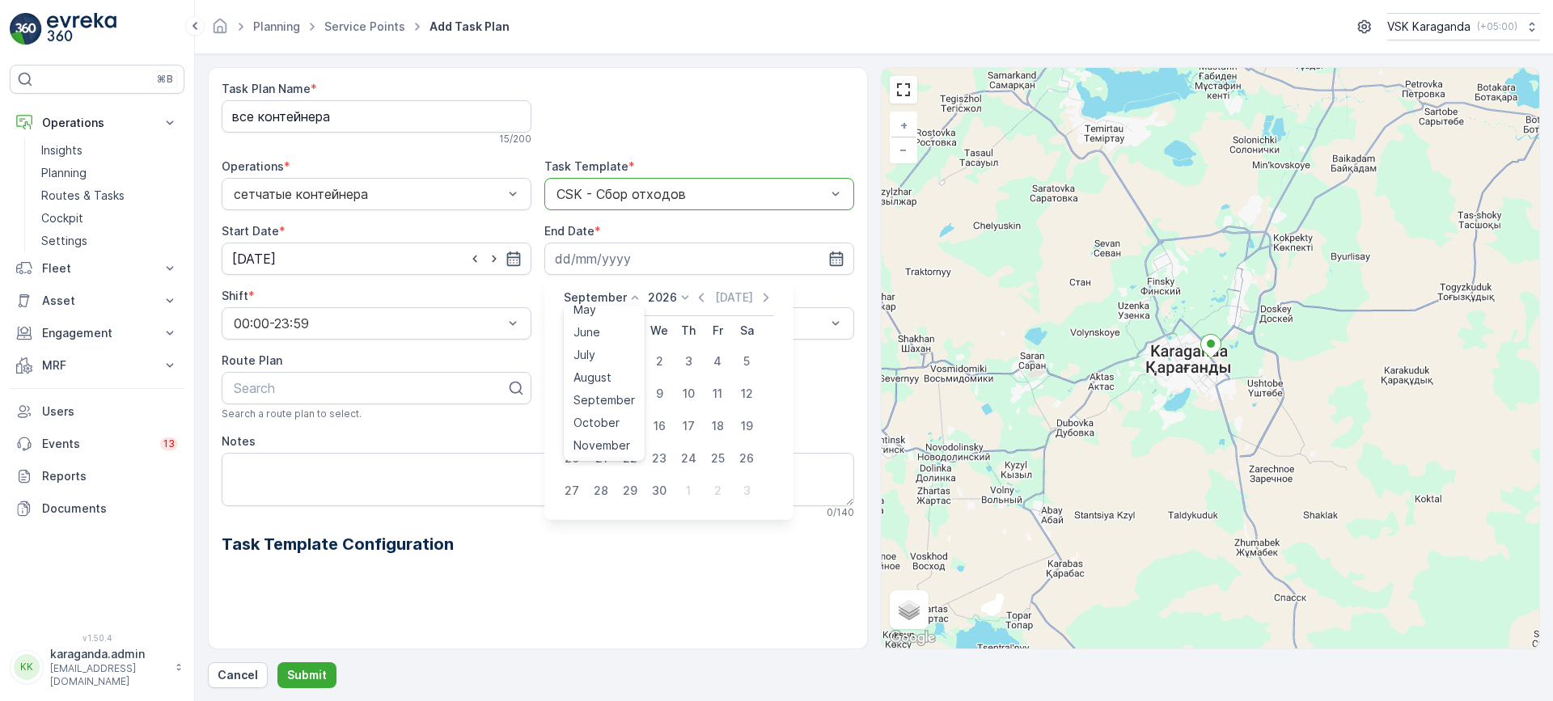
scroll to position [123, 0]
click at [603, 448] on span "December" at bounding box center [601, 446] width 57 height 16
click at [684, 488] on div "31" at bounding box center [688, 491] width 26 height 26
type input "31.12.2026"
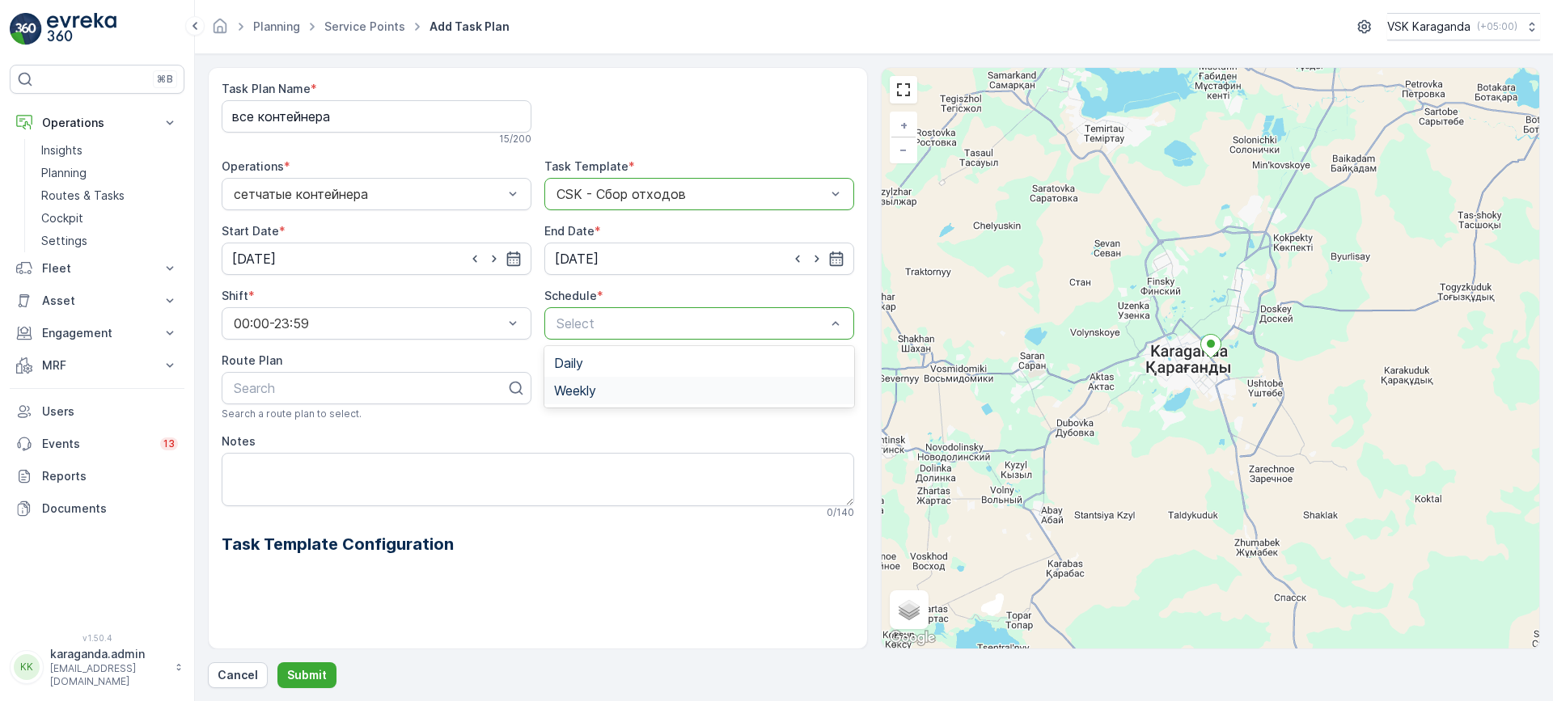
click at [593, 391] on span "Weekly" at bounding box center [575, 390] width 42 height 15
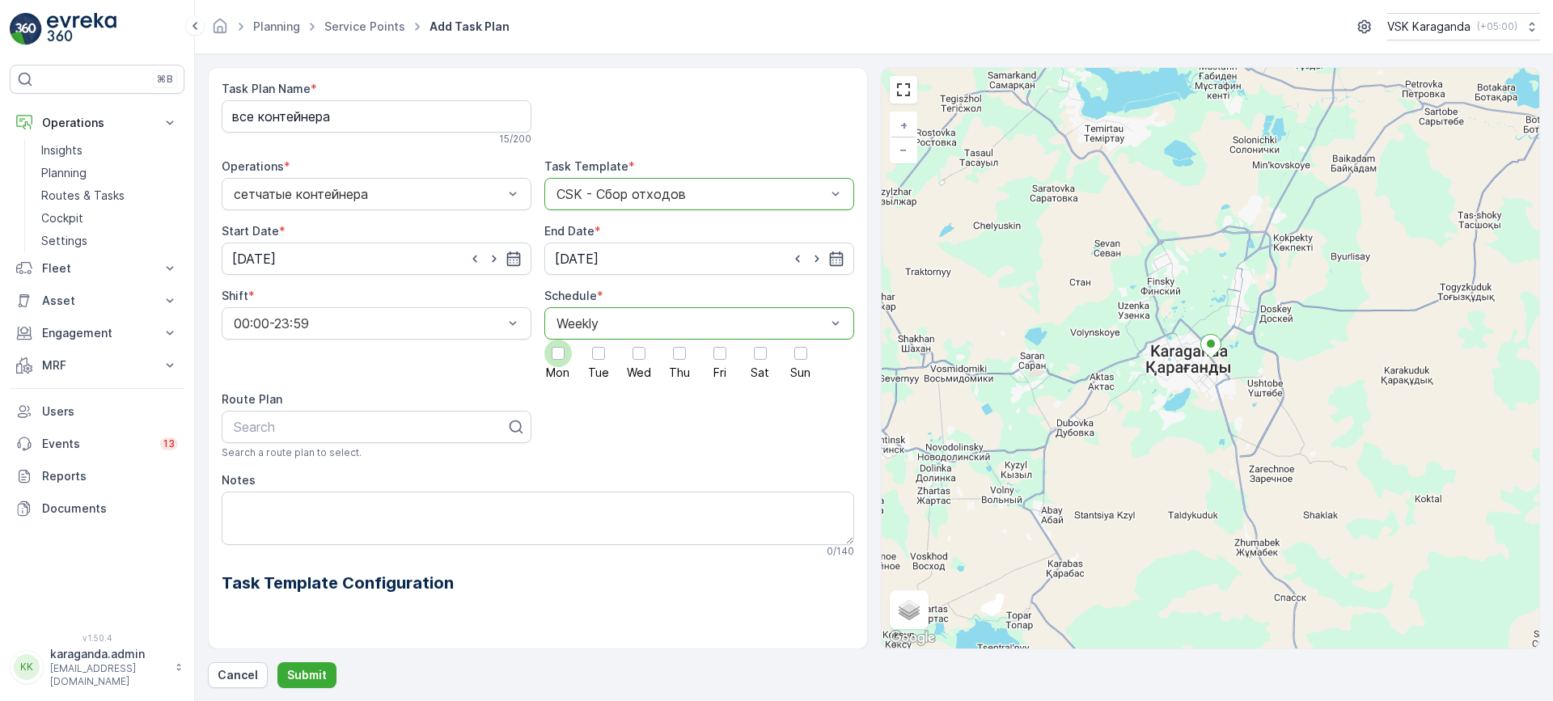
click at [560, 358] on div at bounding box center [557, 353] width 13 height 13
click at [558, 340] on input "Mon" at bounding box center [558, 340] width 0 height 0
click at [585, 356] on div at bounding box center [598, 353] width 27 height 27
click at [598, 340] on input "Tue" at bounding box center [598, 340] width 0 height 0
click at [653, 359] on div "Mon Tue Wed Thu Fri Sat Sun" at bounding box center [699, 359] width 310 height 39
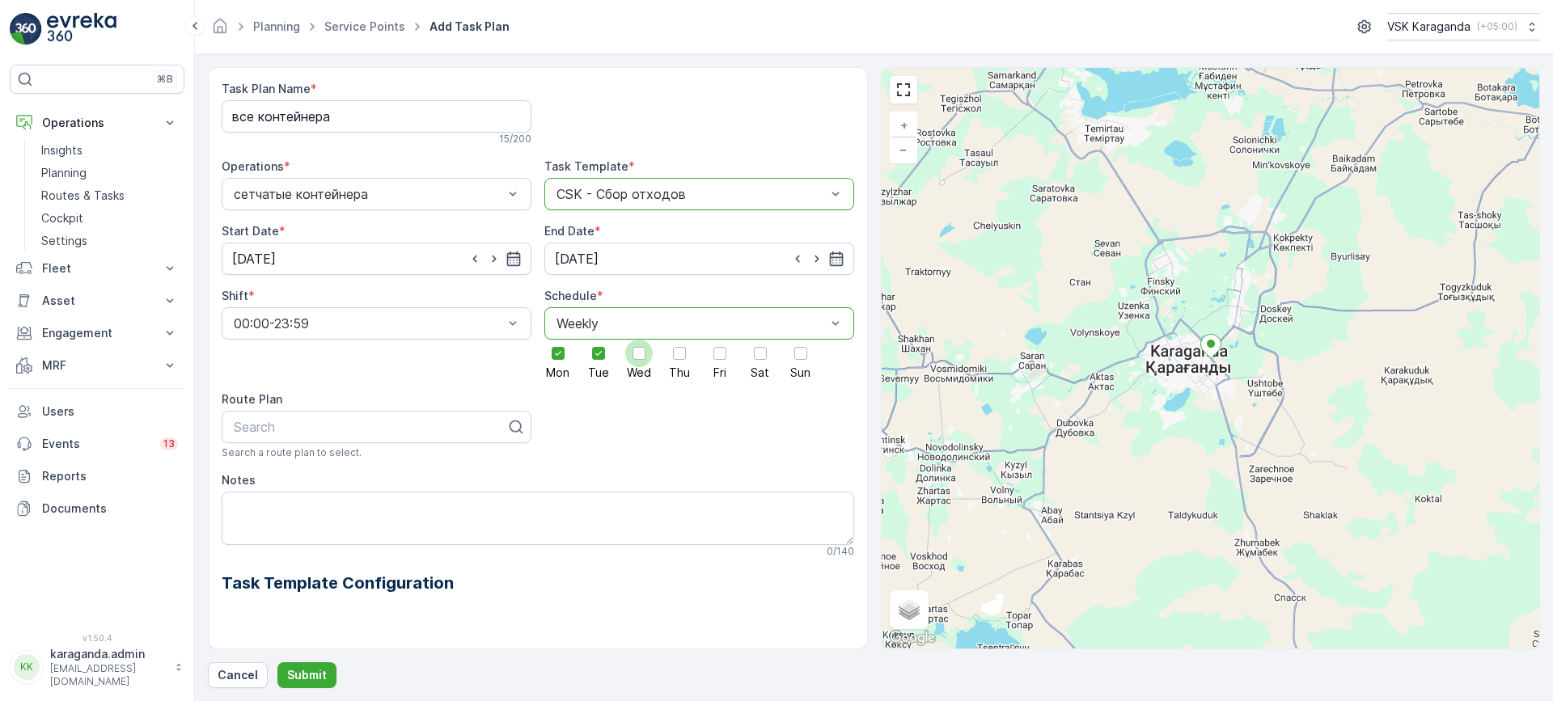
click at [632, 359] on div at bounding box center [638, 353] width 27 height 27
click at [639, 340] on input "Wed" at bounding box center [639, 340] width 0 height 0
click at [671, 357] on div at bounding box center [679, 353] width 27 height 27
click at [679, 340] on input "Thu" at bounding box center [679, 340] width 0 height 0
drag, startPoint x: 711, startPoint y: 361, endPoint x: 741, endPoint y: 362, distance: 29.9
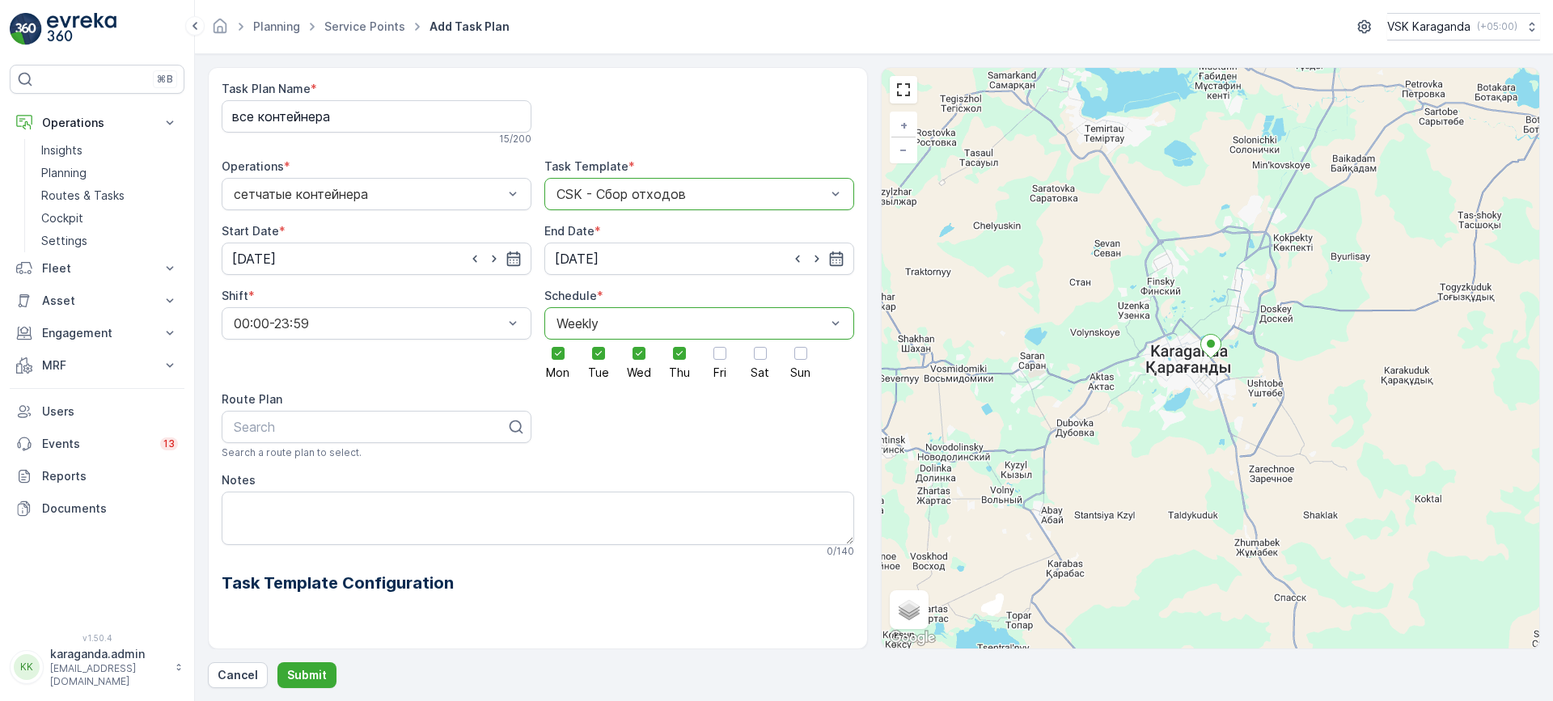
click at [712, 361] on div at bounding box center [719, 353] width 27 height 27
click at [720, 340] on input "Fri" at bounding box center [720, 340] width 0 height 0
click at [747, 362] on label "Sat" at bounding box center [759, 359] width 27 height 39
click at [760, 340] on input "Sat" at bounding box center [760, 340] width 0 height 0
click at [787, 361] on label "Sun" at bounding box center [800, 359] width 27 height 39
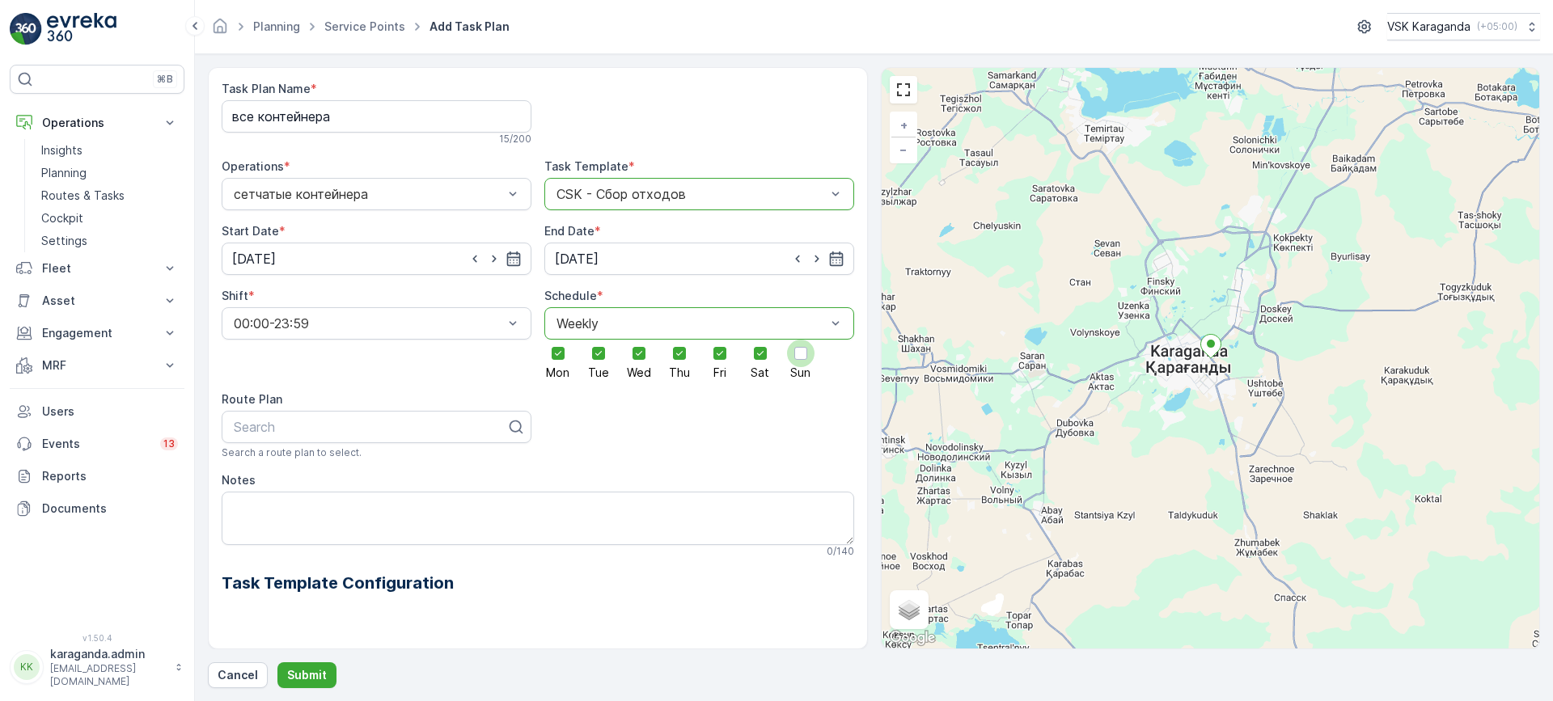
click at [801, 340] on input "Sun" at bounding box center [801, 340] width 0 height 0
click at [314, 666] on button "Submit" at bounding box center [306, 675] width 59 height 26
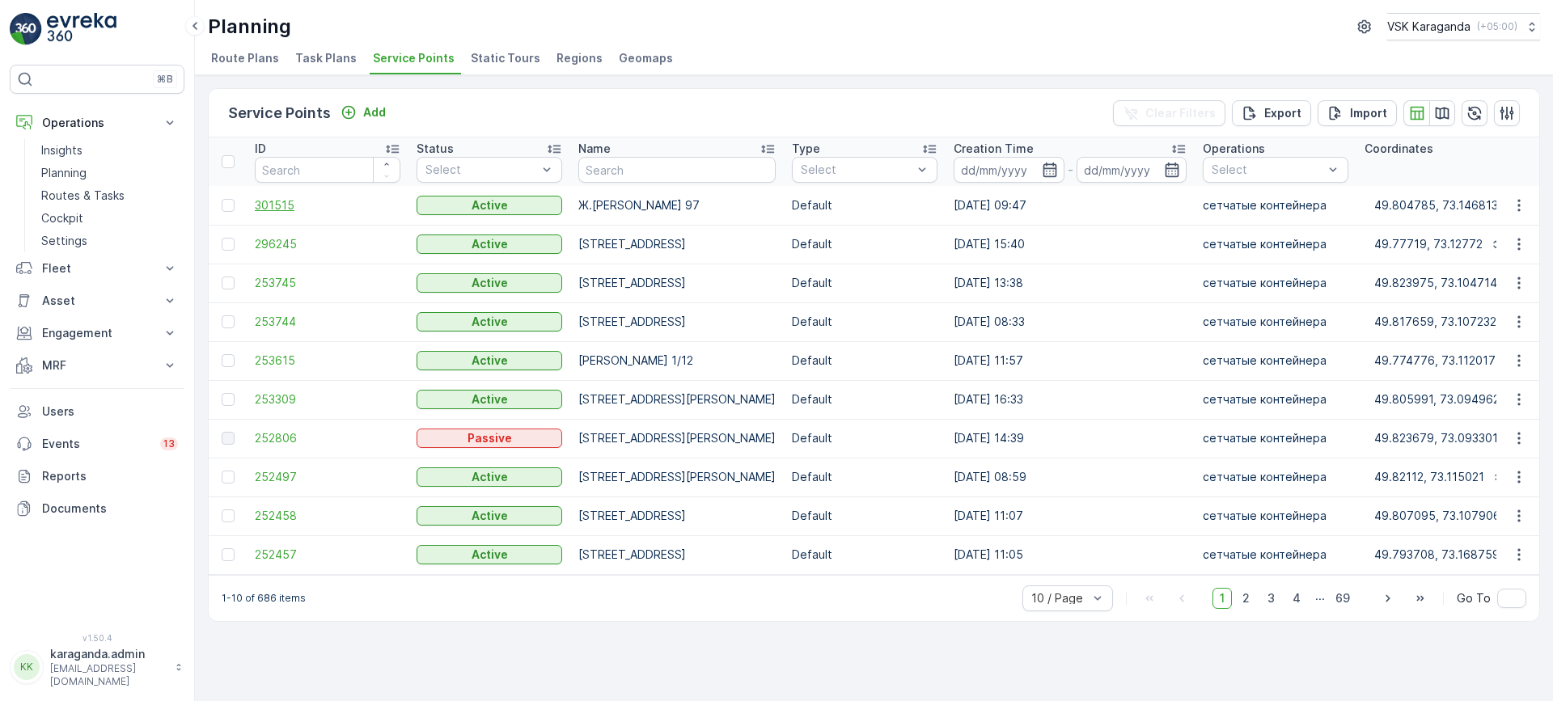
click at [276, 203] on span "301515" at bounding box center [328, 205] width 146 height 16
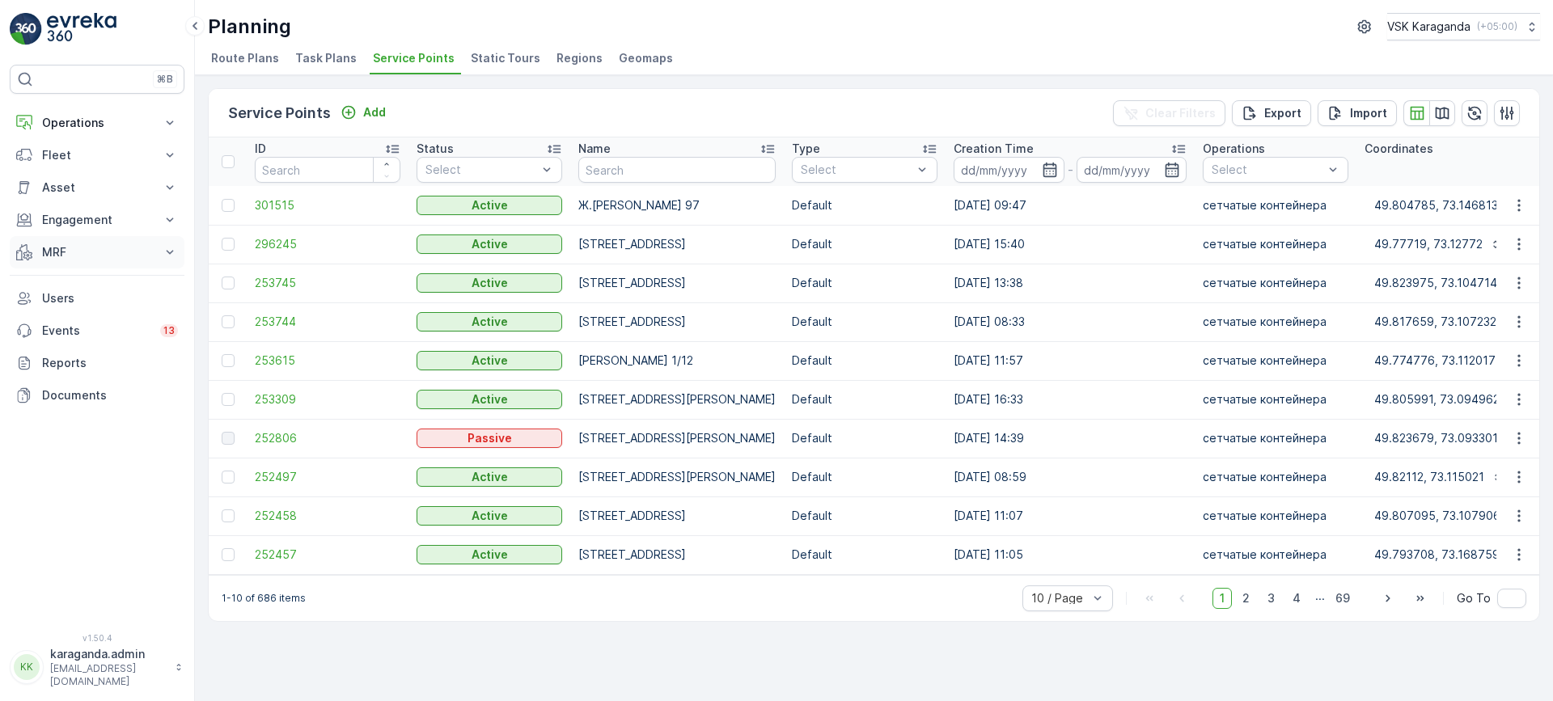
click at [53, 256] on p "MRF" at bounding box center [97, 252] width 110 height 16
click at [69, 279] on p "Входящий & Исходящий" at bounding box center [109, 280] width 136 height 16
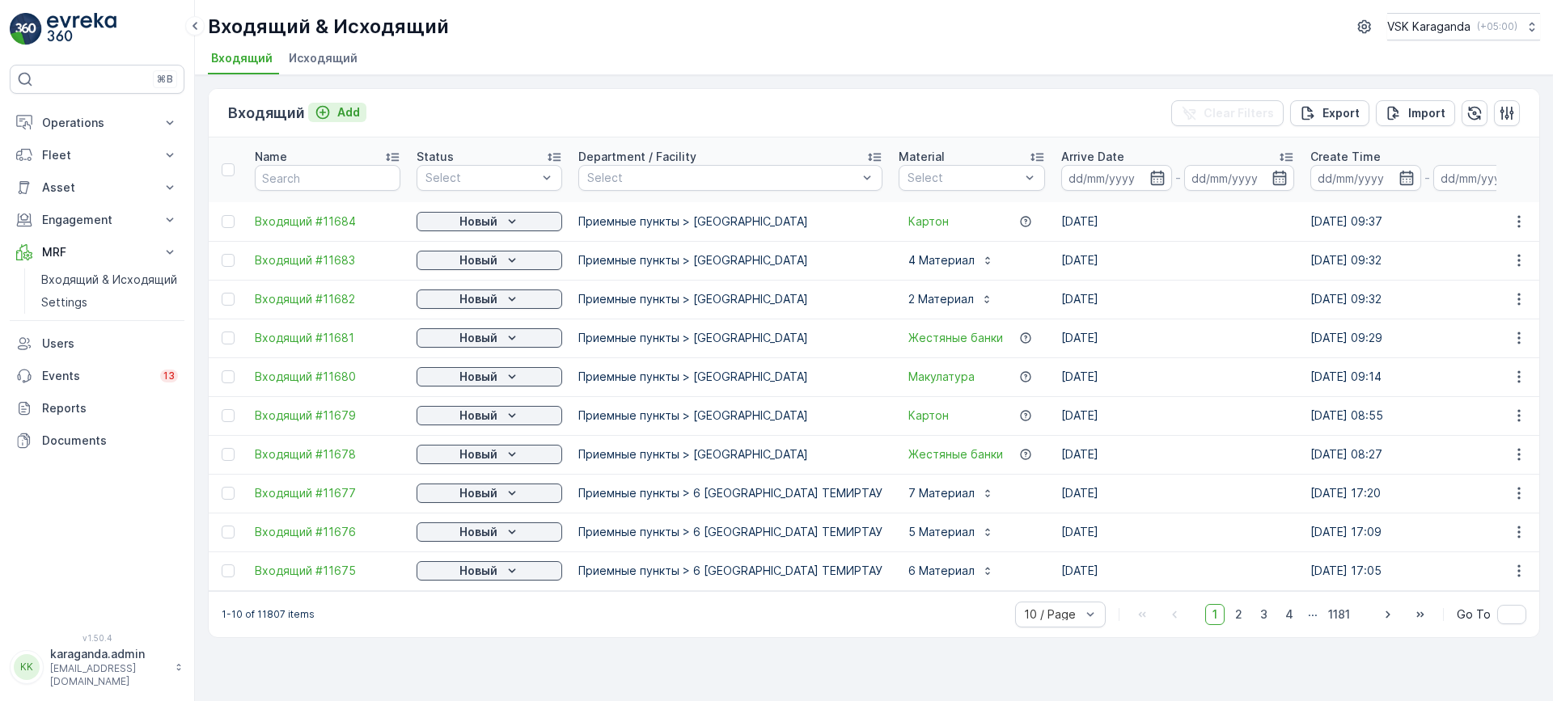
click at [343, 115] on p "Add" at bounding box center [348, 112] width 23 height 16
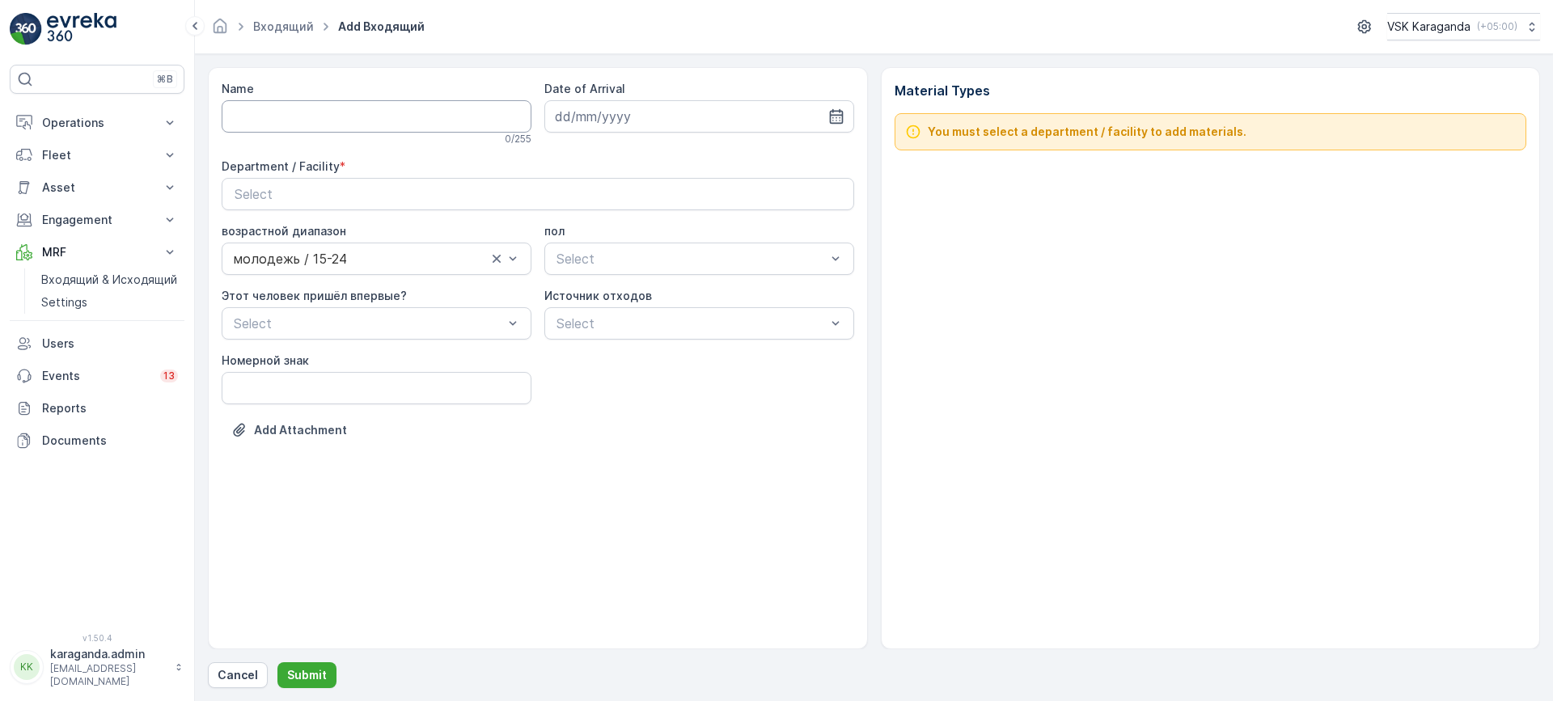
click at [323, 114] on input "Name" at bounding box center [377, 116] width 310 height 32
type input "от 22.09.2025"
click at [839, 116] on icon "button" at bounding box center [836, 116] width 14 height 15
click at [628, 317] on div "23" at bounding box center [630, 316] width 26 height 26
type input "23.09.2025"
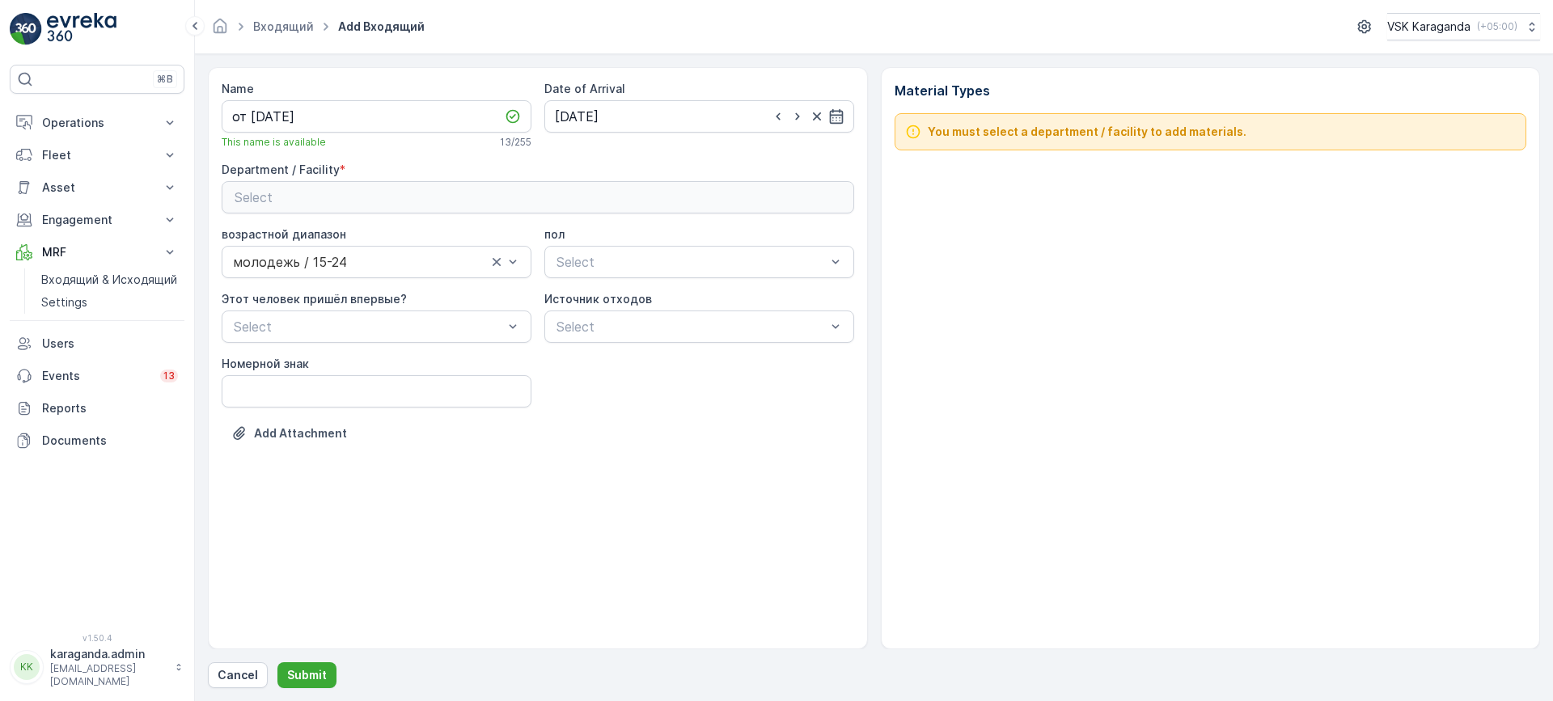
click at [565, 193] on div "Select" at bounding box center [538, 197] width 606 height 19
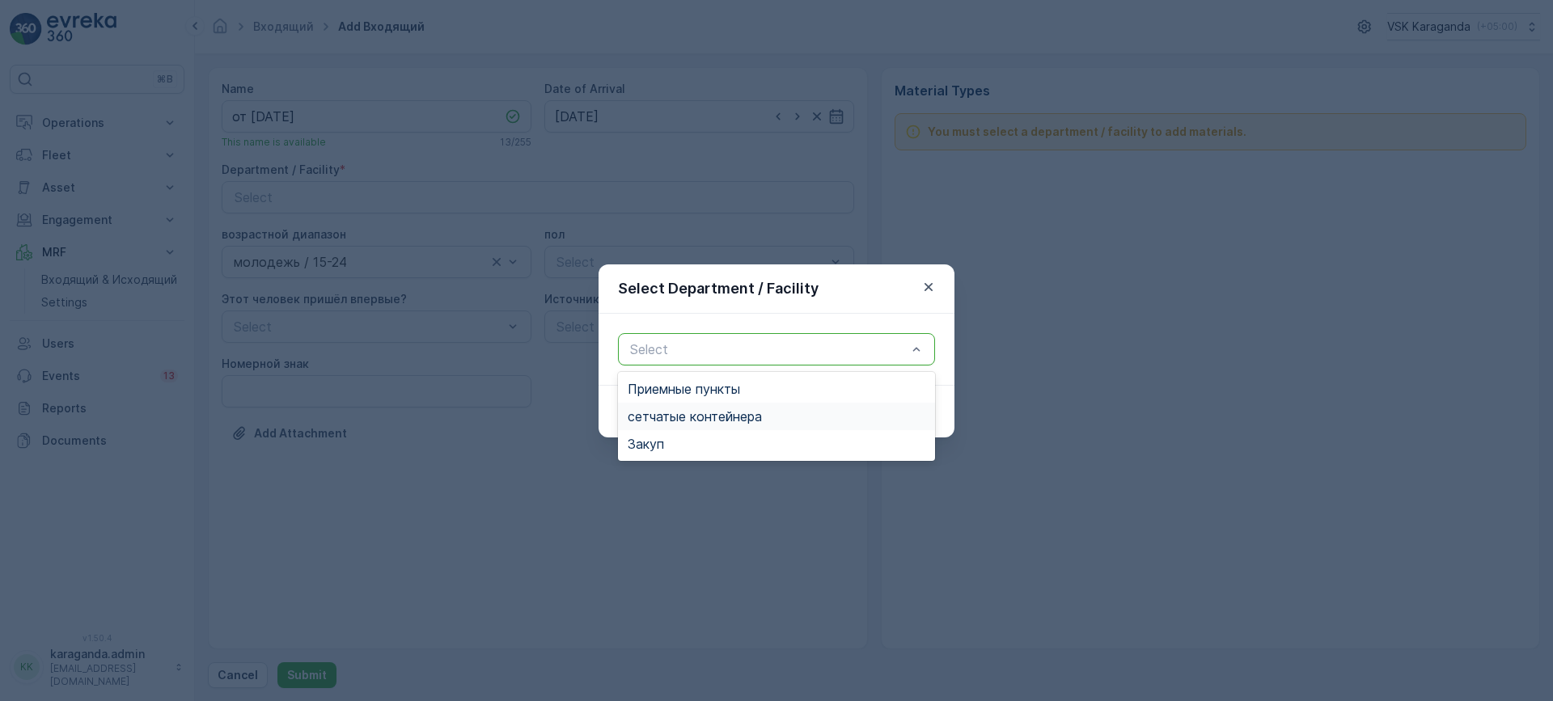
click at [672, 408] on div "сетчатыe контейнера" at bounding box center [776, 416] width 317 height 27
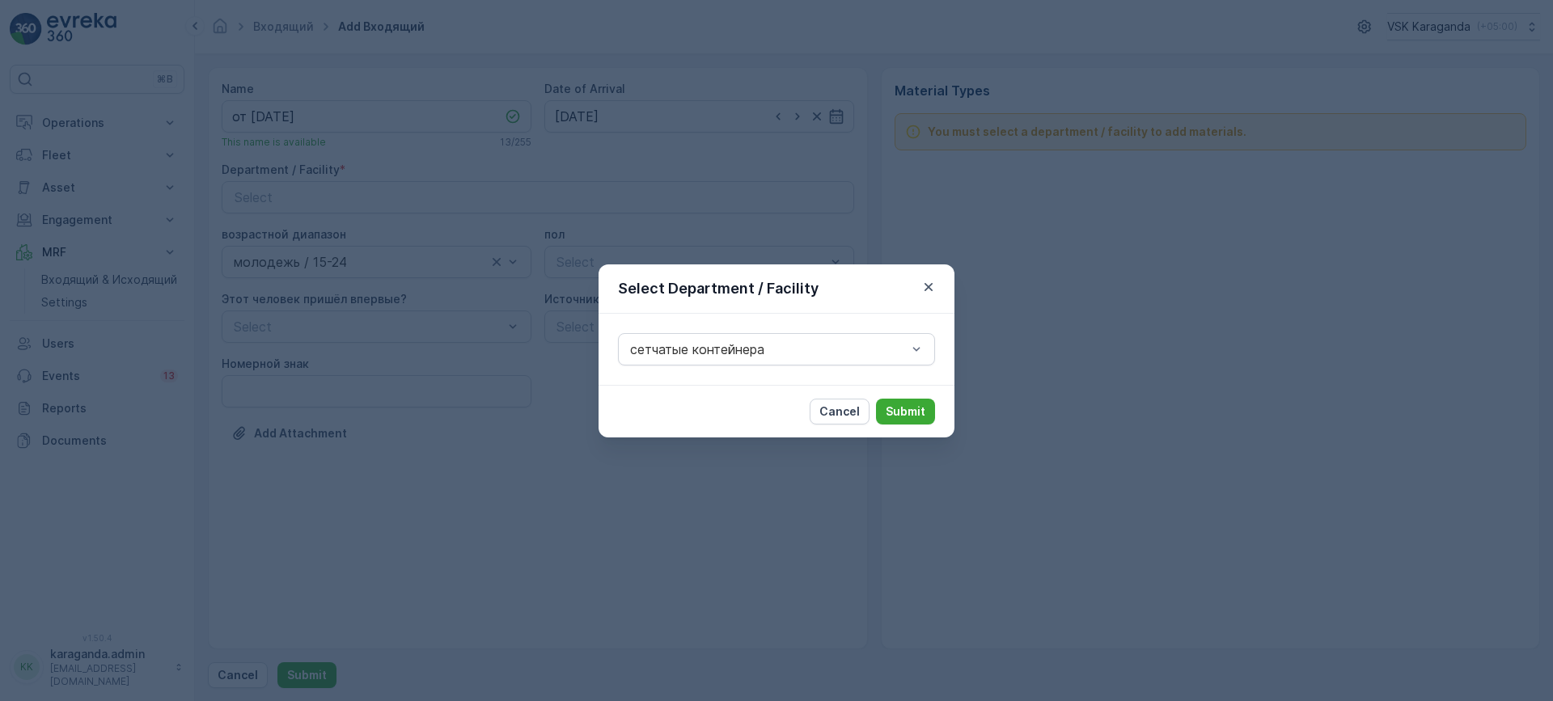
click at [906, 417] on p "Submit" at bounding box center [905, 412] width 40 height 16
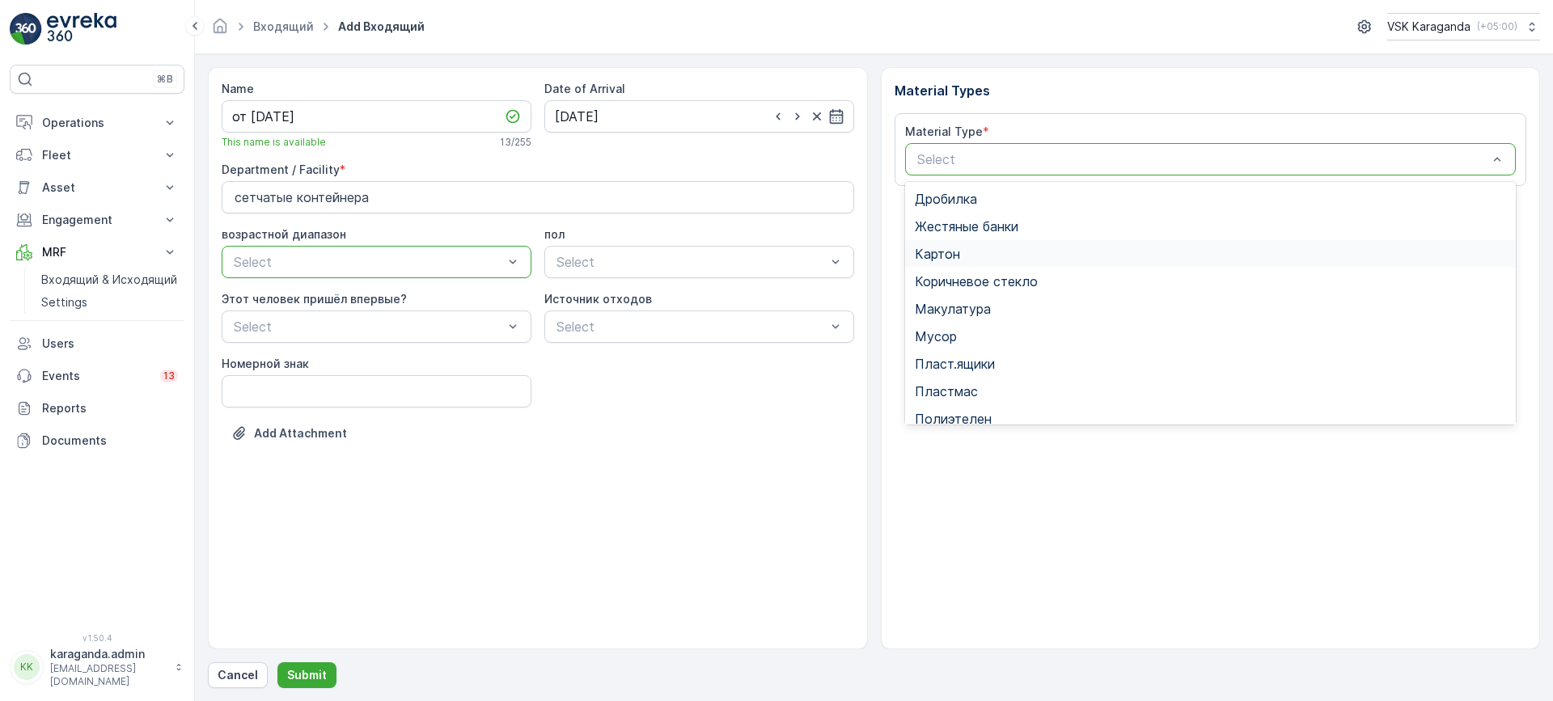
click at [939, 256] on span "Картон" at bounding box center [937, 254] width 45 height 15
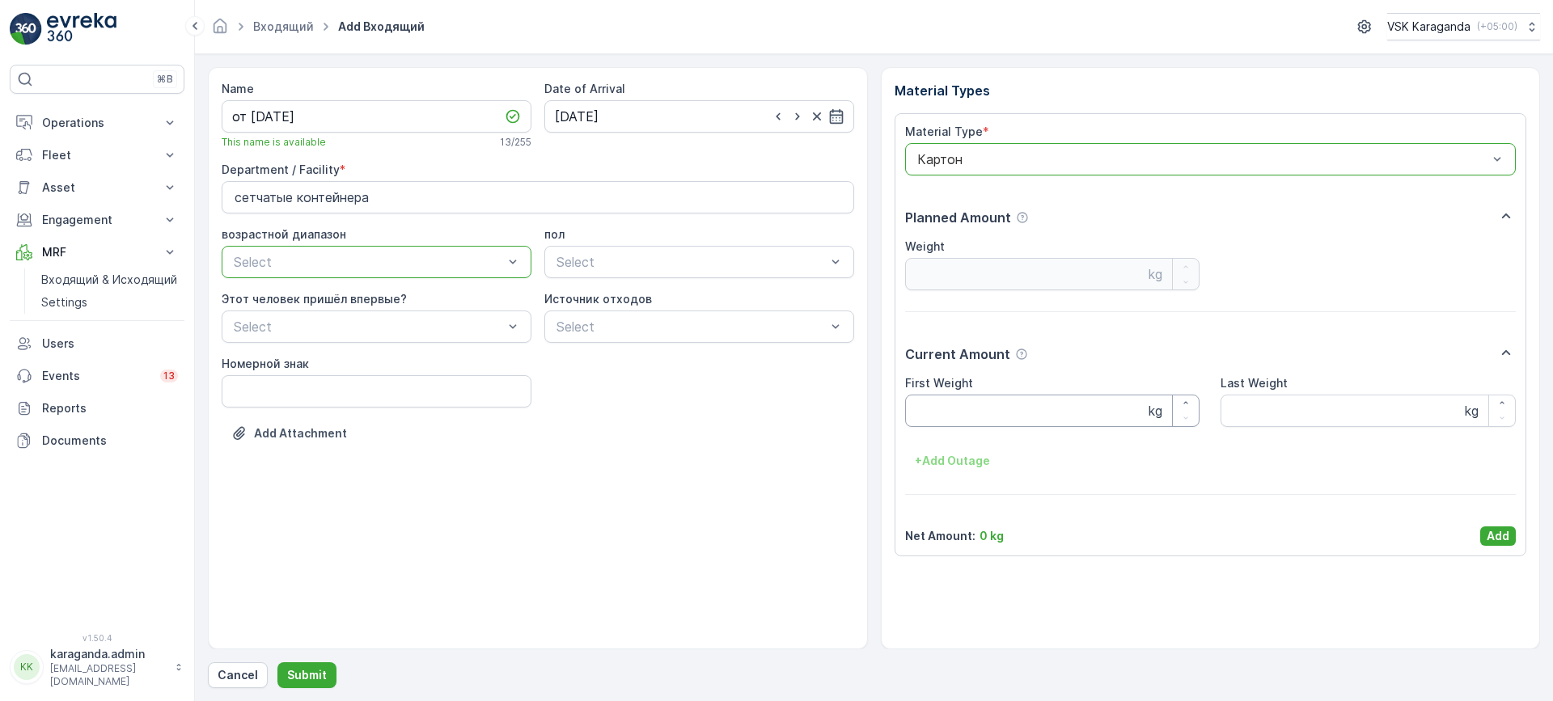
click at [945, 420] on Weight "First Weight" at bounding box center [1052, 411] width 295 height 32
type Weight "1653"
click at [1494, 529] on p "Add" at bounding box center [1497, 536] width 23 height 16
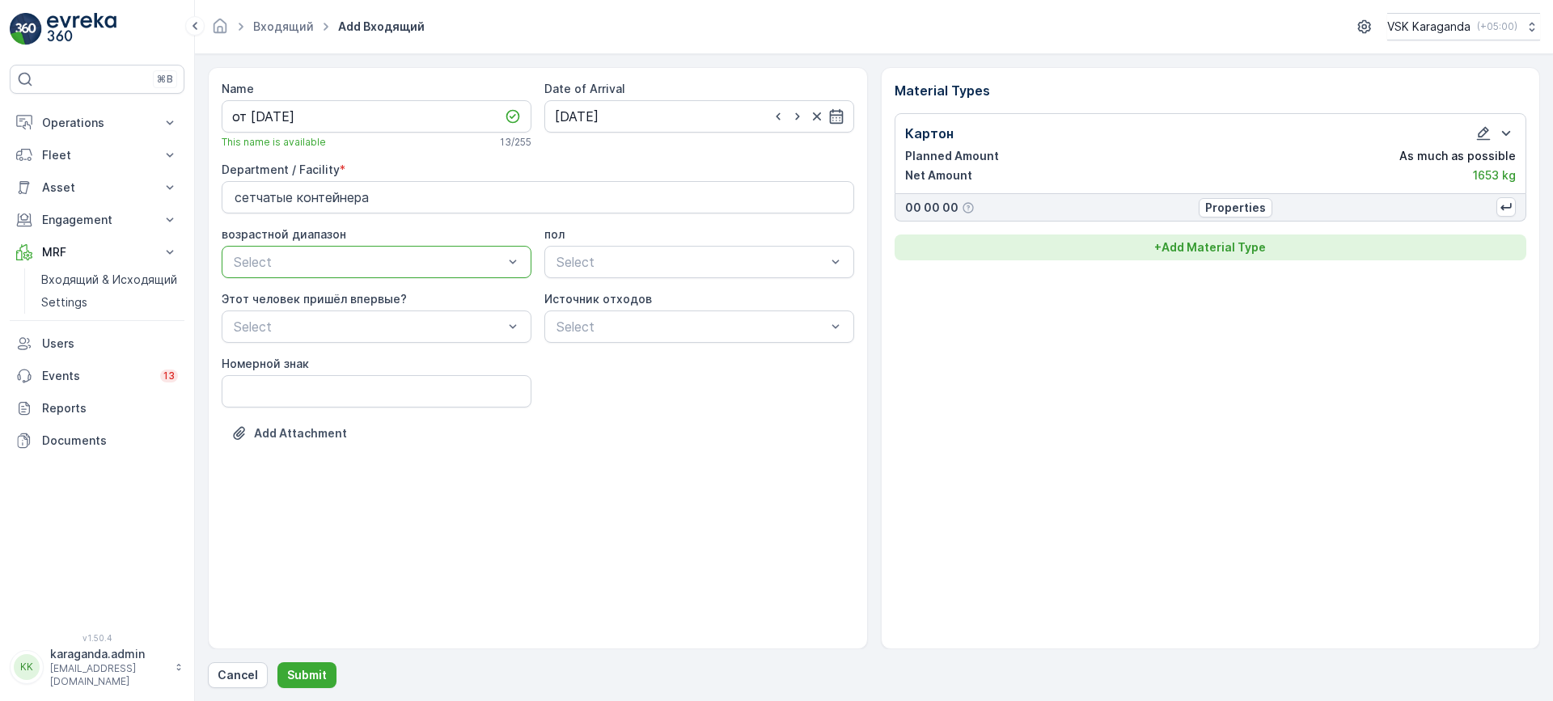
click at [1218, 249] on p "+ Add Material Type" at bounding box center [1210, 247] width 112 height 16
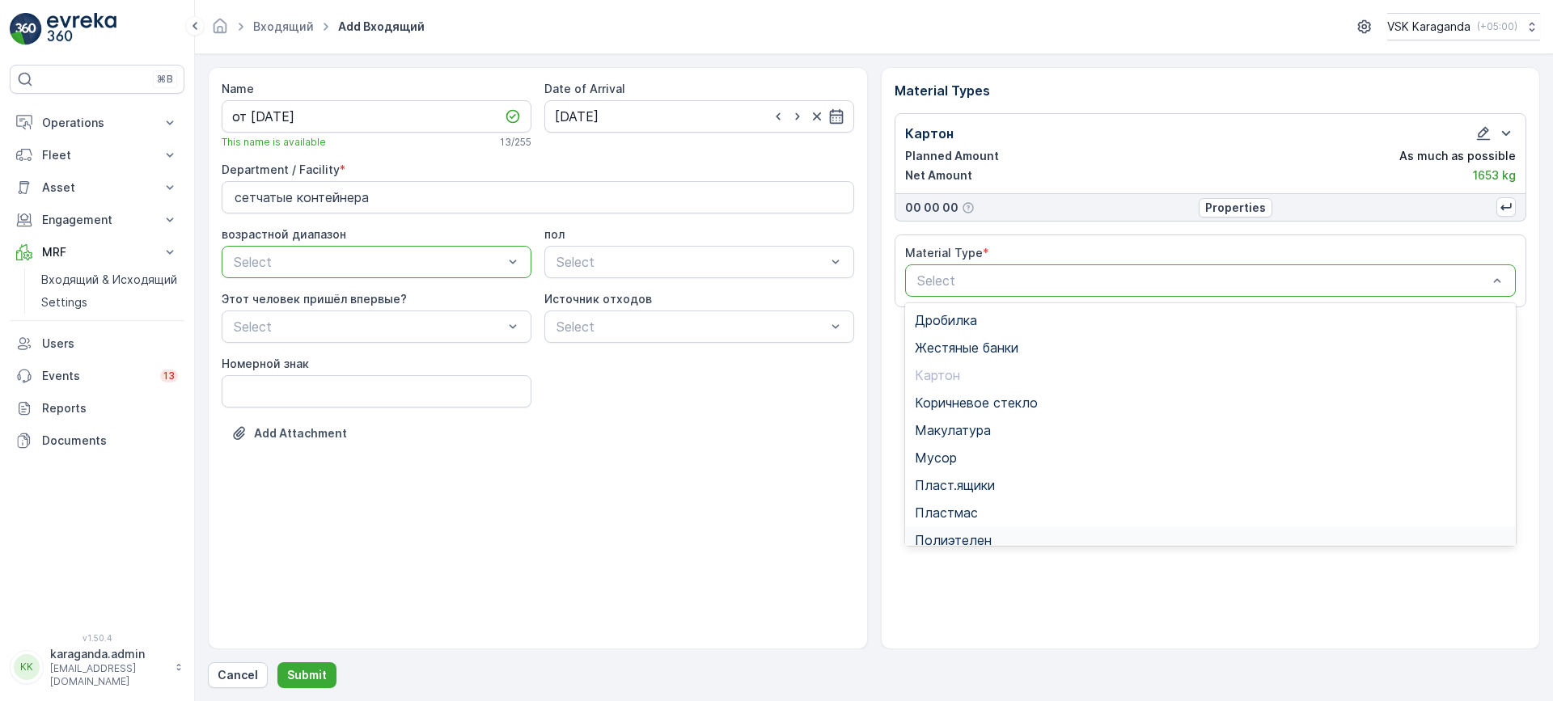
click at [959, 535] on span "Полиэтелен" at bounding box center [953, 540] width 77 height 15
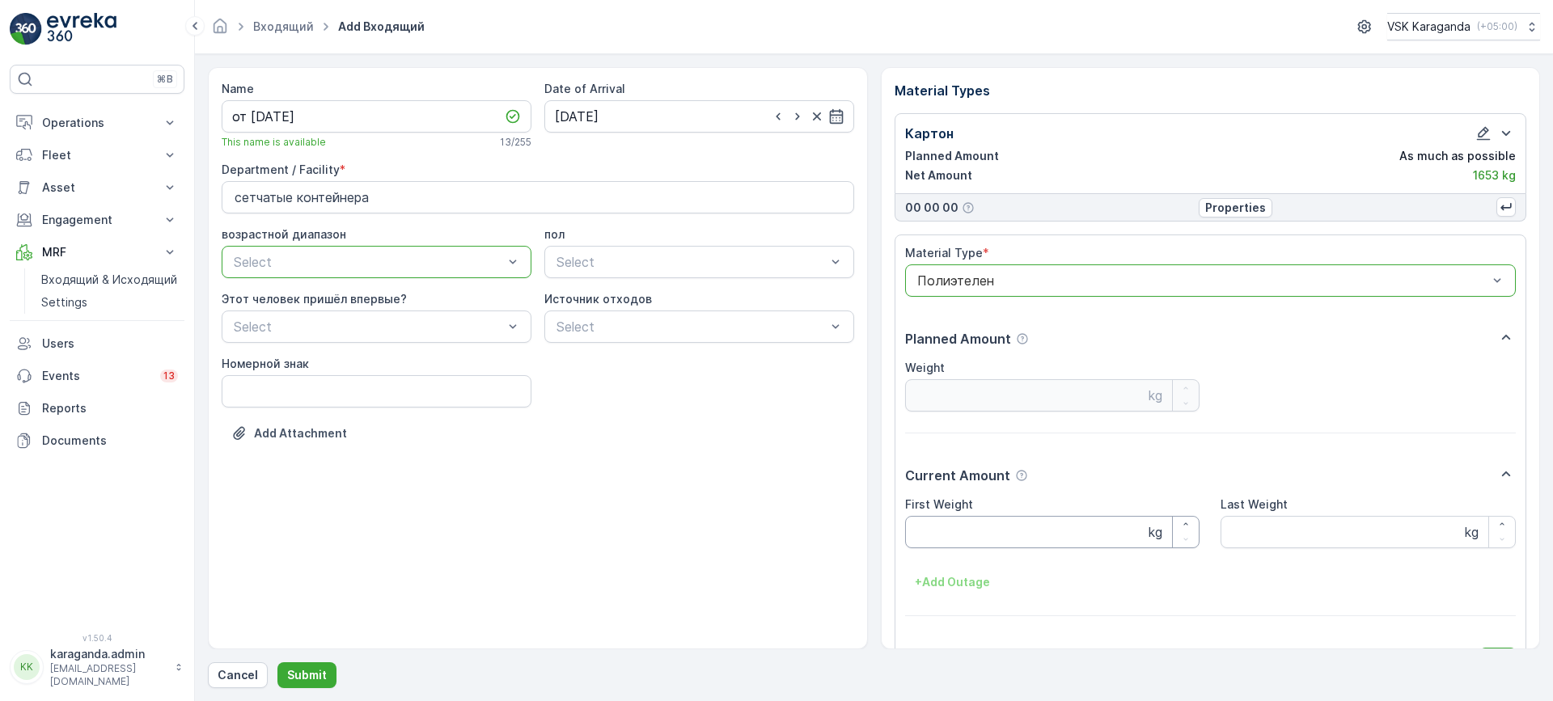
click at [957, 520] on Weight "First Weight" at bounding box center [1052, 532] width 295 height 32
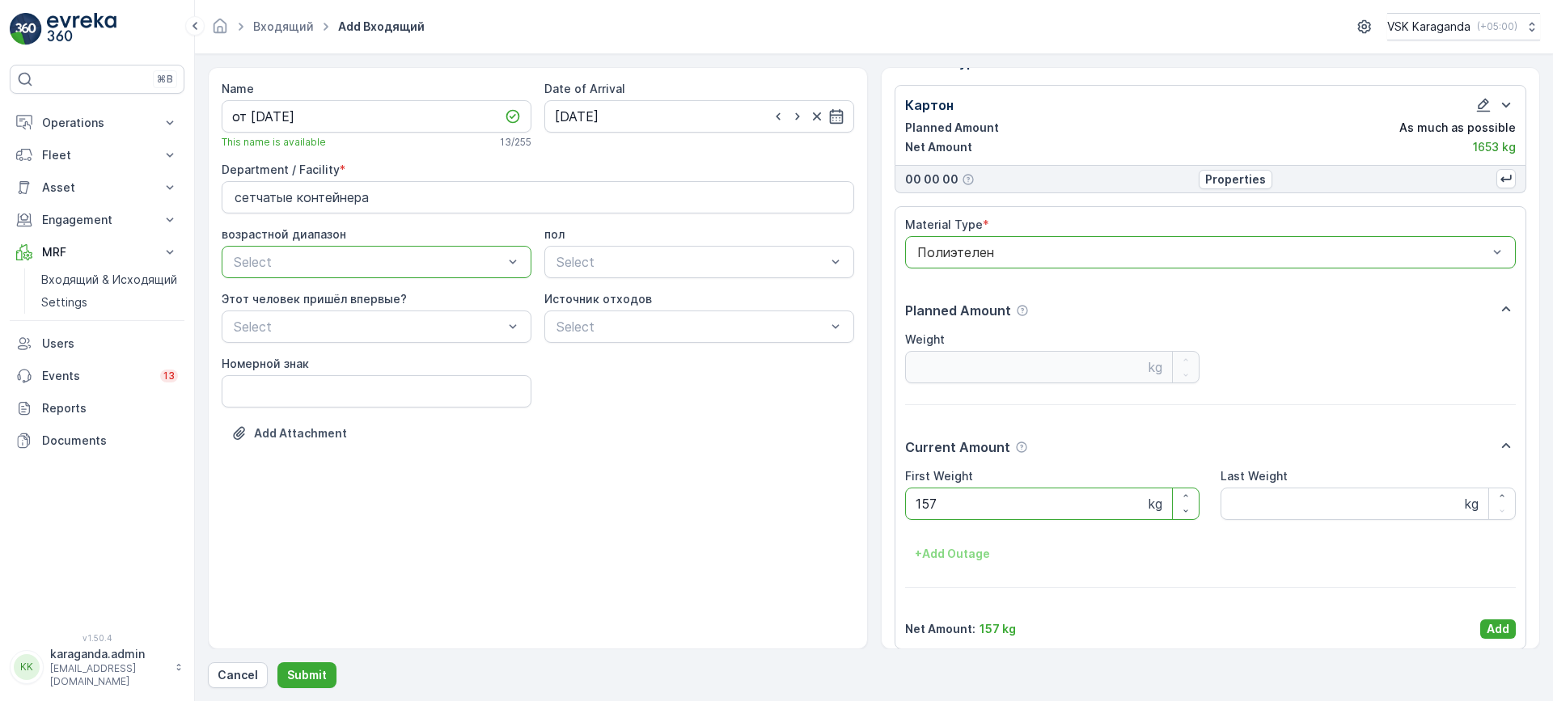
scroll to position [42, 0]
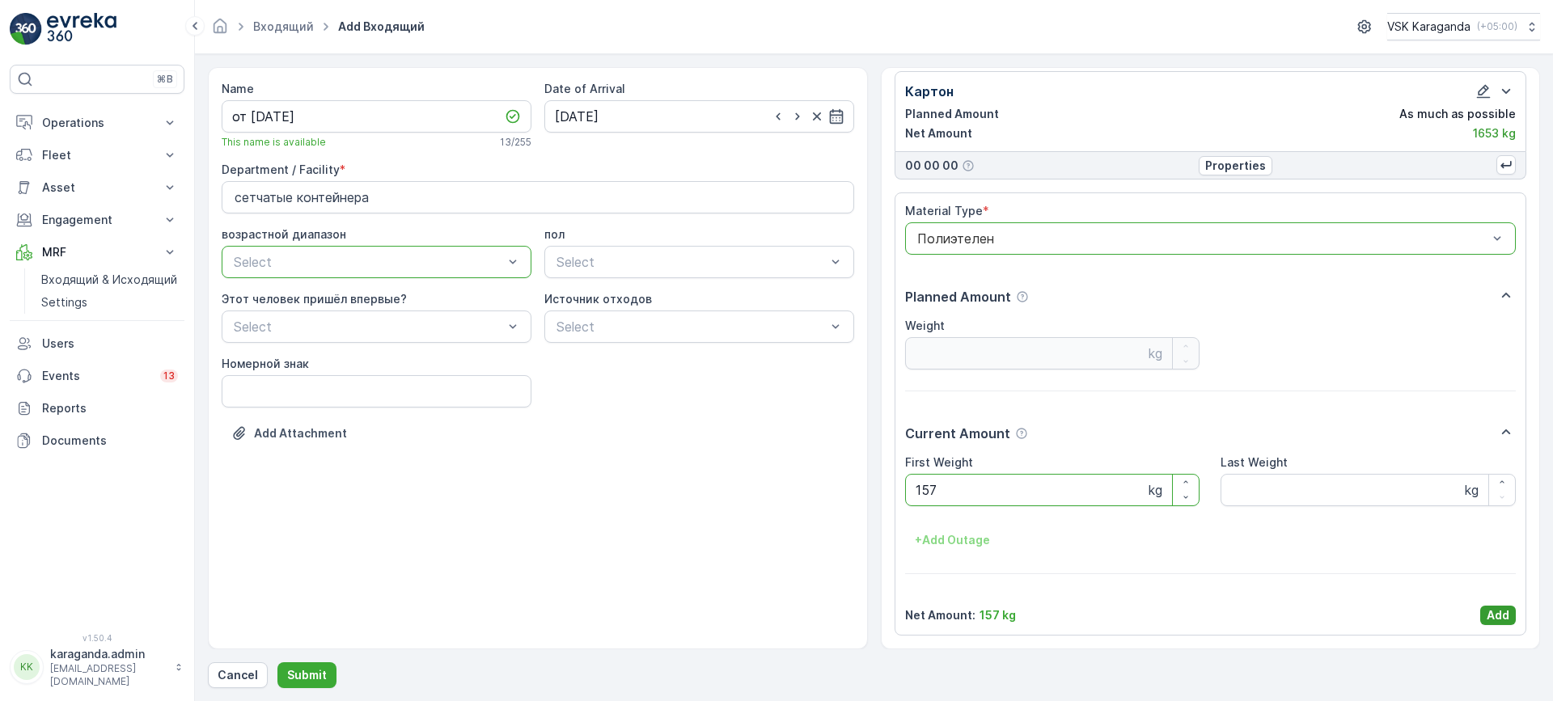
type Weight "157"
click at [1486, 618] on p "Add" at bounding box center [1497, 615] width 23 height 16
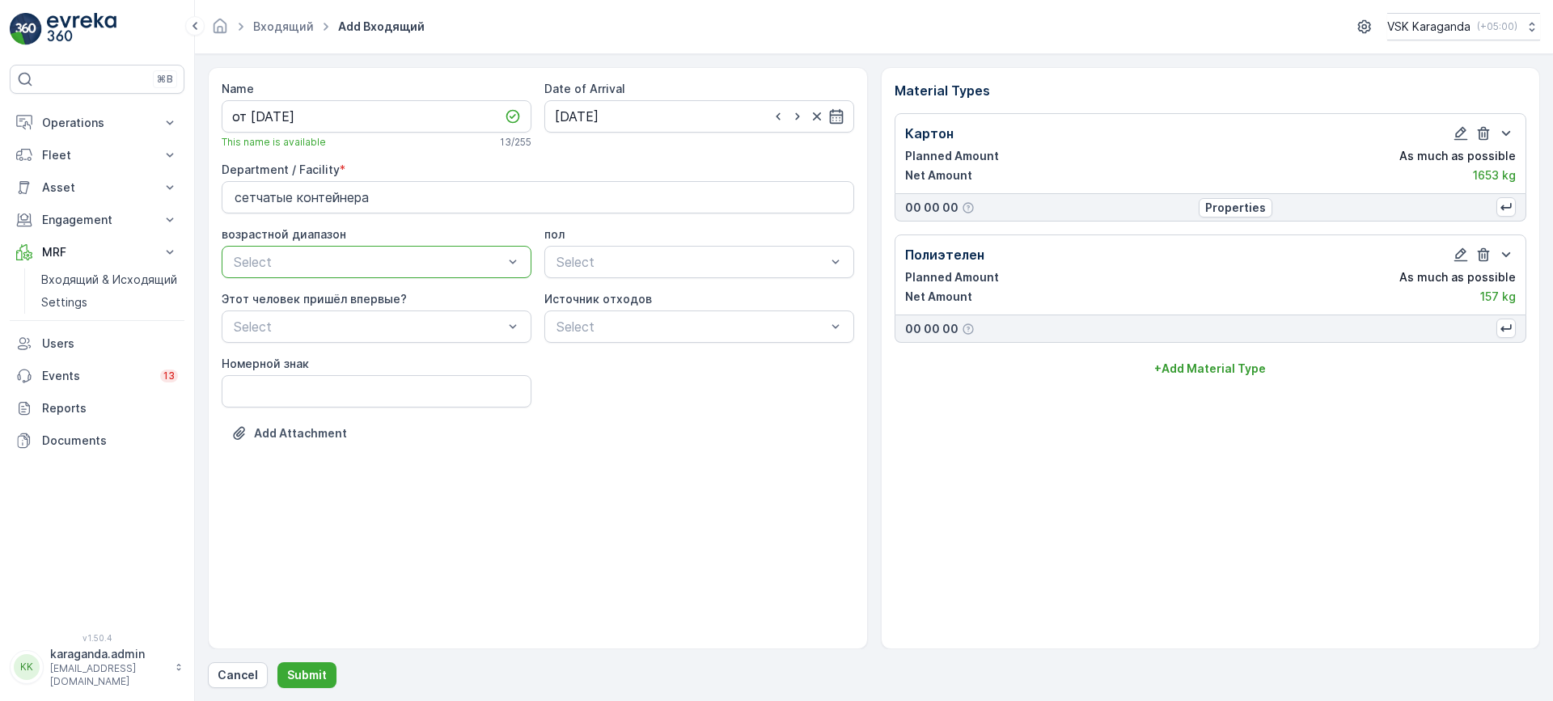
scroll to position [0, 0]
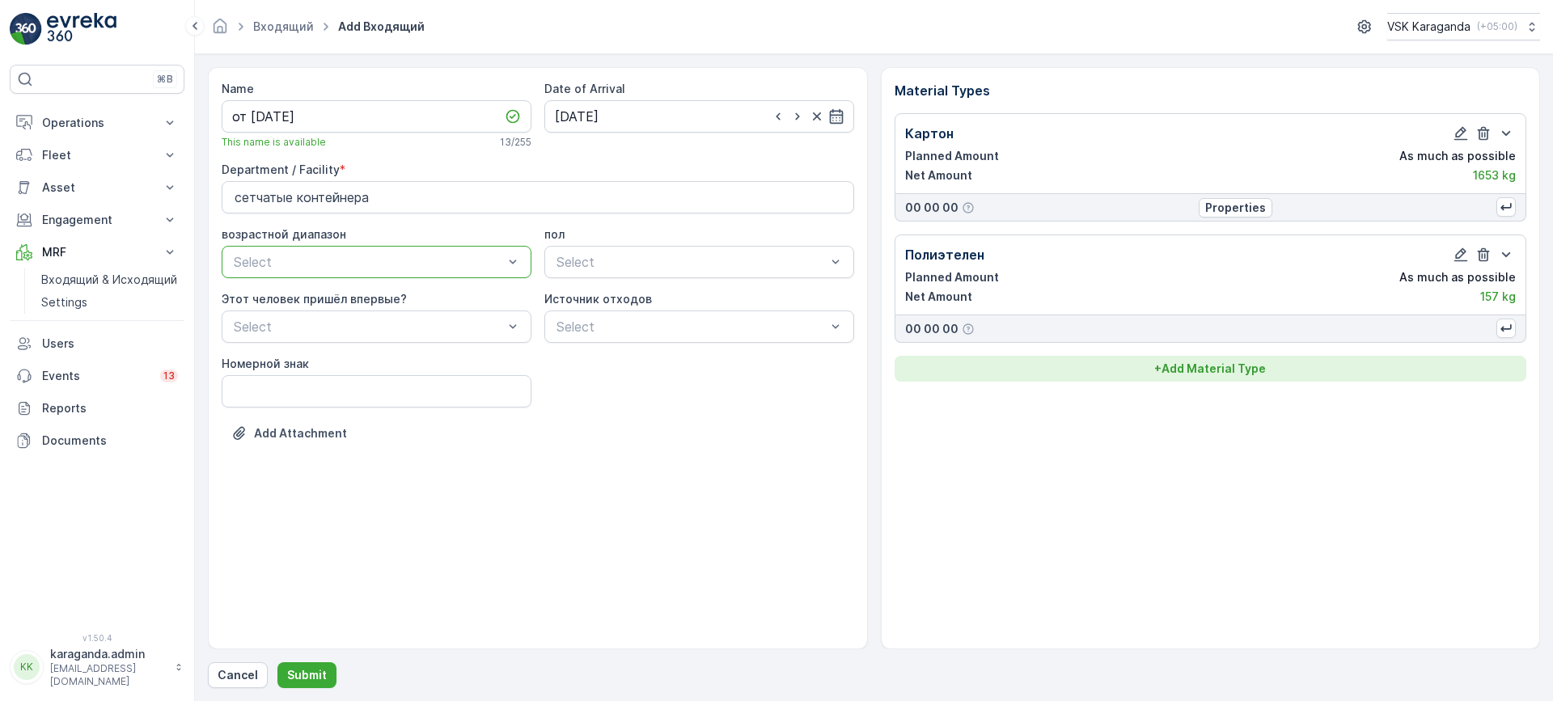
click at [1222, 362] on p "+ Add Material Type" at bounding box center [1210, 369] width 112 height 16
click at [1156, 413] on div "Select" at bounding box center [1210, 402] width 611 height 32
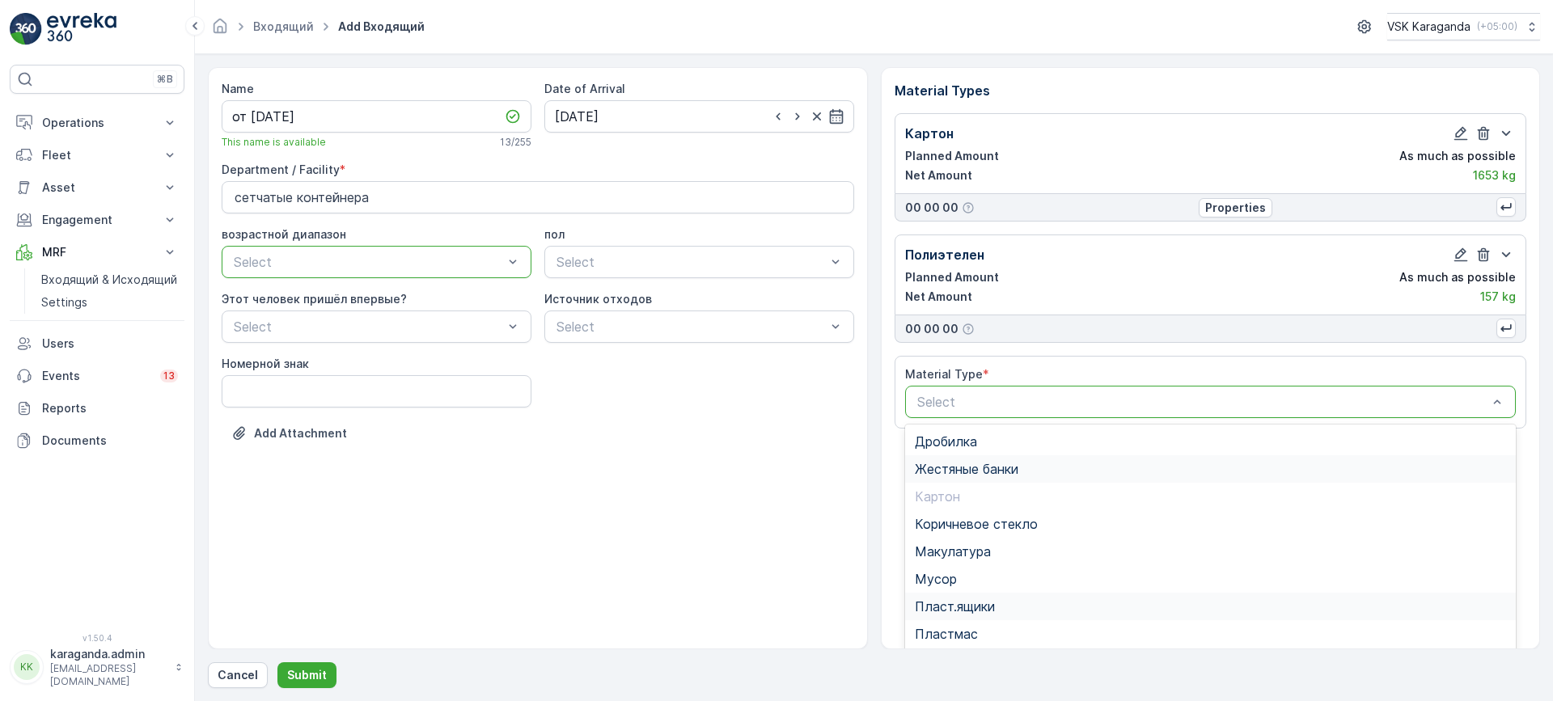
scroll to position [94, 0]
click at [983, 596] on span "Пэт бутылки" at bounding box center [955, 595] width 80 height 15
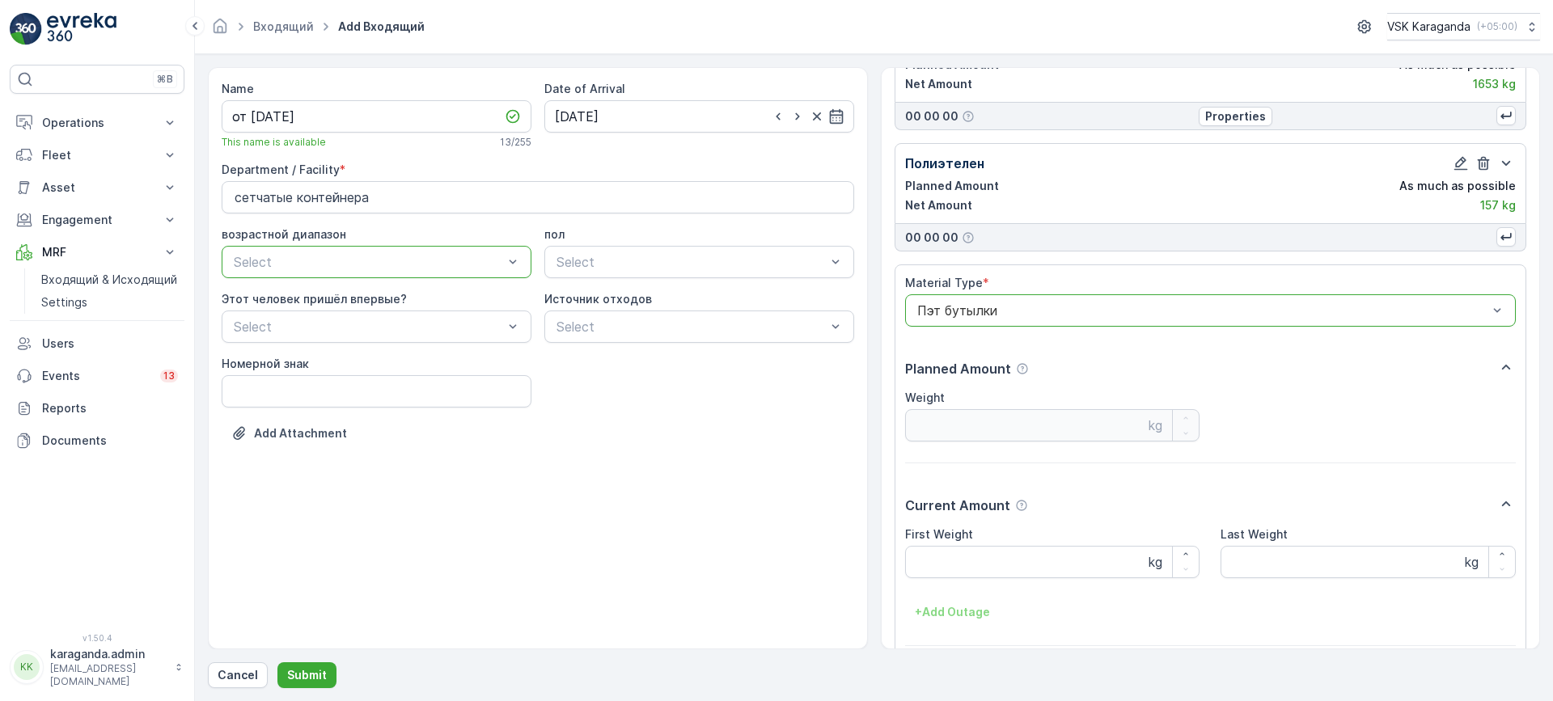
scroll to position [163, 0]
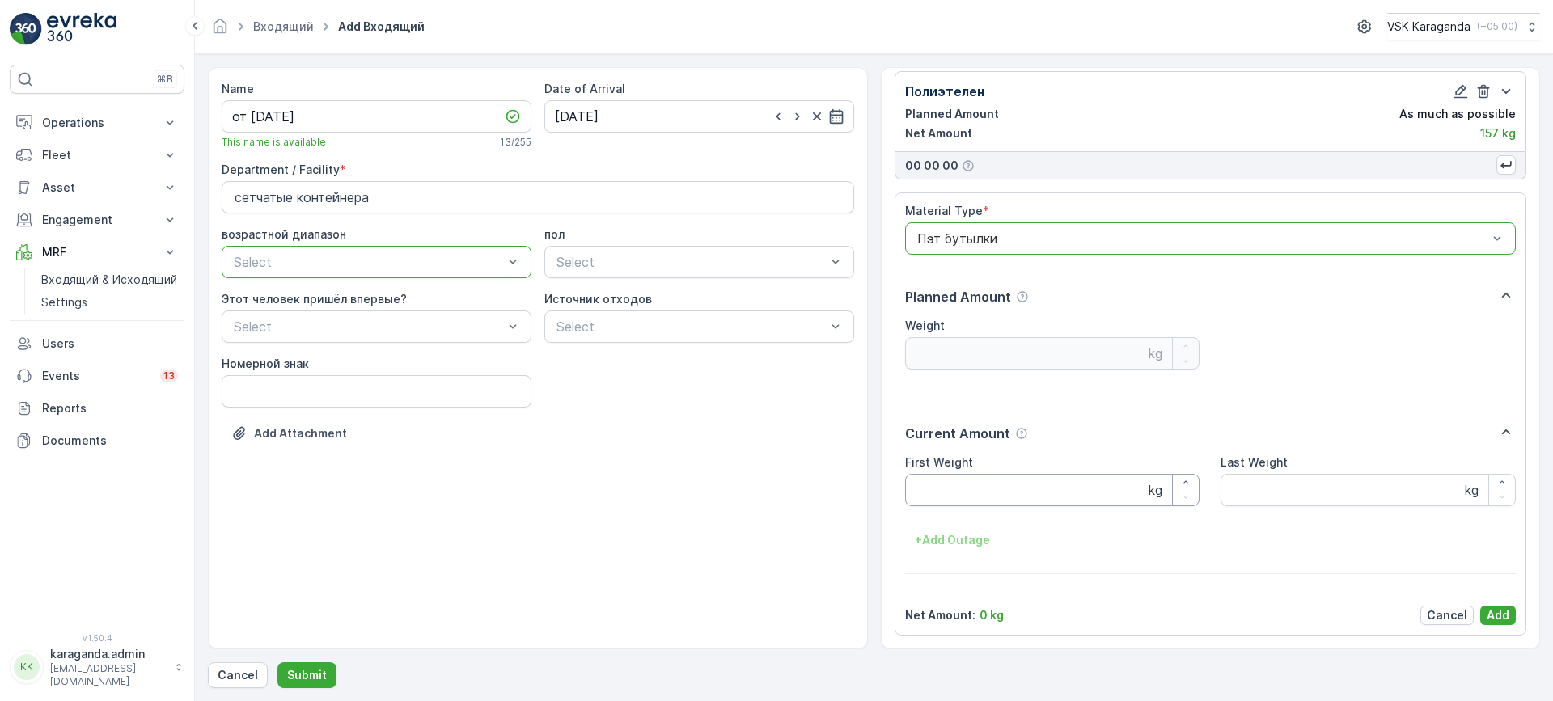
click at [955, 481] on Weight "First Weight" at bounding box center [1052, 490] width 295 height 32
type Weight "150"
click at [1490, 613] on p "Add" at bounding box center [1497, 615] width 23 height 16
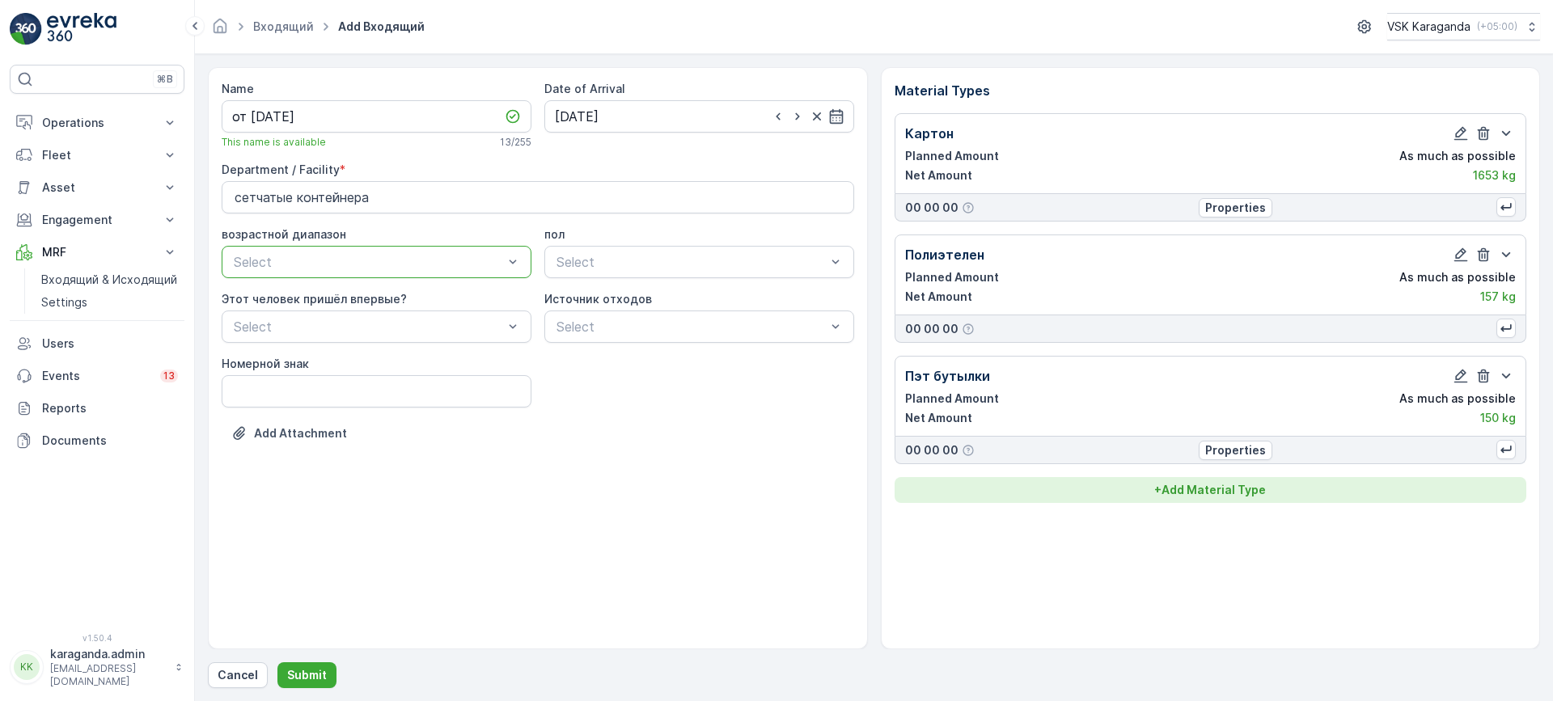
click at [1202, 486] on p "+ Add Material Type" at bounding box center [1210, 490] width 112 height 16
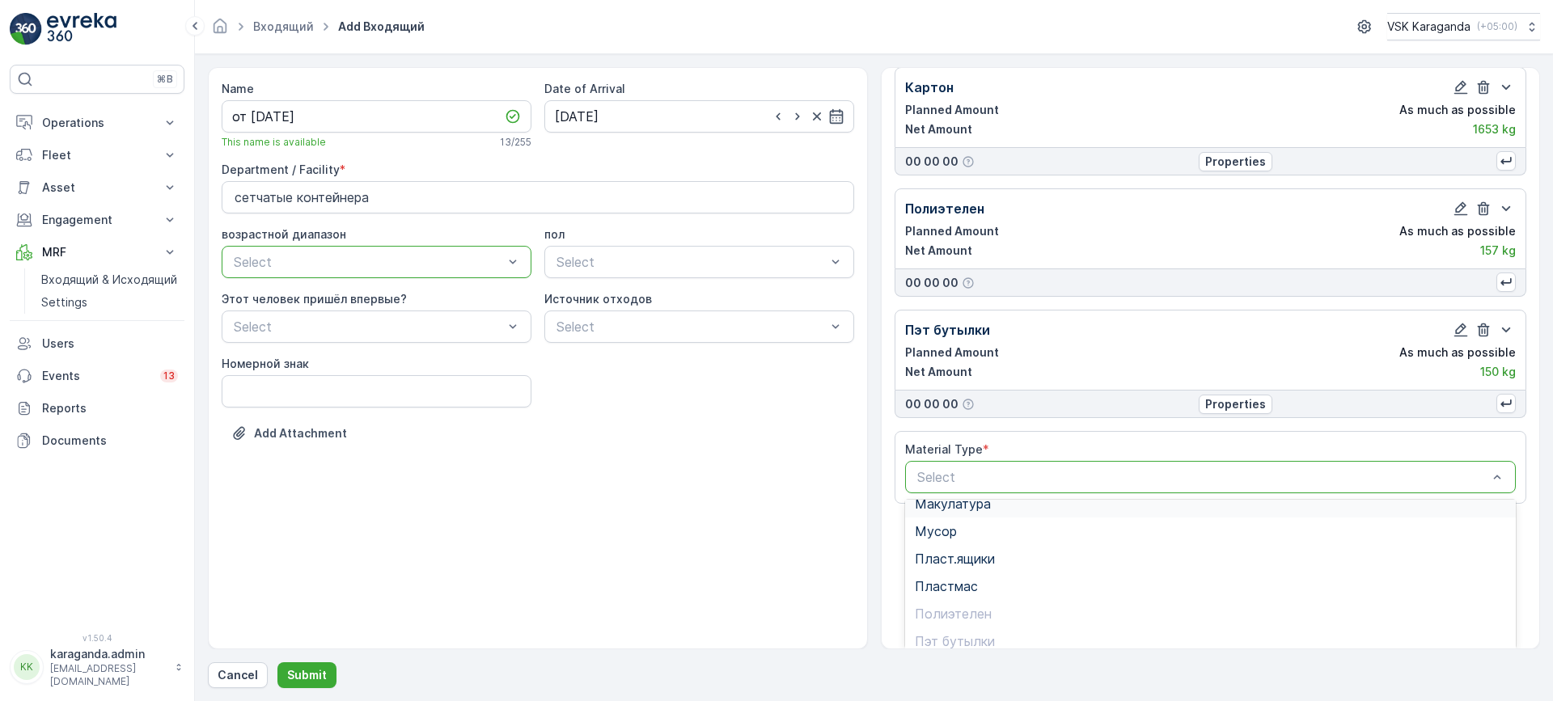
scroll to position [188, 0]
click at [945, 529] on span "Пластмас" at bounding box center [946, 521] width 63 height 15
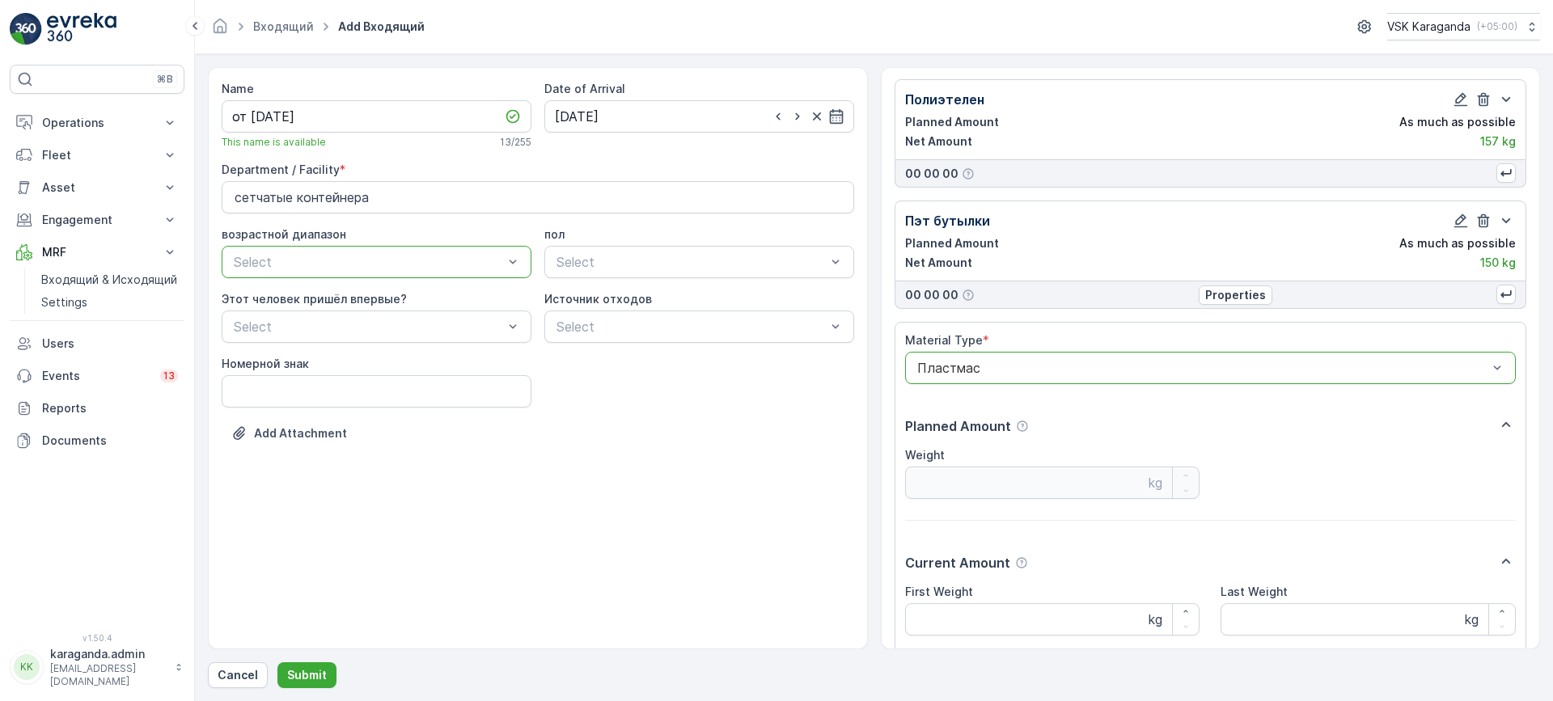
scroll to position [285, 0]
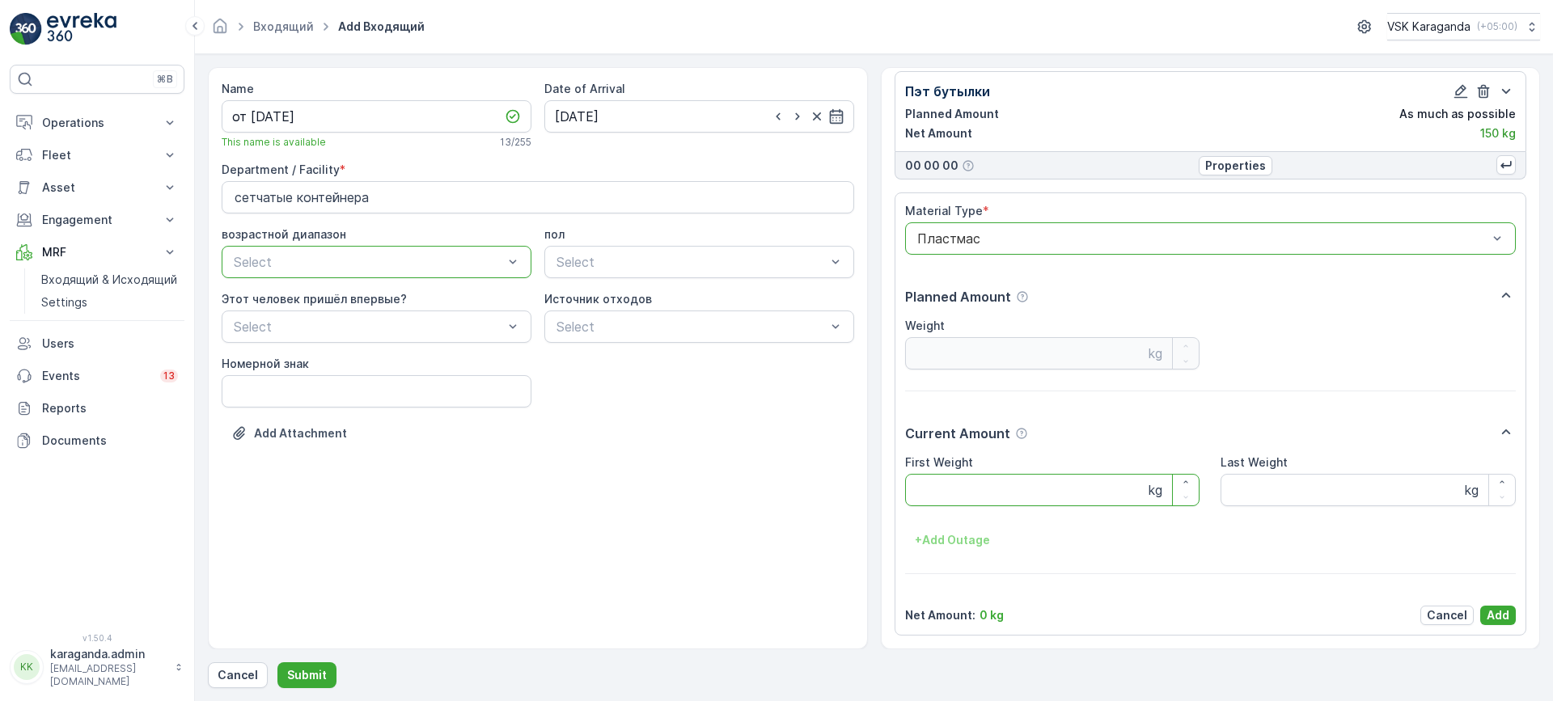
click at [951, 493] on Weight "First Weight" at bounding box center [1052, 490] width 295 height 32
type Weight "50"
click at [1502, 611] on p "Add" at bounding box center [1497, 615] width 23 height 16
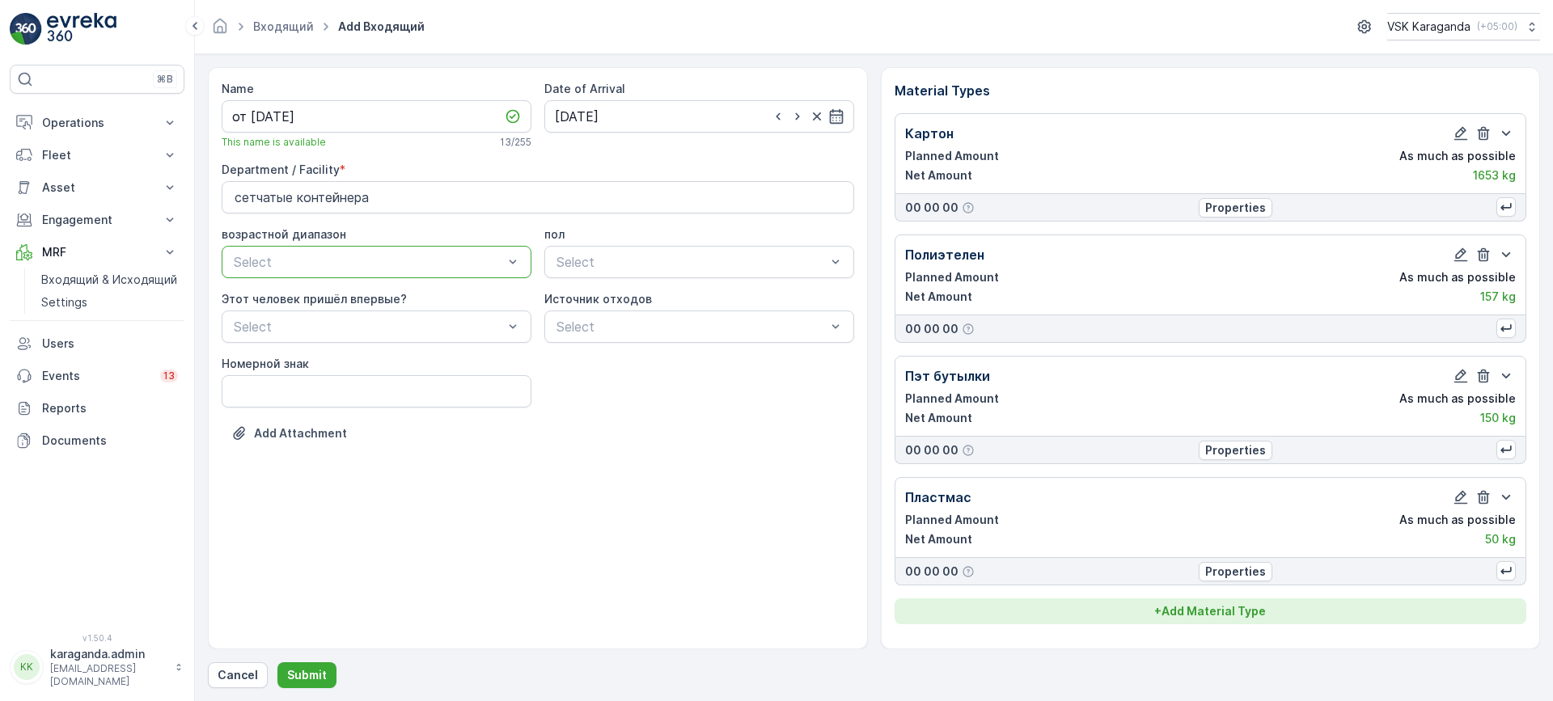
click at [1278, 615] on div "+ Add Material Type" at bounding box center [1210, 611] width 613 height 16
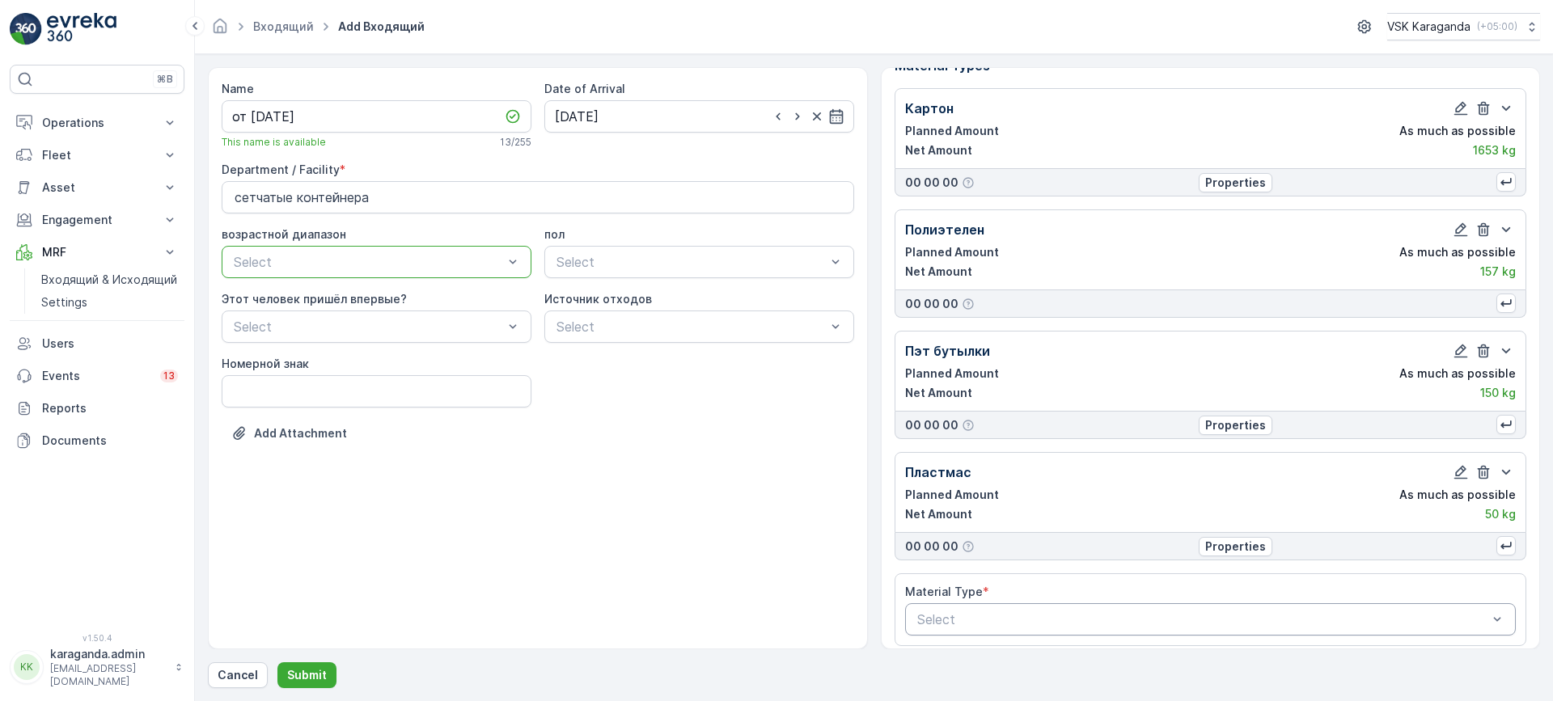
scroll to position [36, 0]
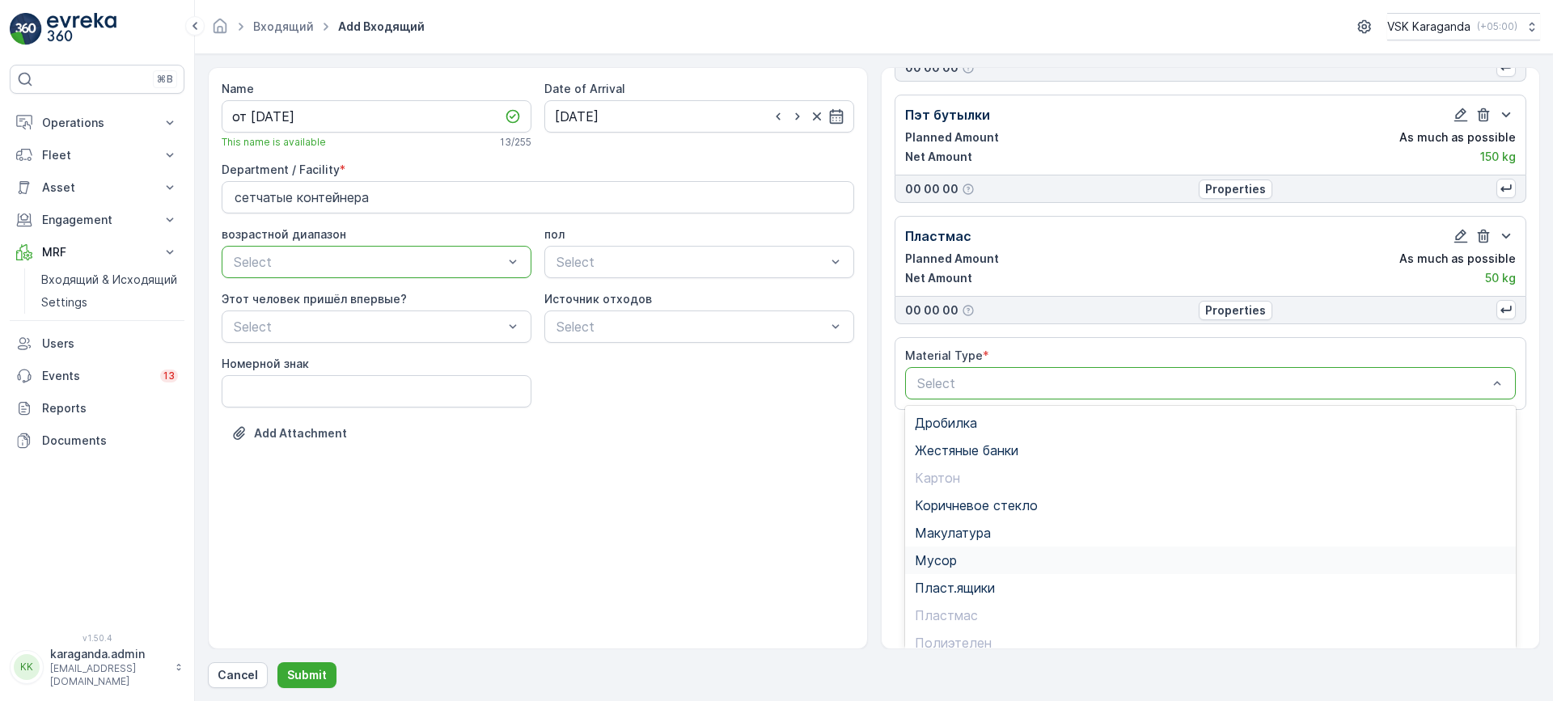
click at [970, 560] on div "Мусор" at bounding box center [1211, 560] width 592 height 15
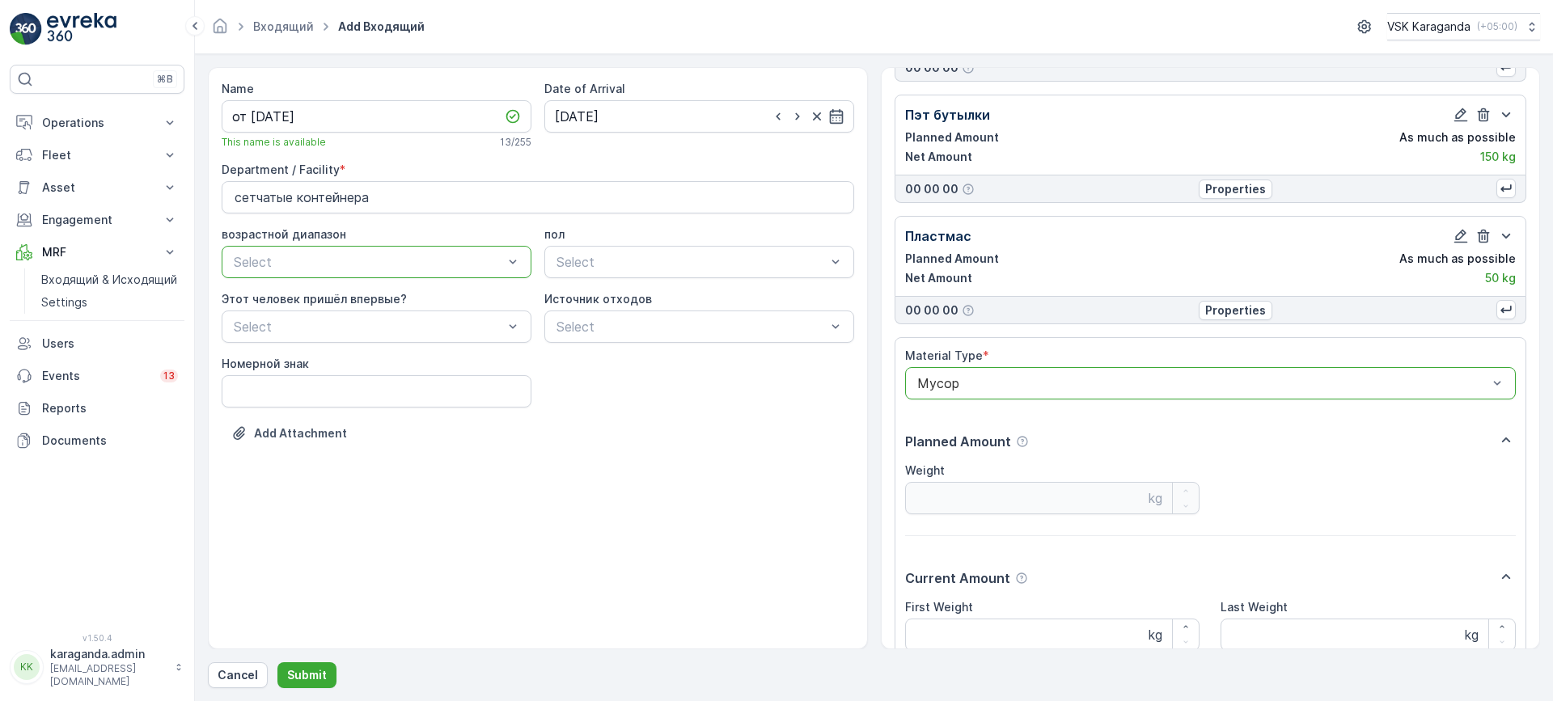
scroll to position [406, 0]
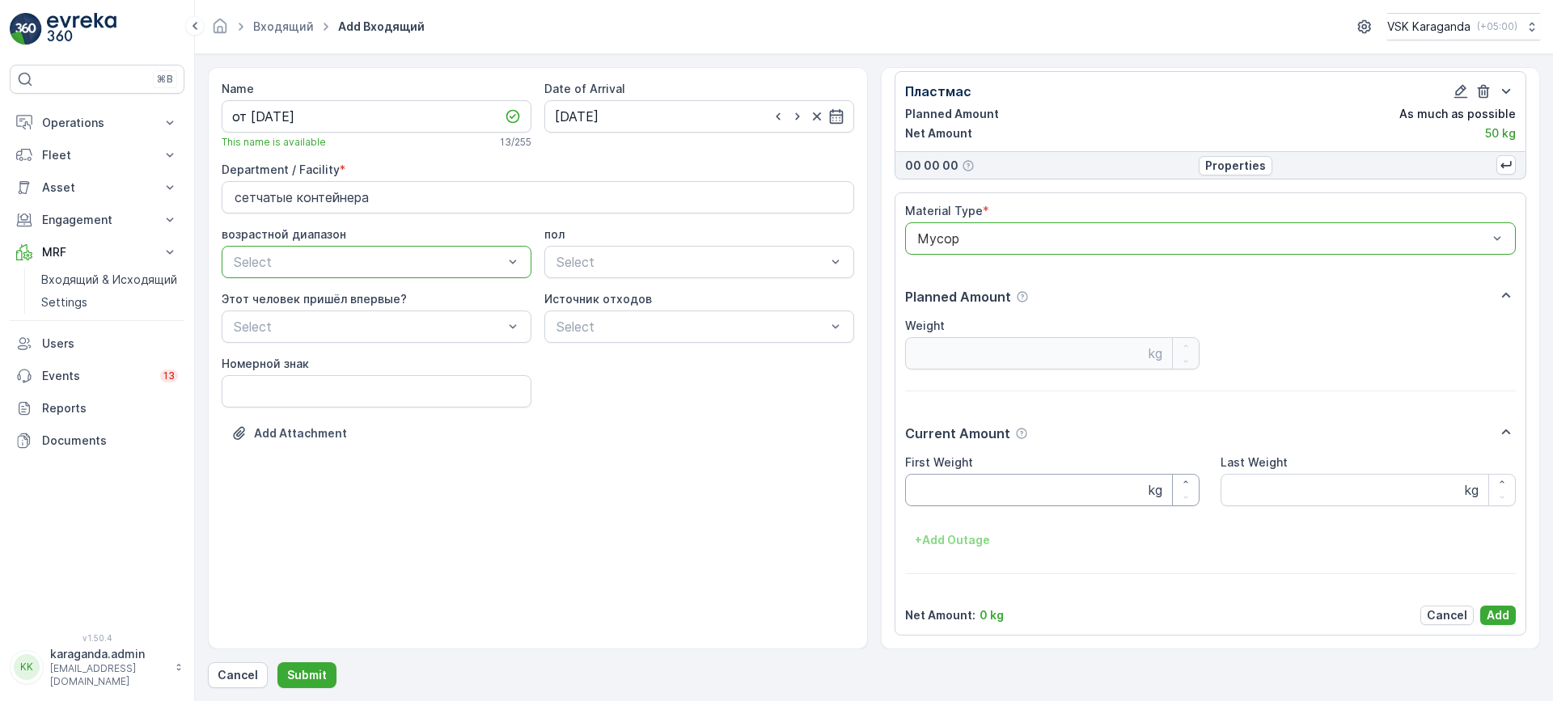
click at [983, 484] on Weight "First Weight" at bounding box center [1052, 490] width 295 height 32
type Weight "750"
click at [1490, 619] on p "Add" at bounding box center [1497, 615] width 23 height 16
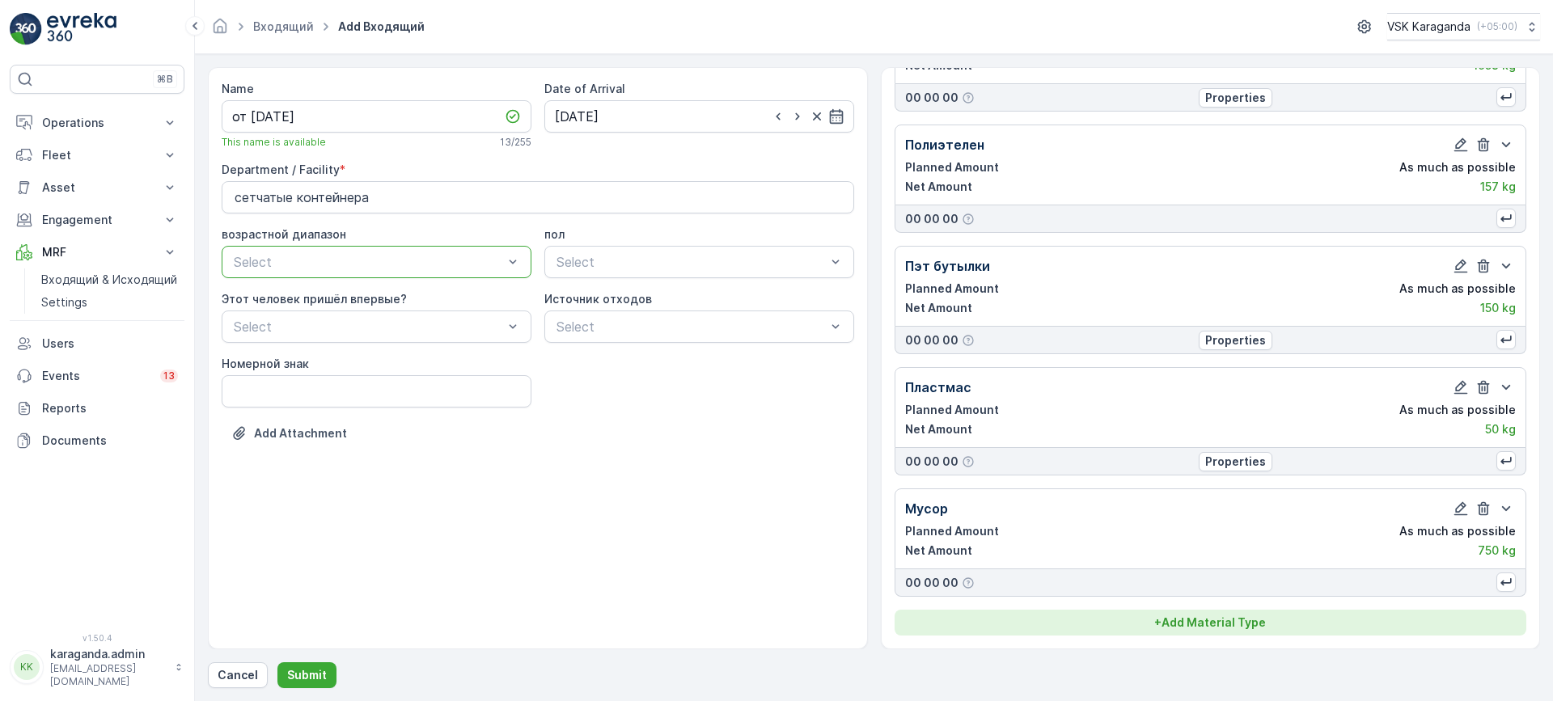
click at [1190, 628] on p "+ Add Material Type" at bounding box center [1210, 623] width 112 height 16
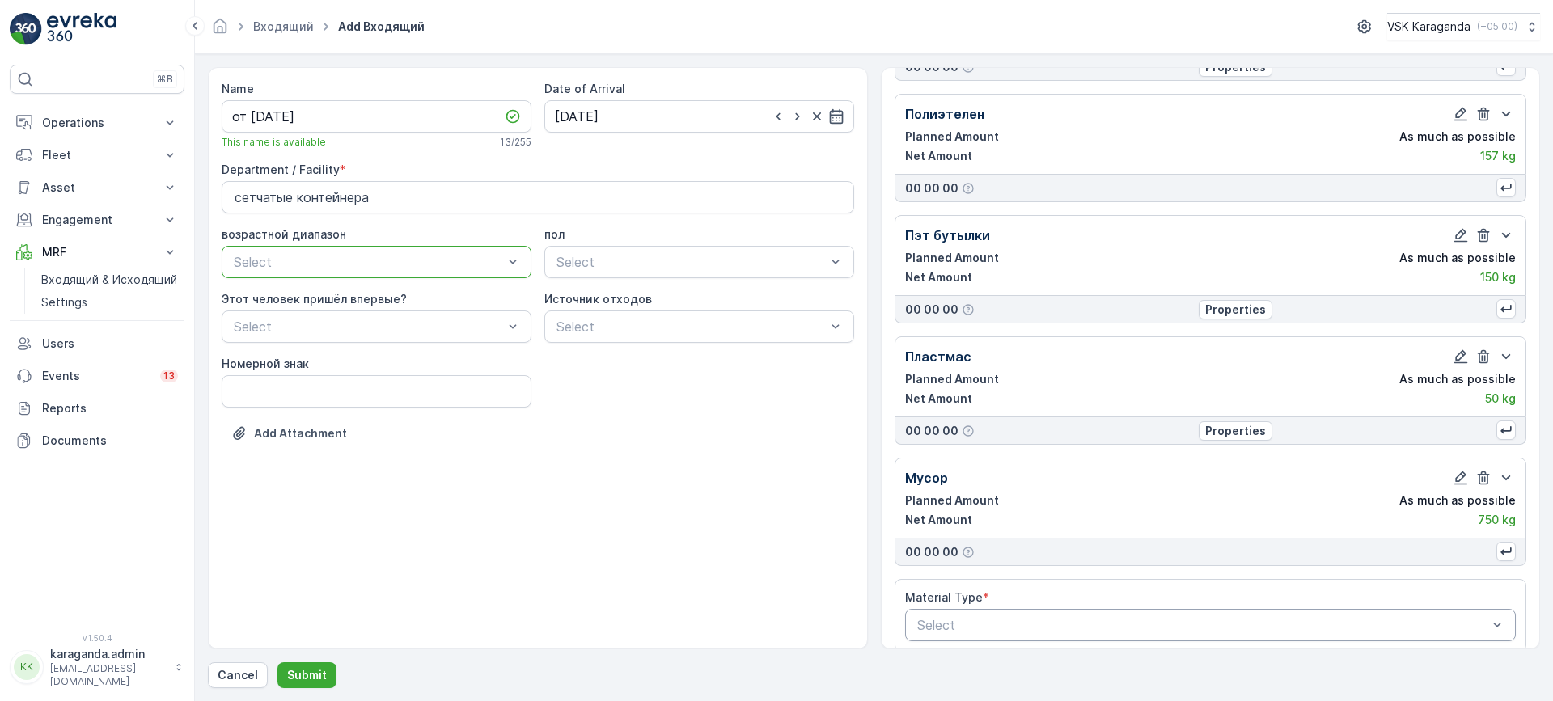
scroll to position [157, 0]
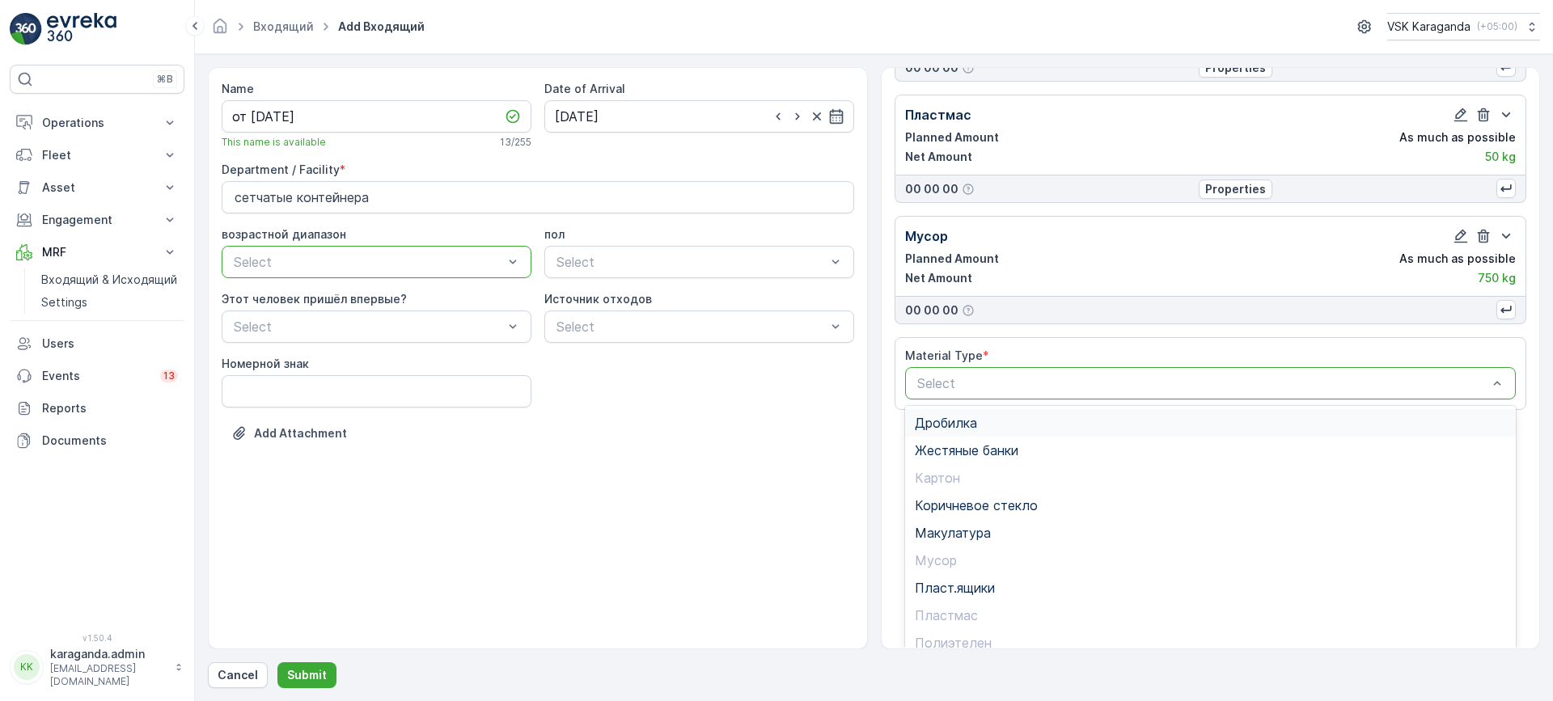
click at [949, 416] on span "Дробилка" at bounding box center [946, 423] width 62 height 15
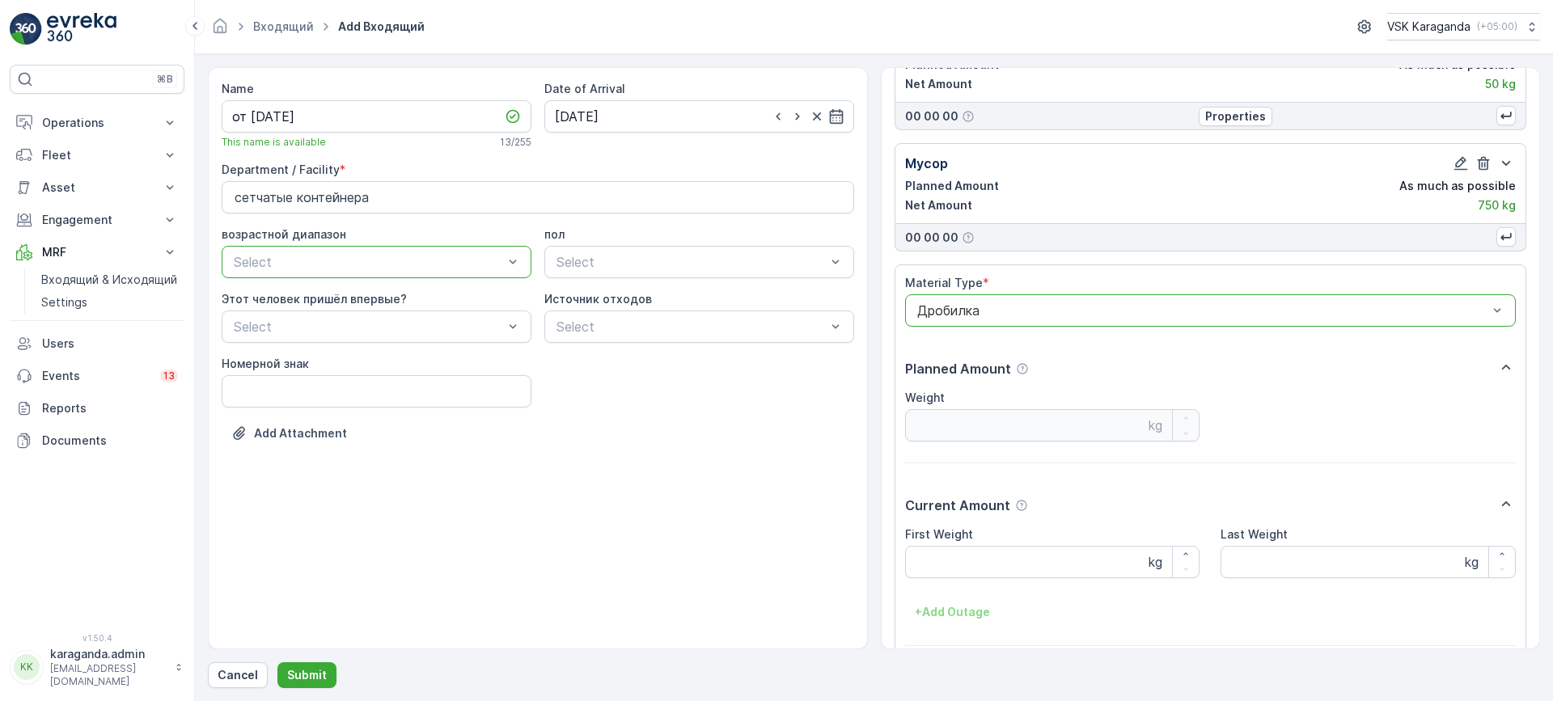
scroll to position [527, 0]
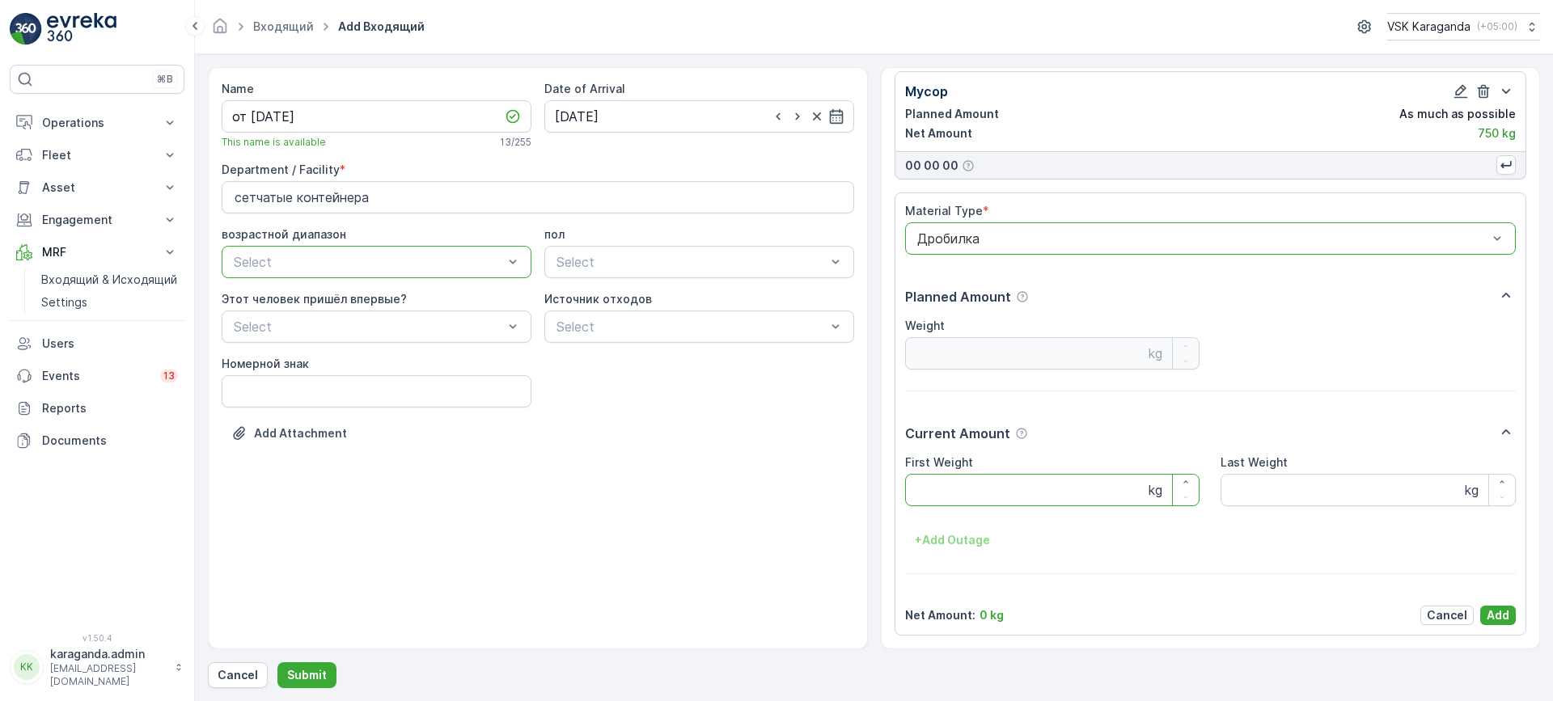
click at [960, 483] on Weight "First Weight" at bounding box center [1052, 490] width 295 height 32
type Weight "168"
click at [1497, 599] on div "Material Type * option Дробилка, selected. Дробилка Planned Amount Weight kg Cu…" at bounding box center [1210, 414] width 611 height 422
click at [1494, 616] on p "Add" at bounding box center [1497, 615] width 23 height 16
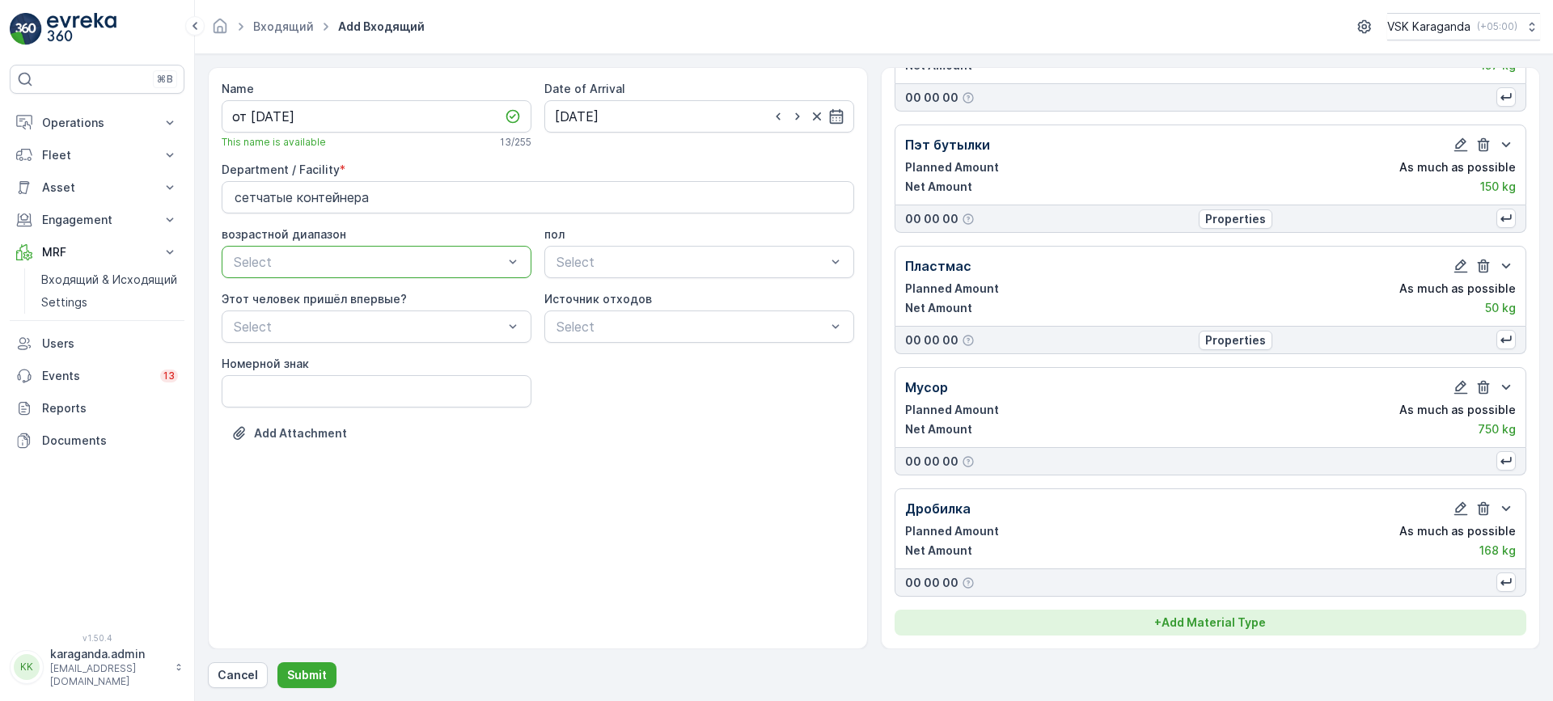
scroll to position [231, 0]
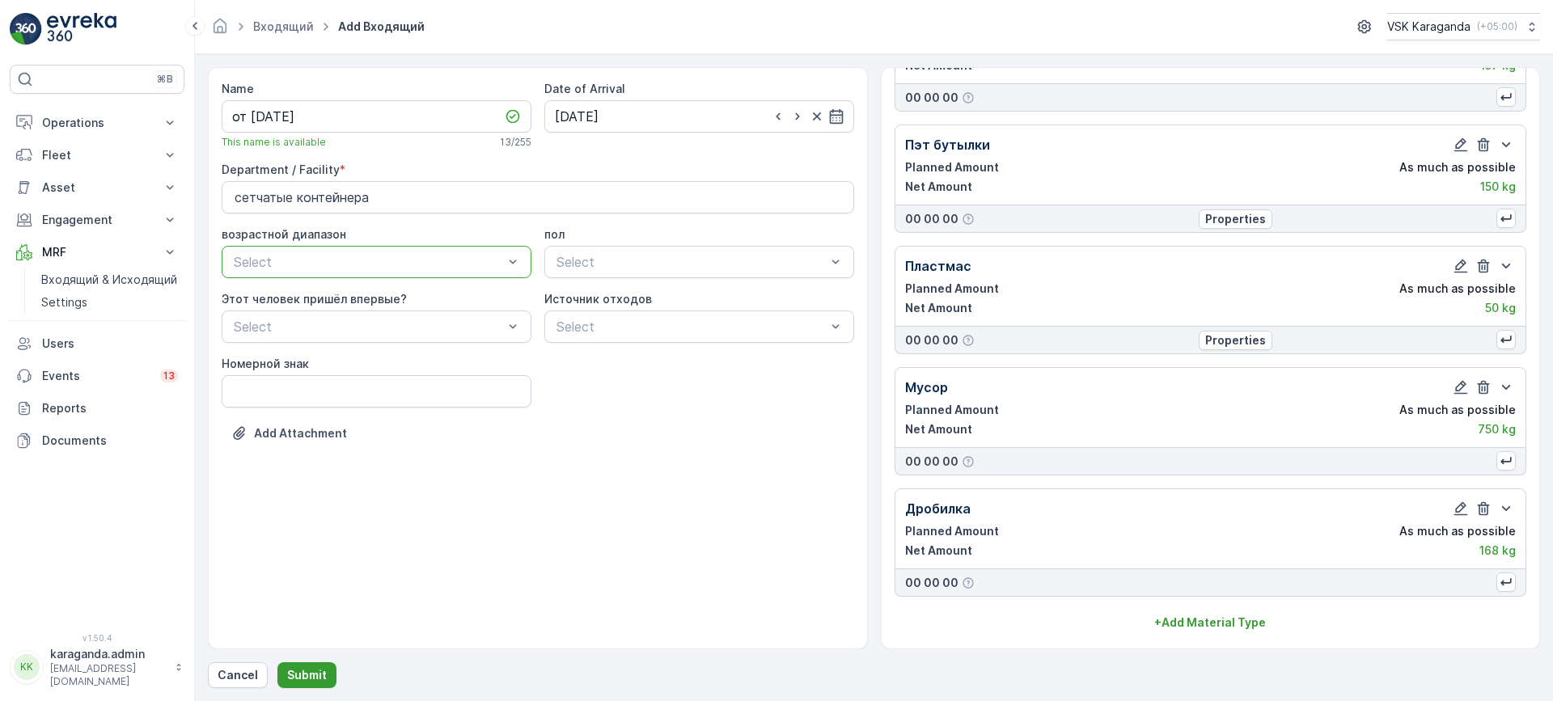
click at [311, 678] on p "Submit" at bounding box center [307, 675] width 40 height 16
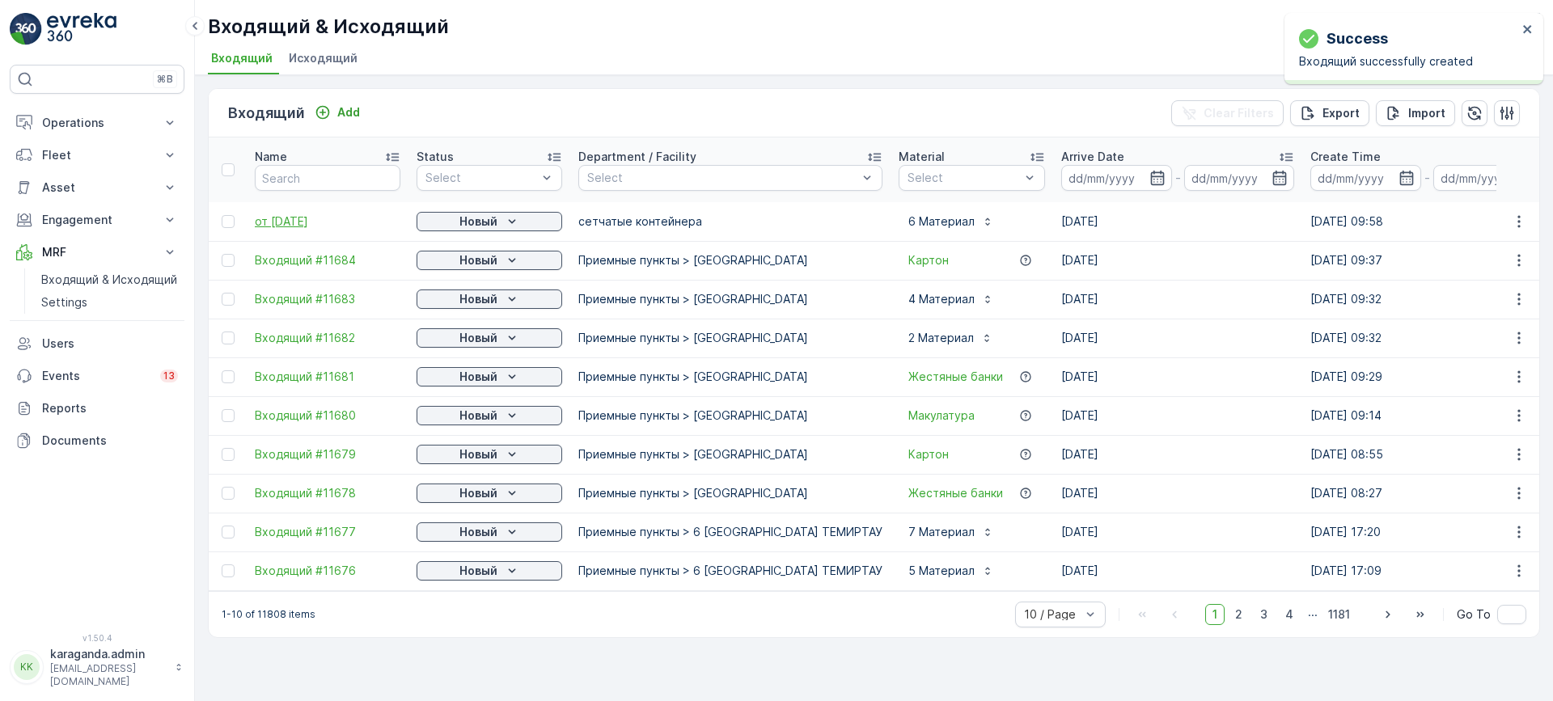
click at [274, 221] on span "от 22.09.2025" at bounding box center [328, 221] width 146 height 16
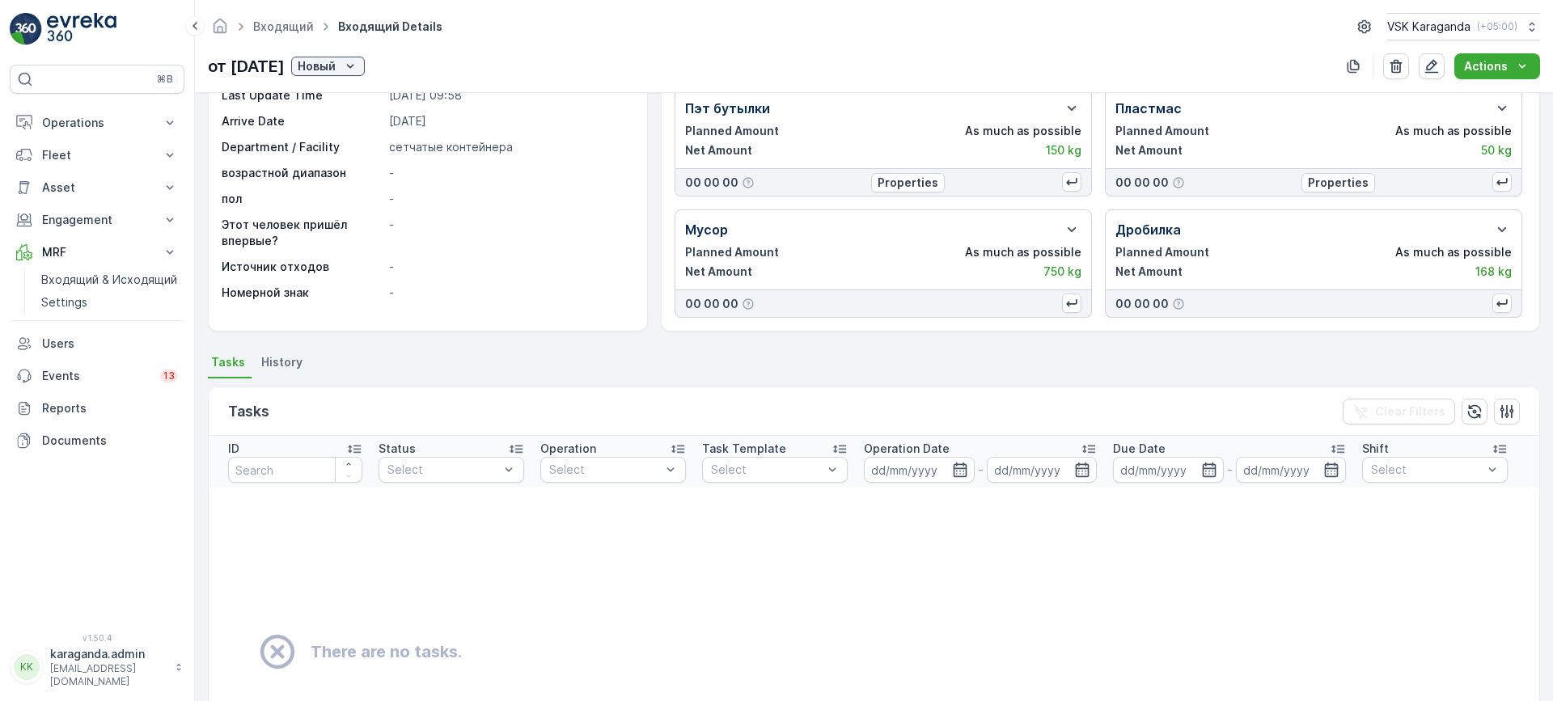
scroll to position [243, 0]
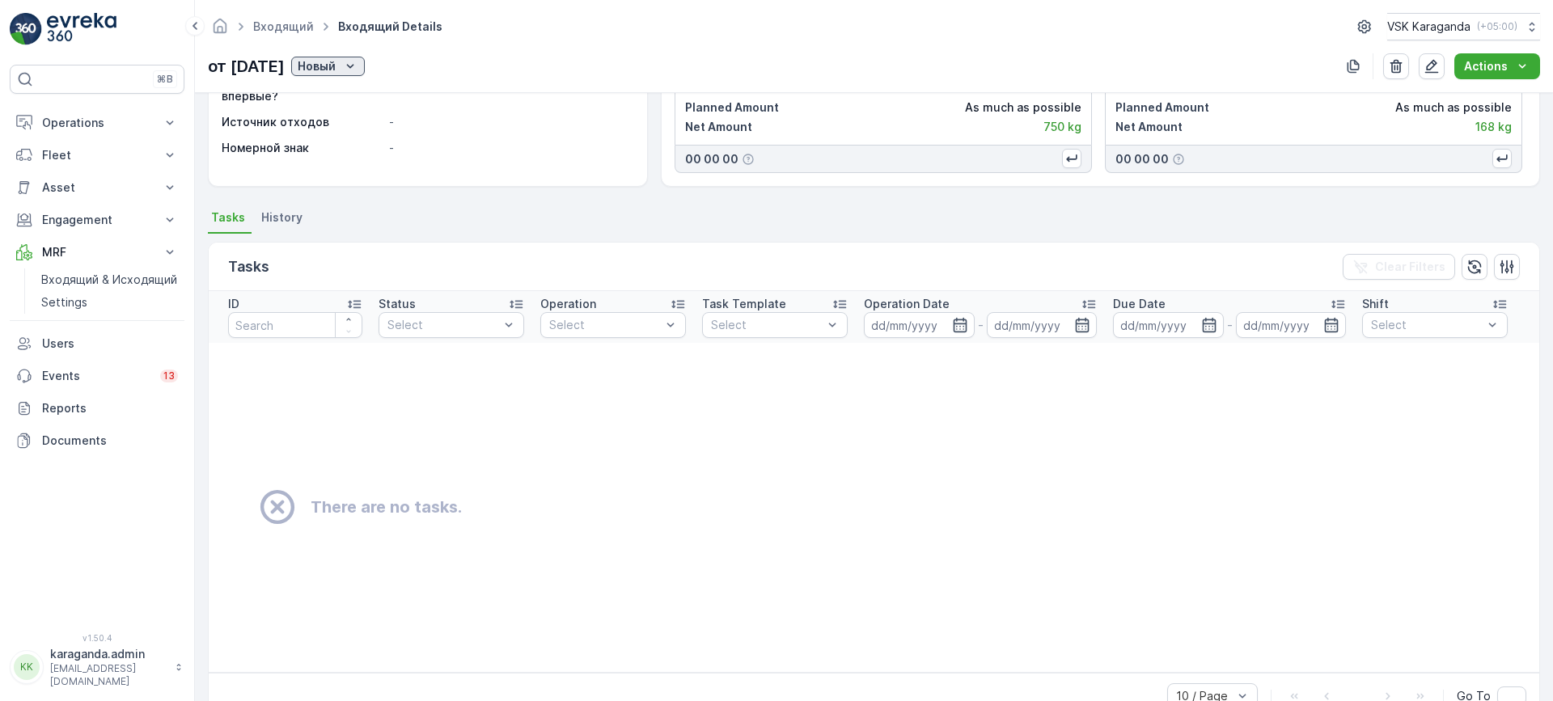
click at [336, 62] on p "Новый" at bounding box center [317, 66] width 38 height 16
click at [344, 111] on span "подтвердить" at bounding box center [374, 113] width 74 height 16
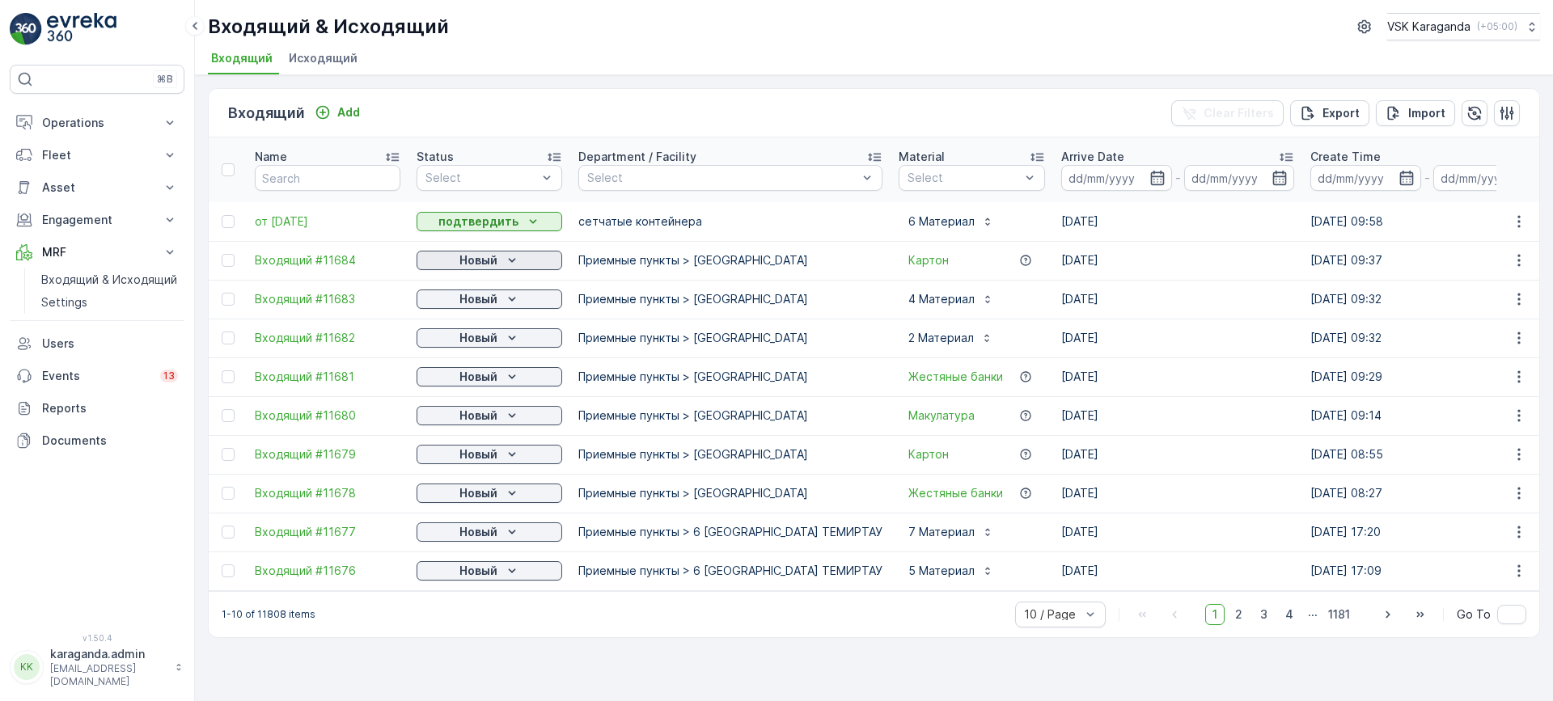
click at [471, 264] on p "Новый" at bounding box center [478, 260] width 38 height 16
click at [473, 308] on span "подтвердить" at bounding box center [463, 307] width 74 height 16
click at [480, 302] on p "Новый" at bounding box center [478, 299] width 38 height 16
click at [470, 340] on span "подтвердить" at bounding box center [463, 346] width 74 height 16
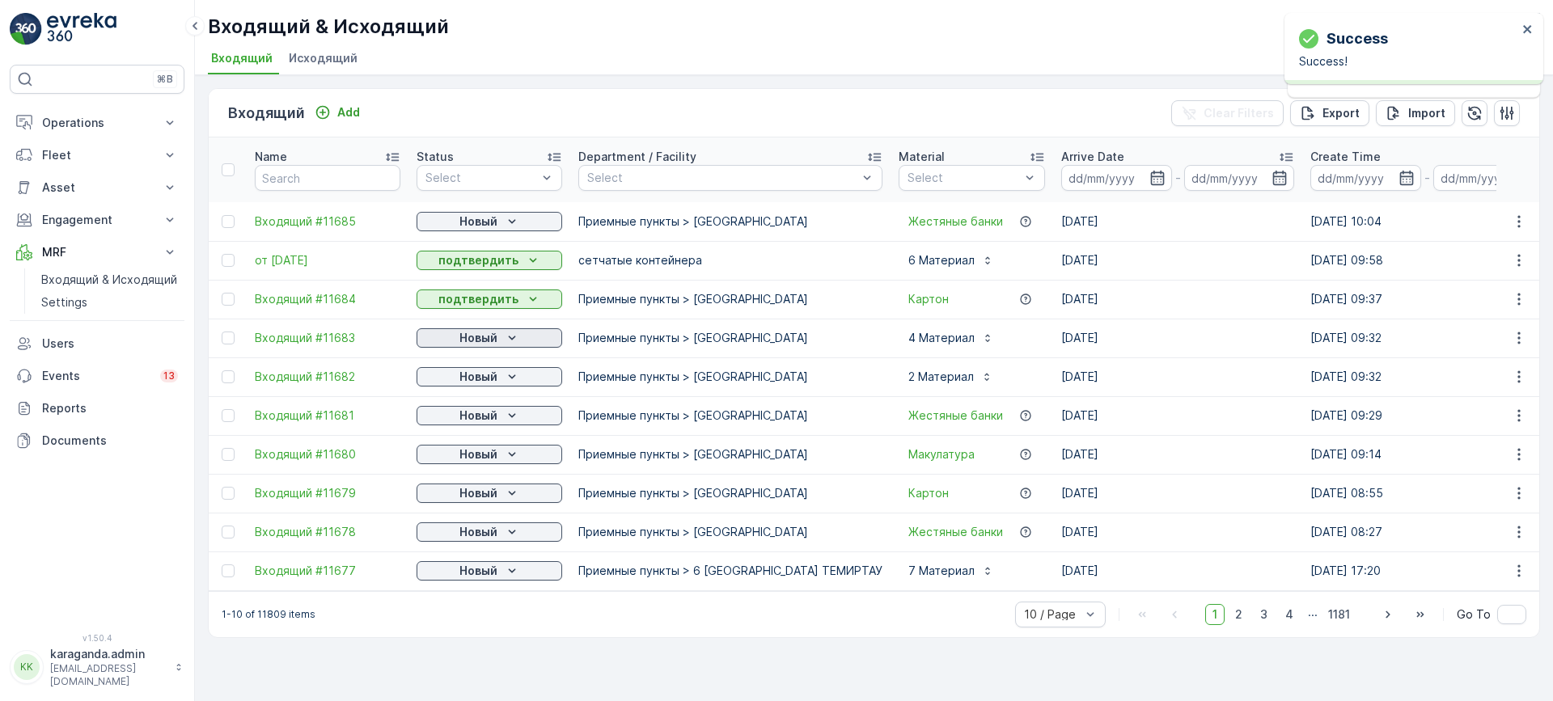
click at [483, 336] on p "Новый" at bounding box center [478, 338] width 38 height 16
click at [483, 383] on span "подтвердить" at bounding box center [463, 385] width 74 height 16
click at [490, 378] on p "Новый" at bounding box center [478, 377] width 38 height 16
click at [475, 416] on span "подтвердить" at bounding box center [463, 424] width 74 height 16
click at [488, 411] on p "Новый" at bounding box center [478, 416] width 38 height 16
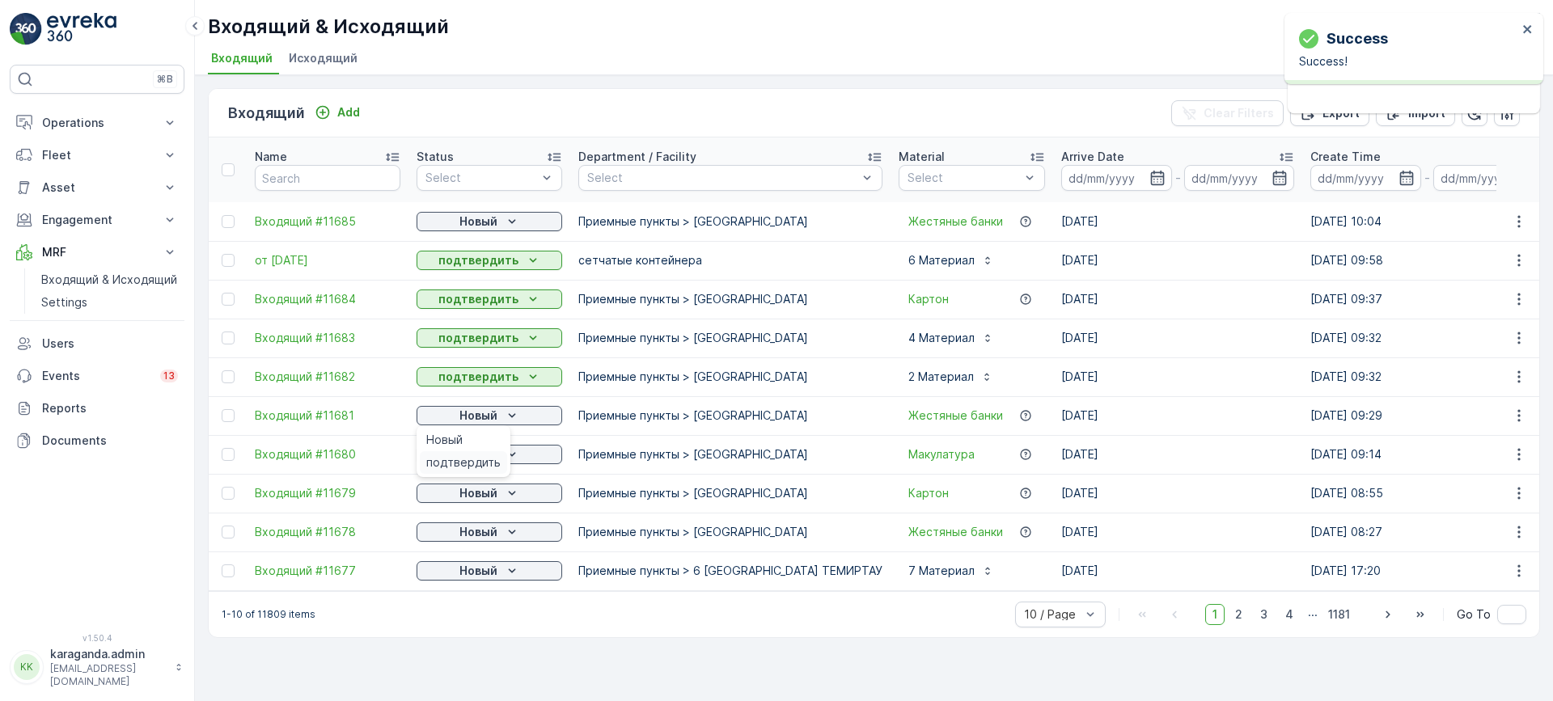
click at [476, 457] on span "подтвердить" at bounding box center [463, 462] width 74 height 16
click at [488, 455] on p "Новый" at bounding box center [478, 454] width 38 height 16
click at [475, 498] on span "подтвердить" at bounding box center [463, 501] width 74 height 16
click at [484, 487] on p "Новый" at bounding box center [478, 493] width 38 height 16
click at [480, 540] on span "подтвердить" at bounding box center [463, 540] width 74 height 16
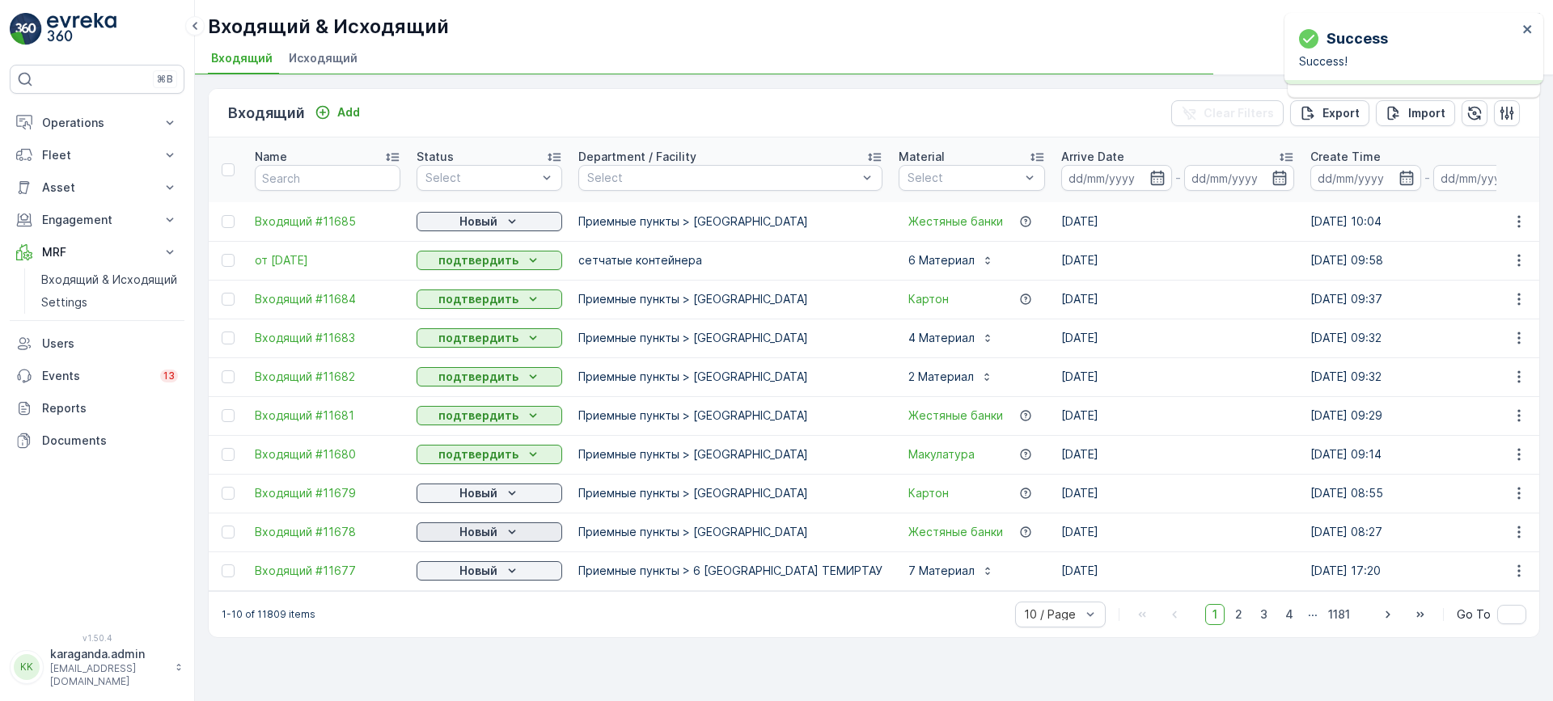
click at [494, 532] on p "Новый" at bounding box center [478, 532] width 38 height 16
click at [469, 580] on span "подтвердить" at bounding box center [463, 579] width 74 height 16
click at [492, 572] on p "Новый" at bounding box center [478, 571] width 38 height 16
click at [454, 618] on span "подтвердить" at bounding box center [463, 618] width 74 height 16
click at [1243, 620] on span "2" at bounding box center [1239, 614] width 22 height 21
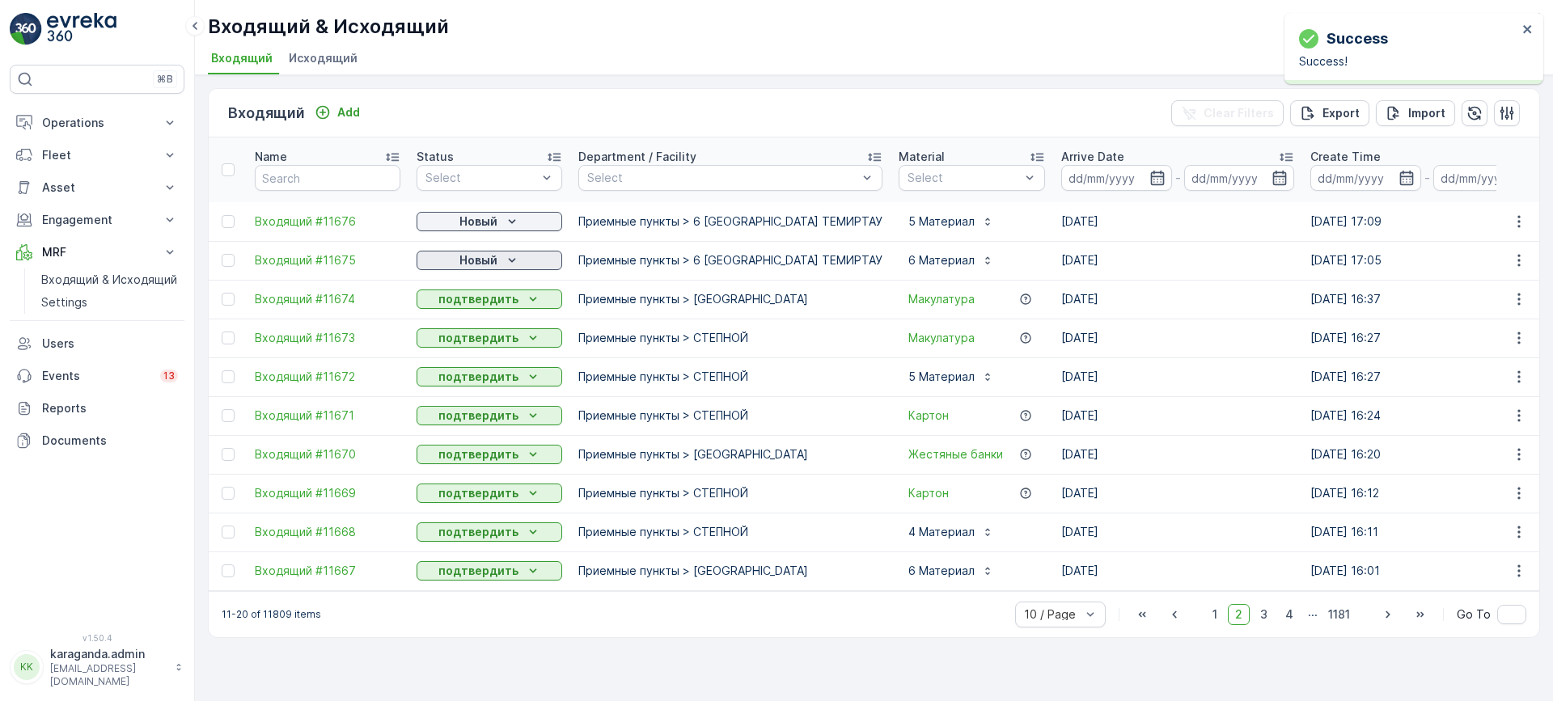
click at [487, 258] on p "Новый" at bounding box center [478, 260] width 38 height 16
click at [475, 298] on div "подтвердить" at bounding box center [463, 307] width 87 height 23
click at [492, 227] on p "Новый" at bounding box center [478, 221] width 38 height 16
click at [482, 254] on div "Новый" at bounding box center [463, 246] width 87 height 23
click at [1214, 619] on span "1" at bounding box center [1214, 614] width 19 height 21
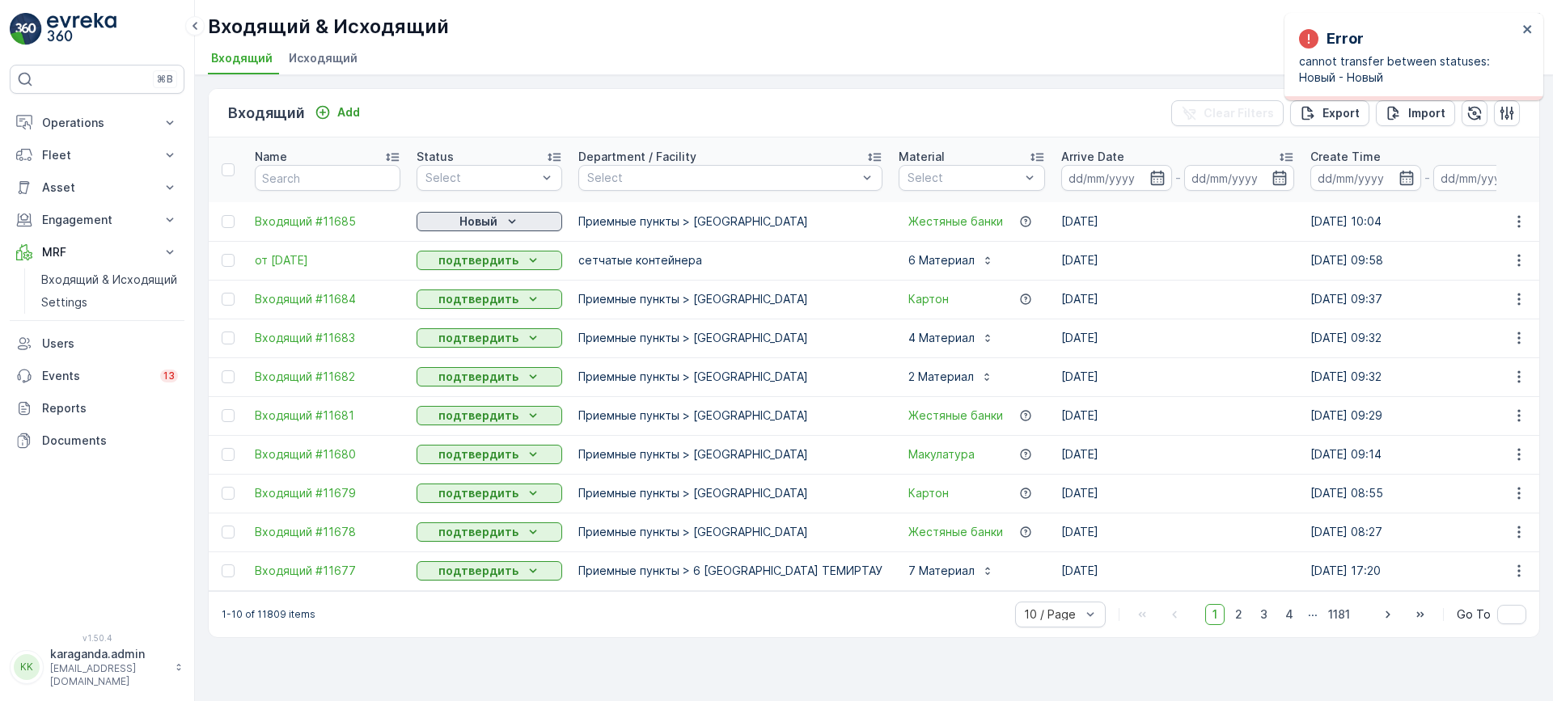
click at [487, 226] on p "Новый" at bounding box center [478, 221] width 38 height 16
click at [474, 261] on span "подтвердить" at bounding box center [463, 268] width 74 height 16
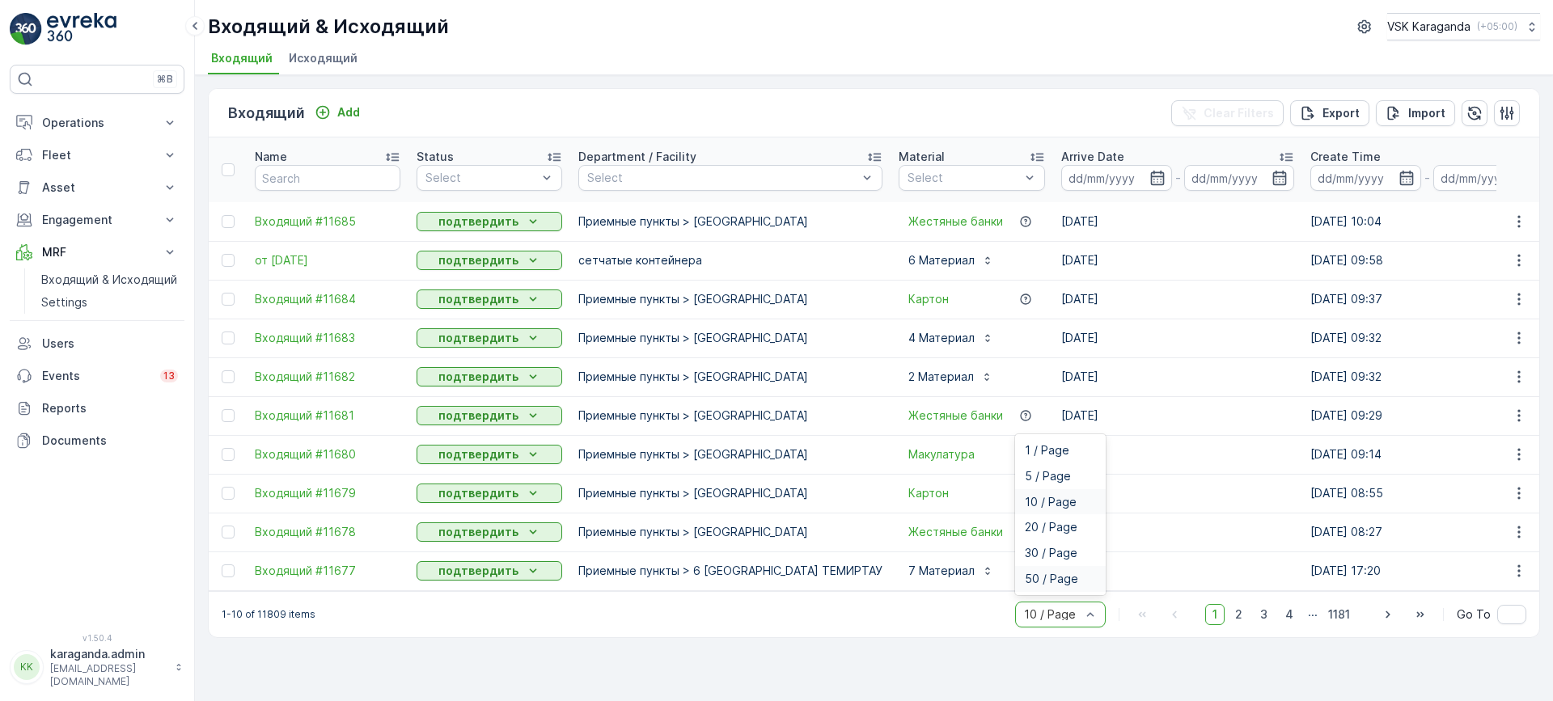
click at [1057, 581] on span "50 / Page" at bounding box center [1051, 579] width 53 height 13
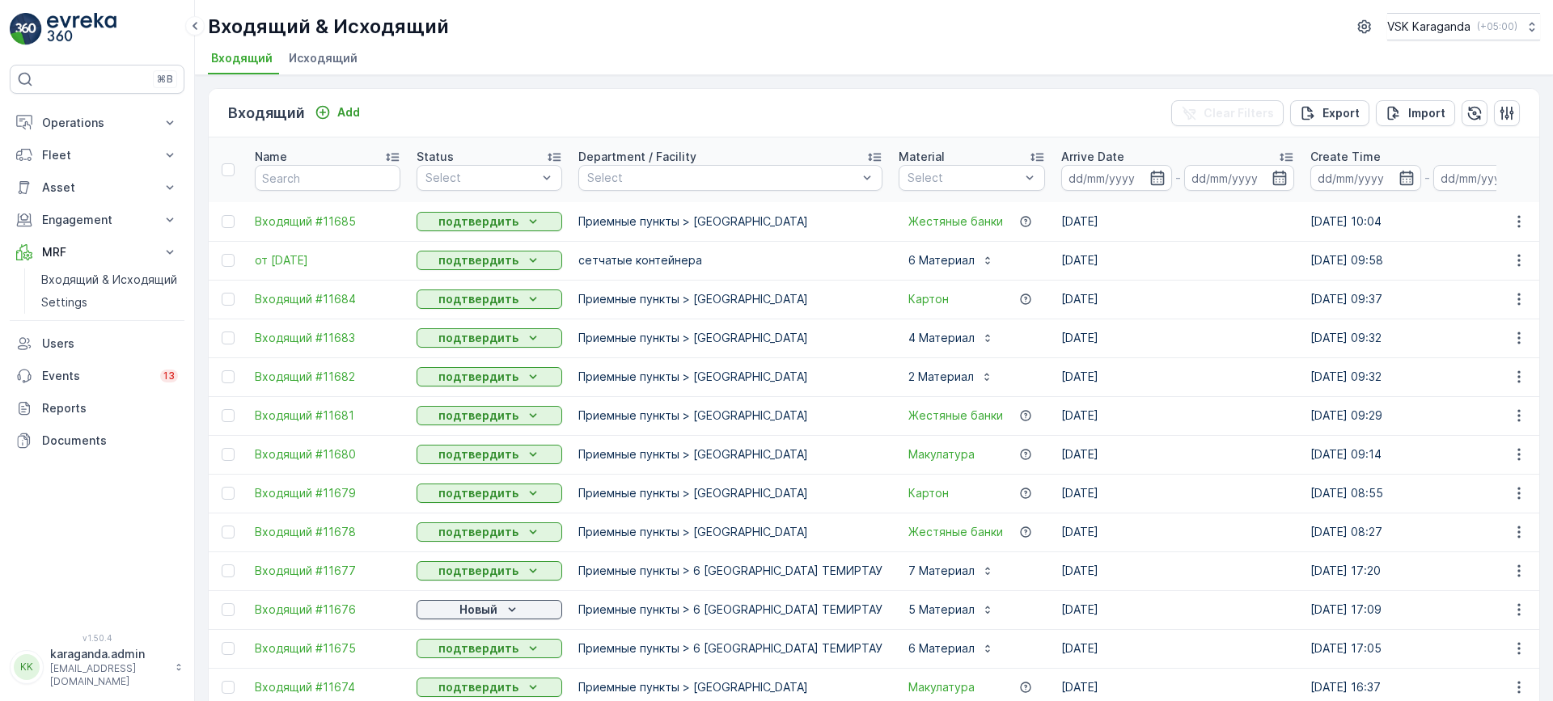
scroll to position [485, 0]
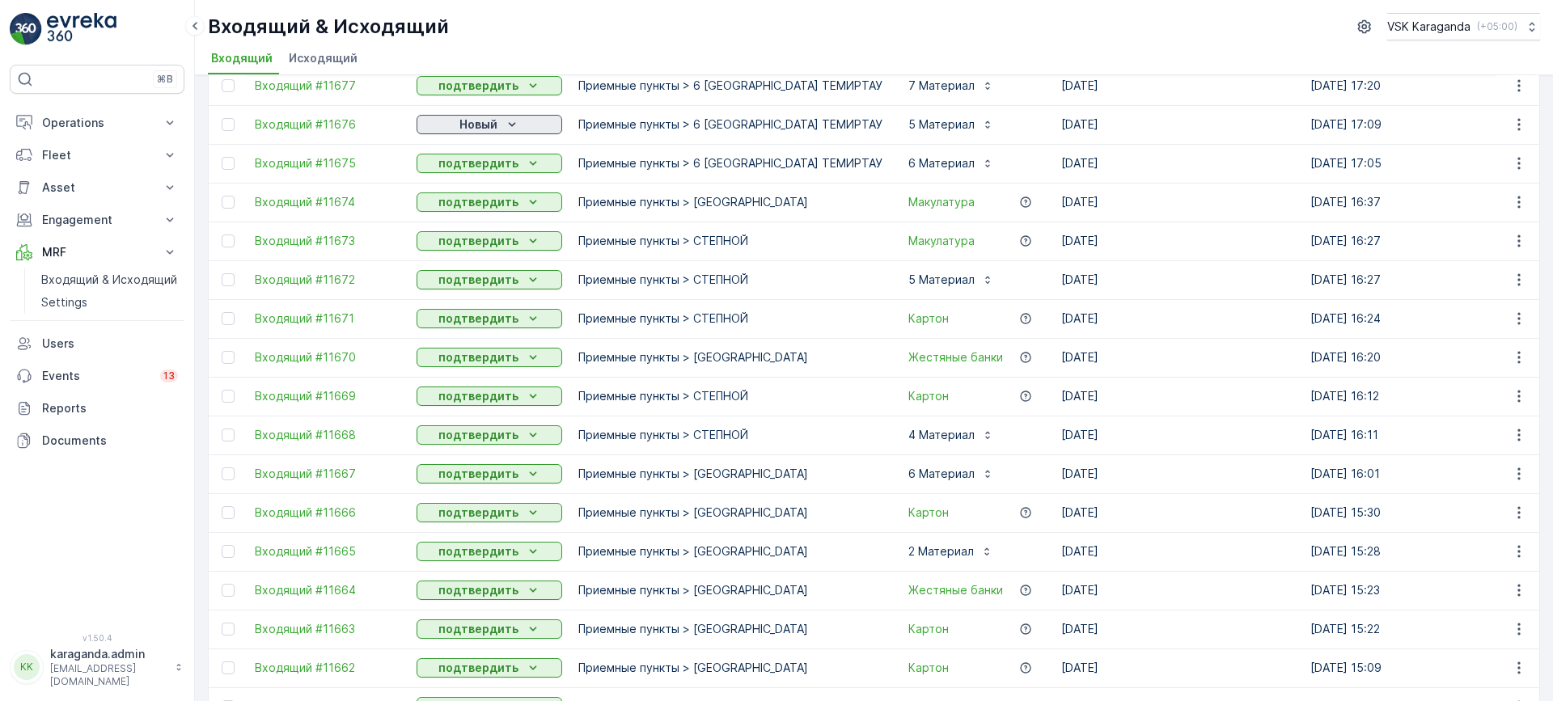
click at [513, 125] on icon "Новый" at bounding box center [512, 124] width 16 height 16
click at [479, 172] on span "подтвердить" at bounding box center [463, 171] width 74 height 16
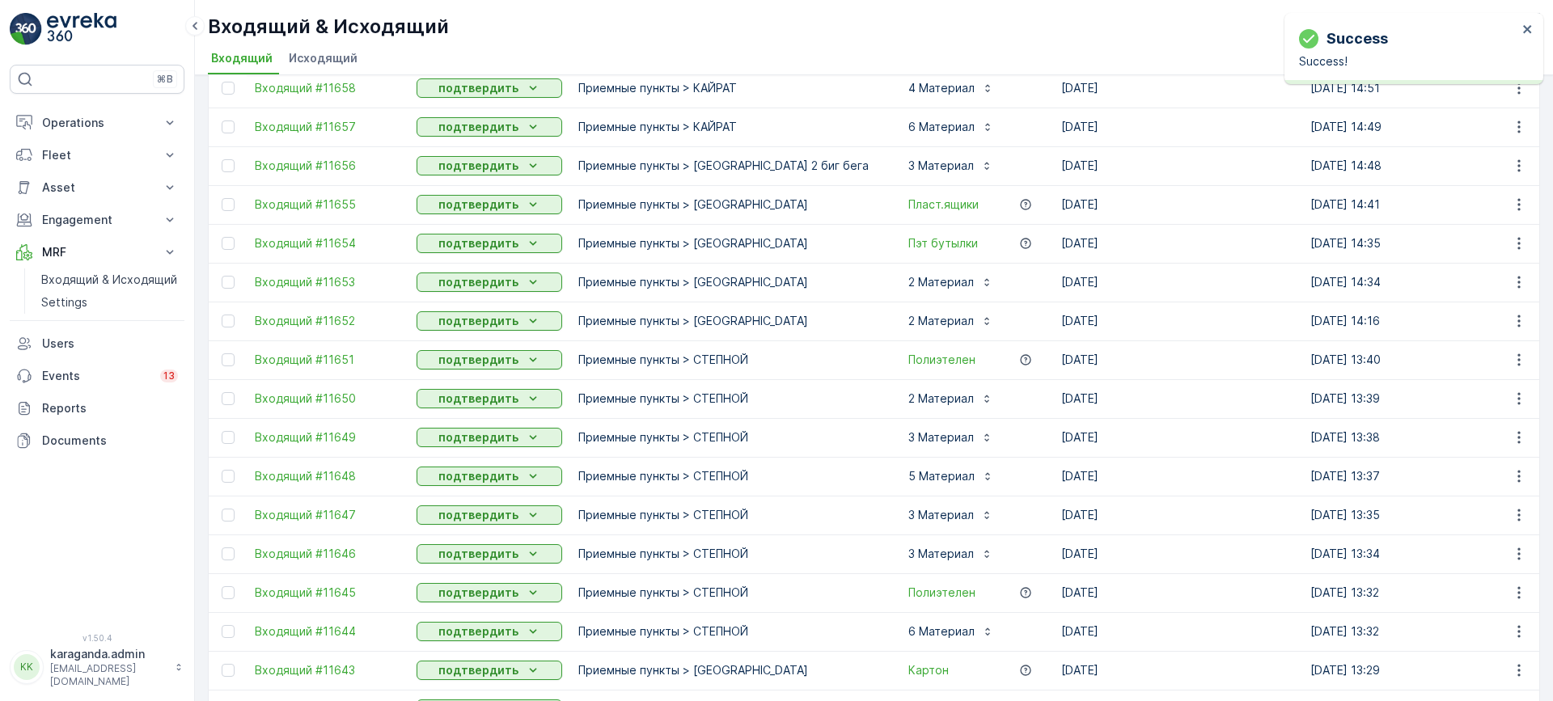
scroll to position [944, 0]
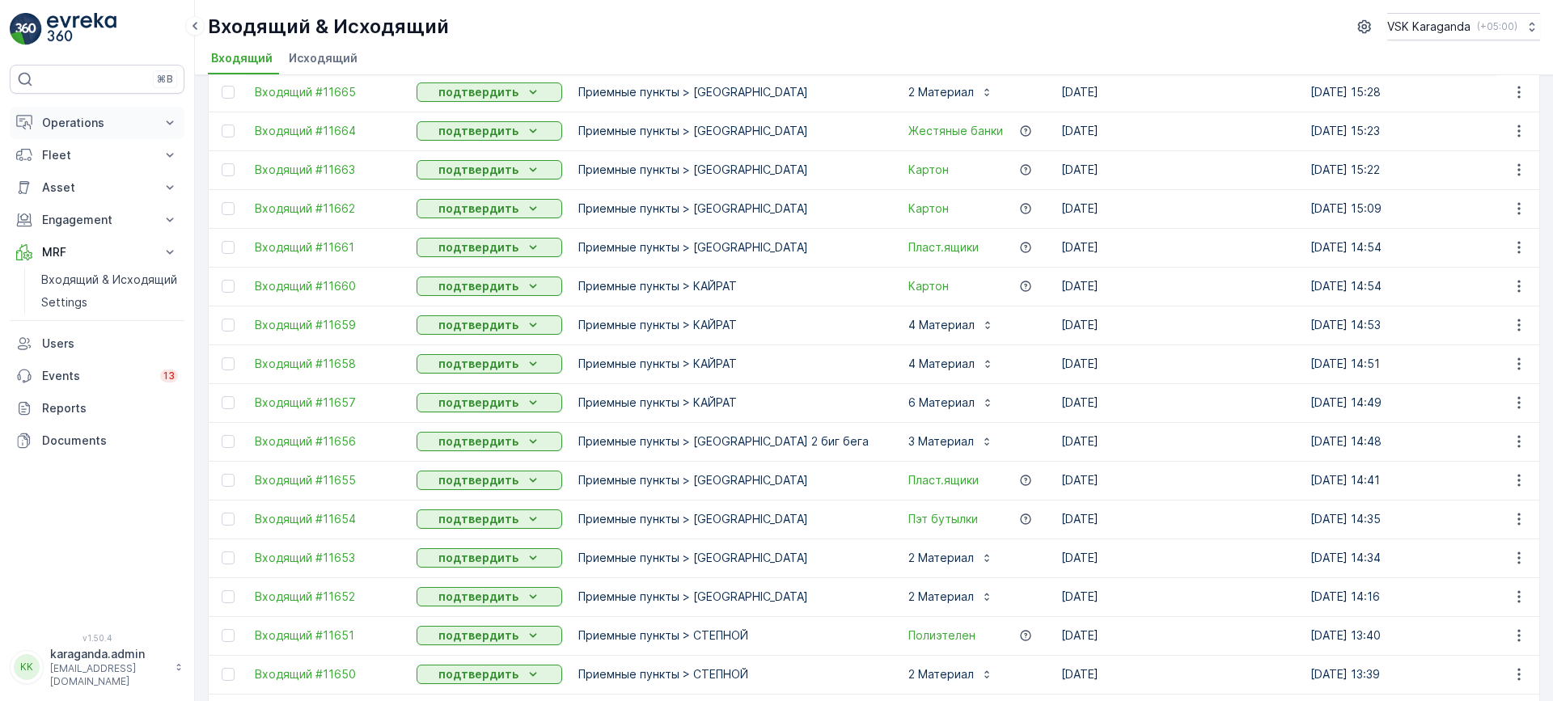
click at [74, 114] on button "Operations" at bounding box center [97, 123] width 175 height 32
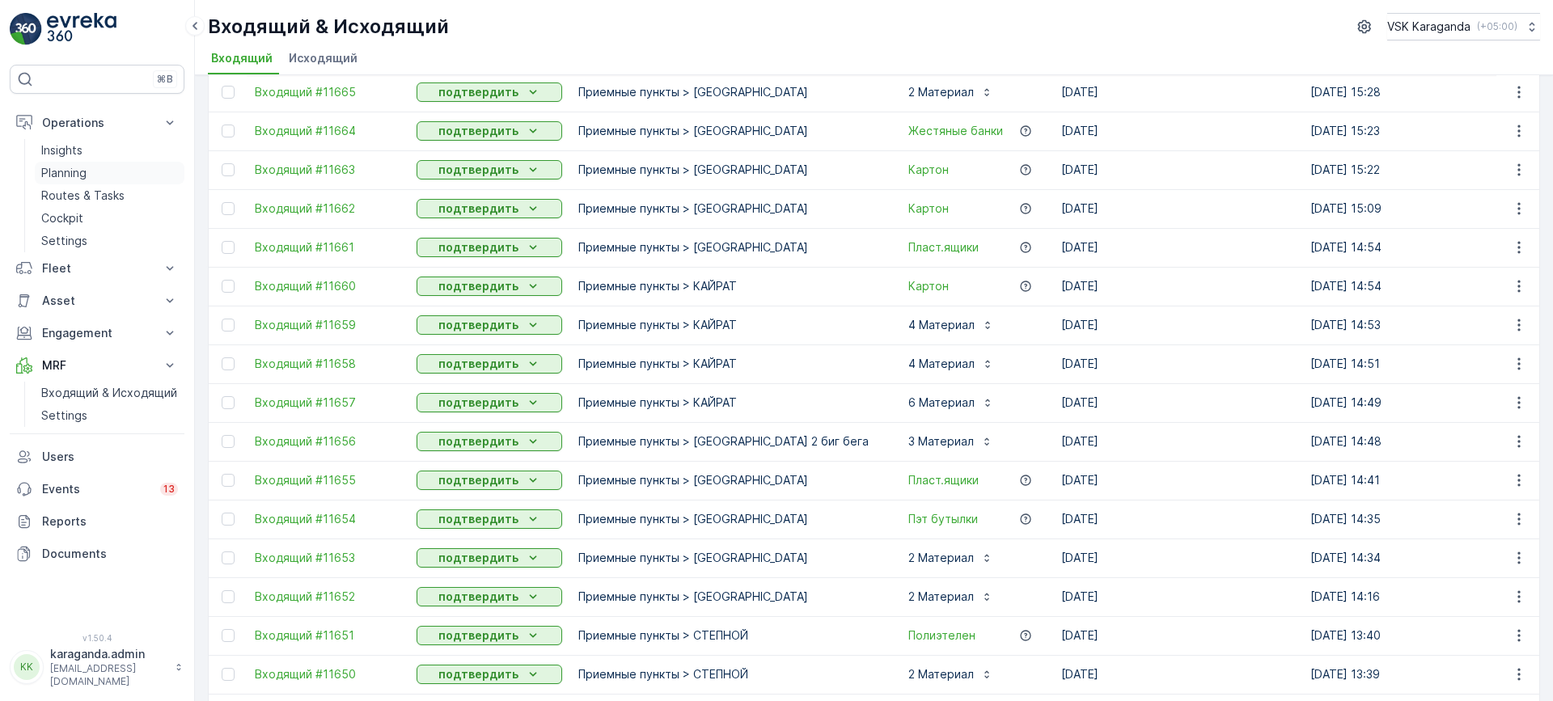
click at [77, 171] on p "Planning" at bounding box center [63, 173] width 45 height 16
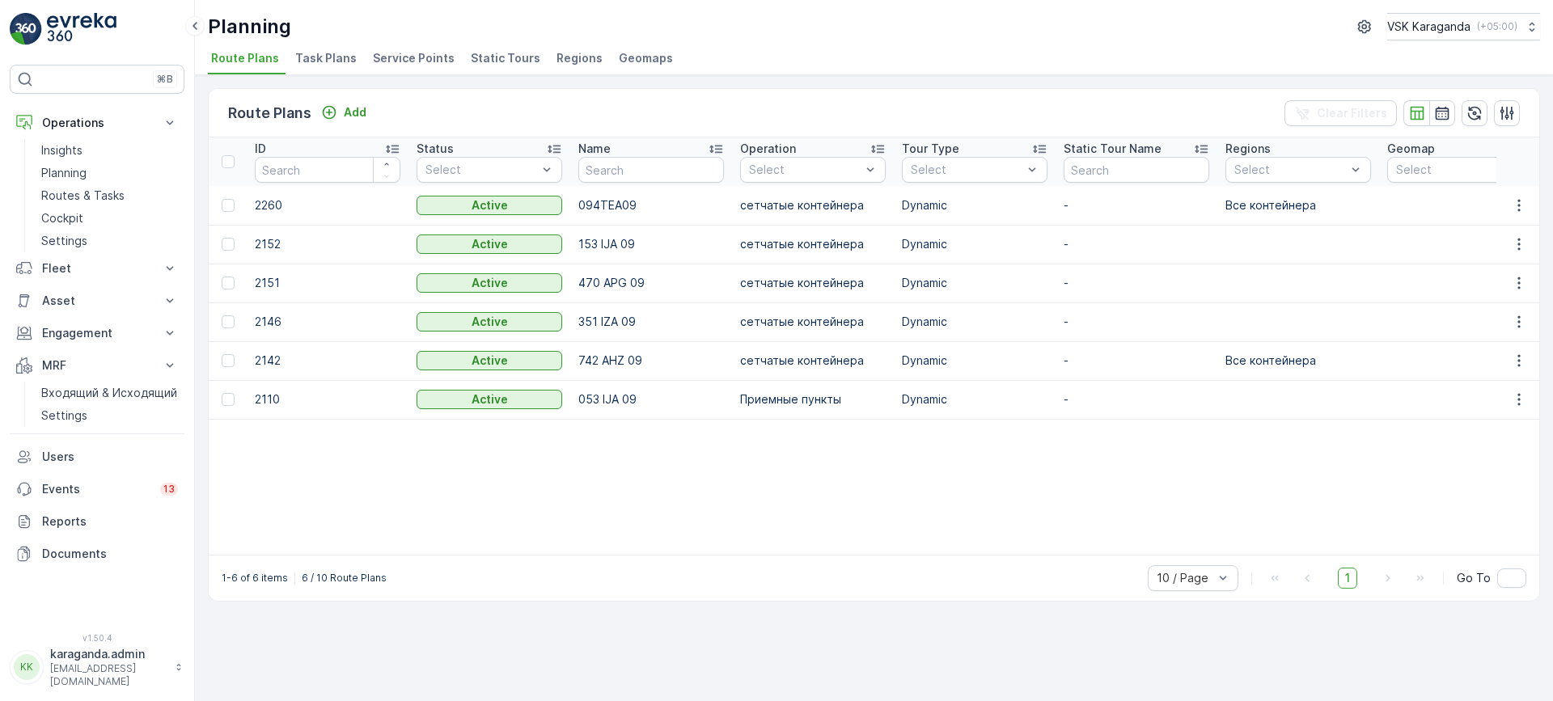
click at [384, 63] on span "Service Points" at bounding box center [414, 58] width 82 height 16
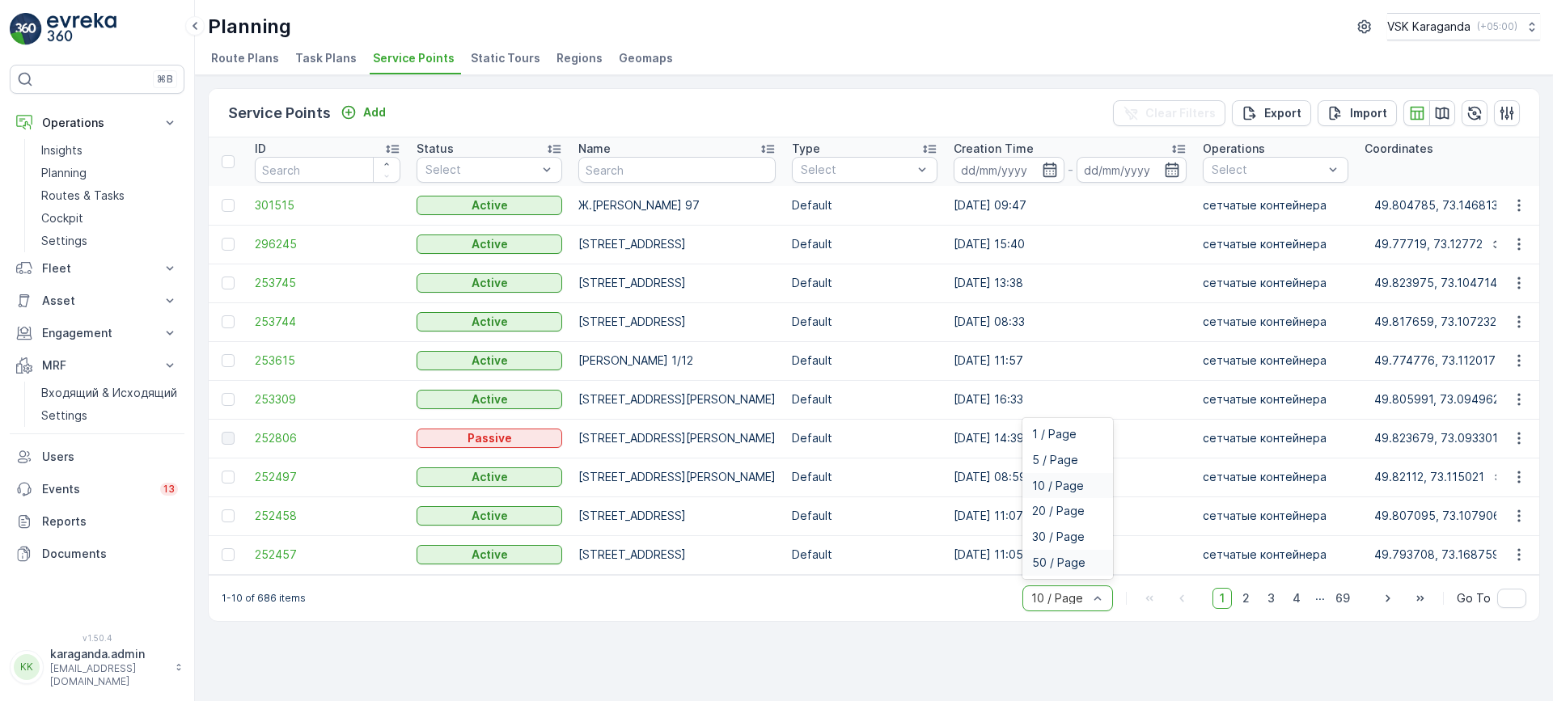
click at [1066, 569] on span "50 / Page" at bounding box center [1058, 562] width 53 height 13
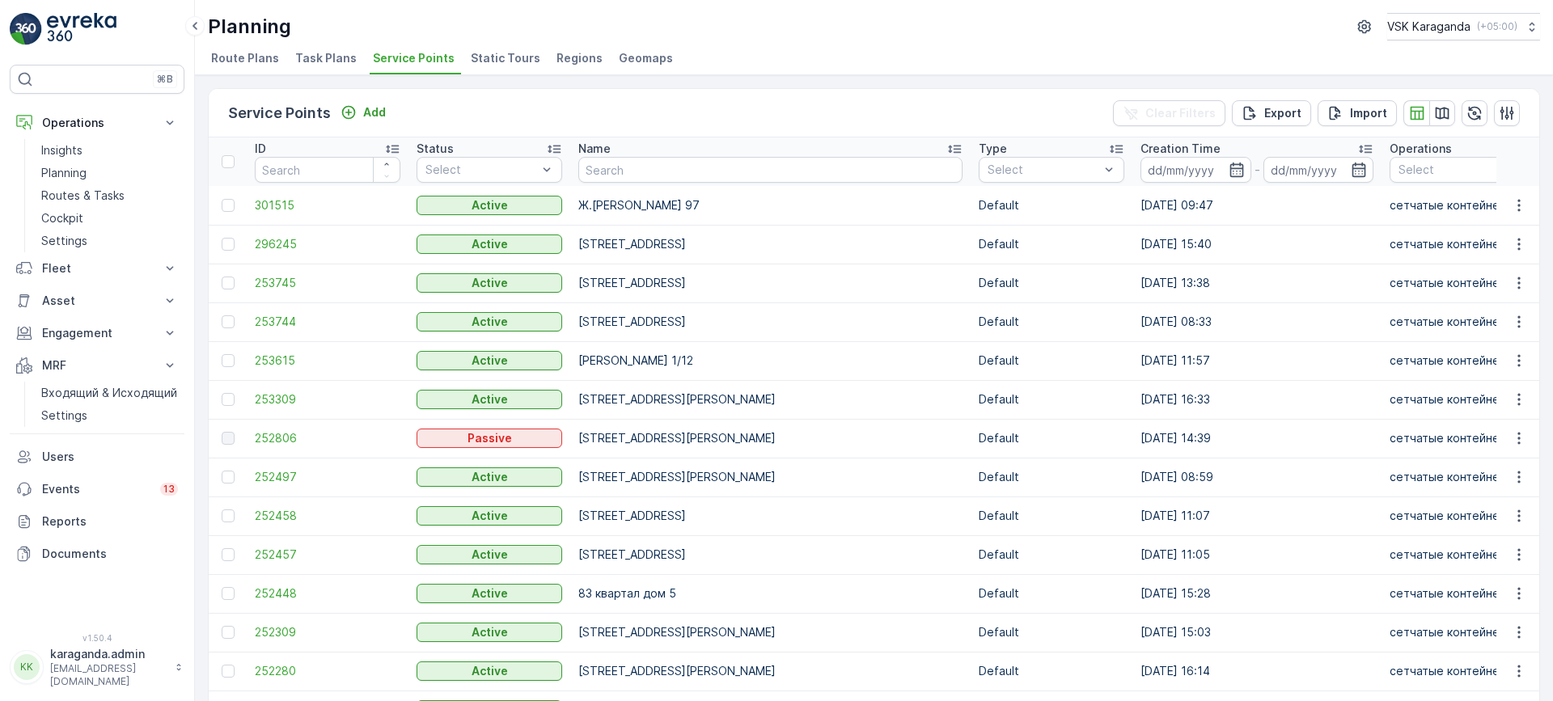
click at [319, 61] on span "Task Plans" at bounding box center [325, 58] width 61 height 16
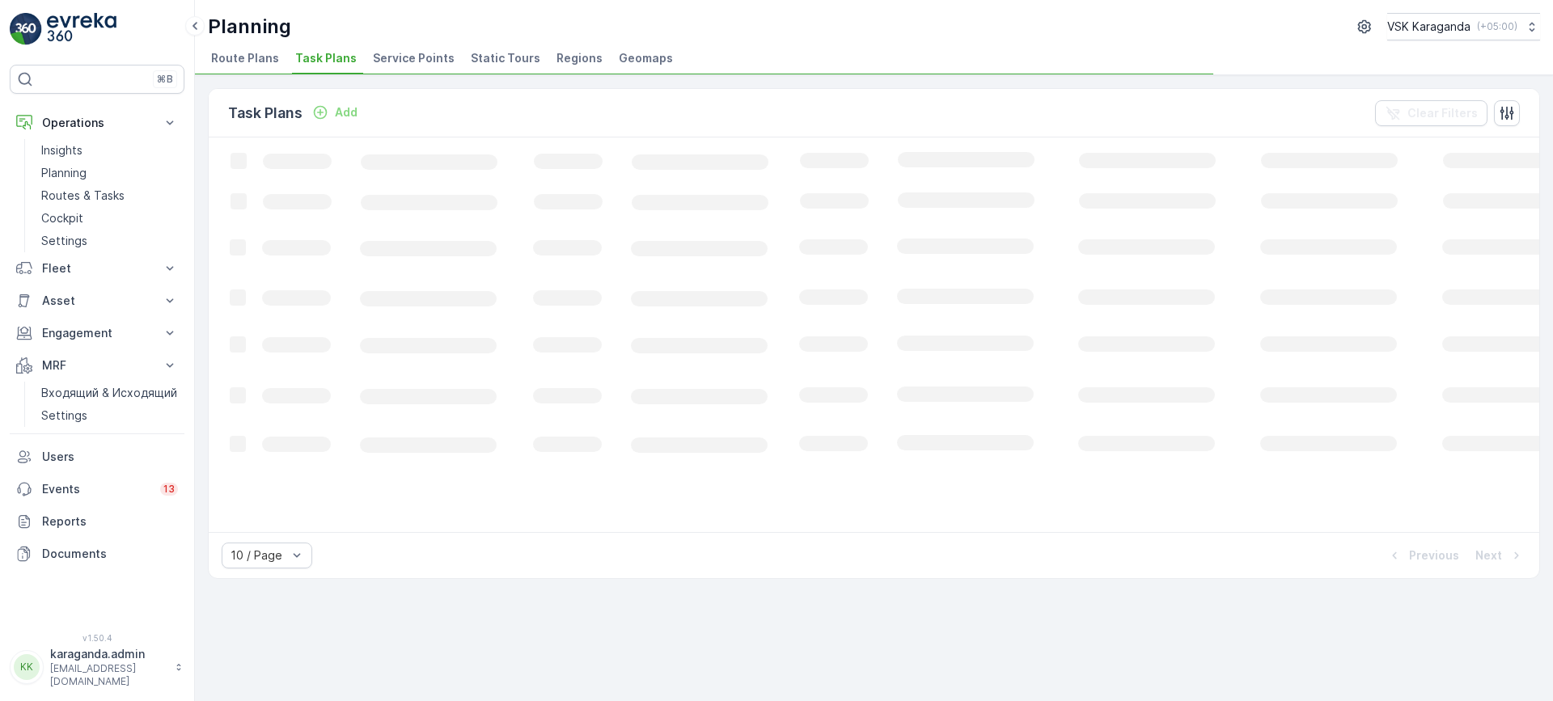
click at [235, 54] on span "Route Plans" at bounding box center [245, 58] width 68 height 16
click at [390, 61] on span "Service Points" at bounding box center [414, 58] width 82 height 16
